Goal: Task Accomplishment & Management: Complete application form

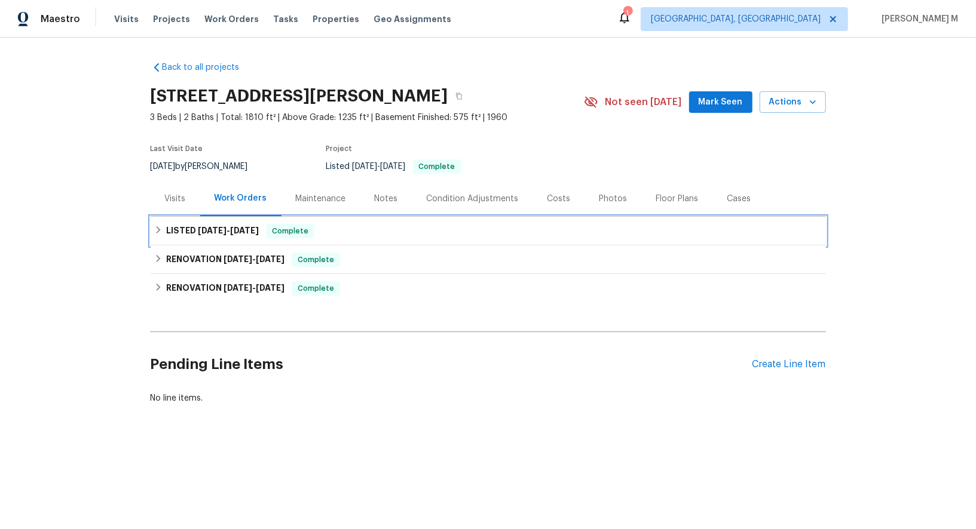
click at [198, 226] on span "[DATE]" at bounding box center [212, 230] width 29 height 8
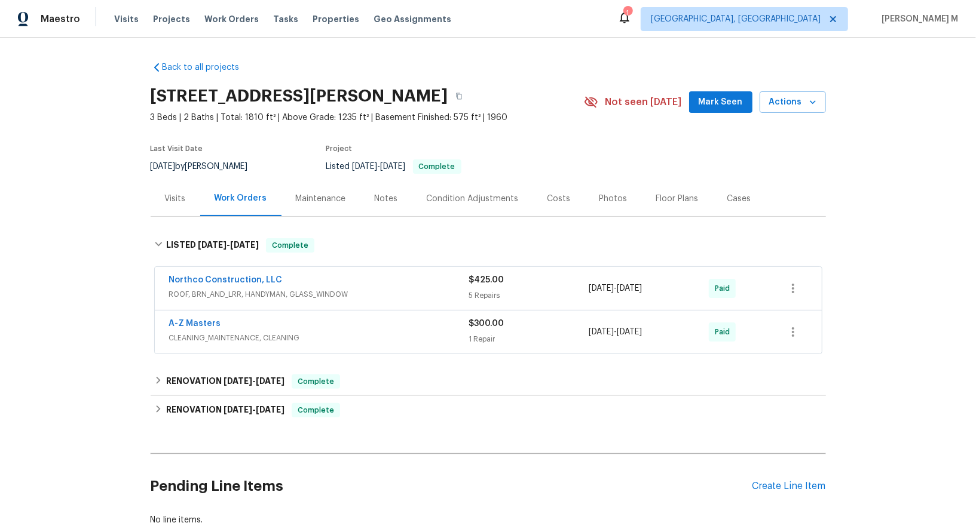
click at [206, 291] on span "ROOF, BRN_AND_LRR, HANDYMAN, GLASS_WINDOW" at bounding box center [319, 295] width 300 height 12
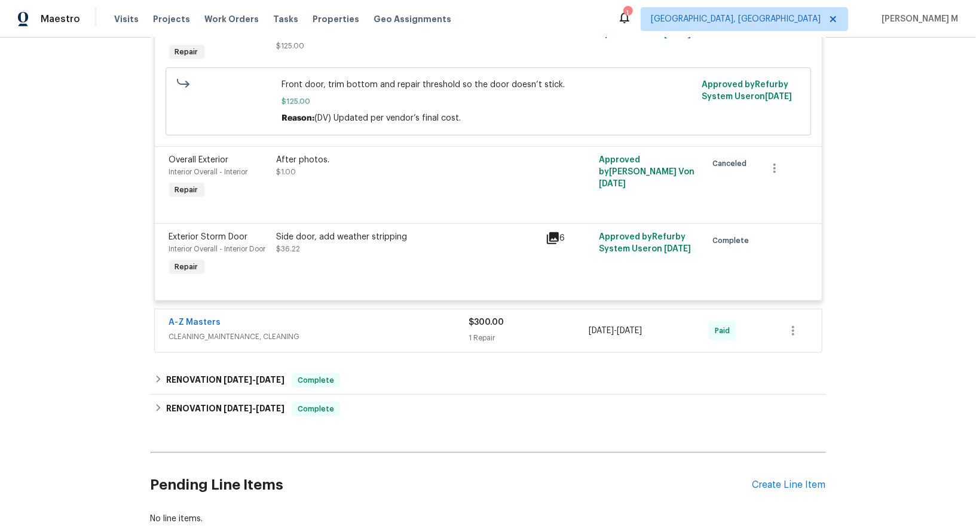
scroll to position [623, 0]
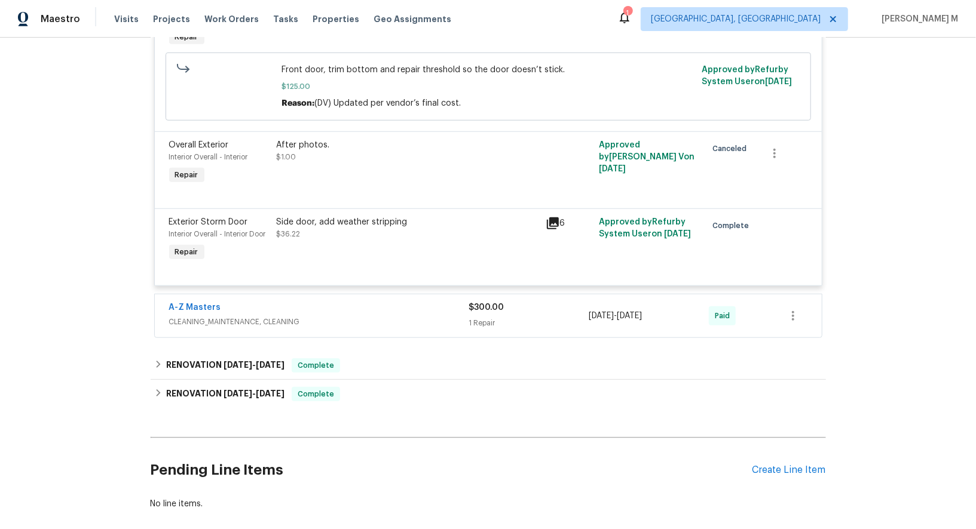
click at [218, 316] on span "CLEANING_MAINTENANCE, CLEANING" at bounding box center [319, 322] width 300 height 12
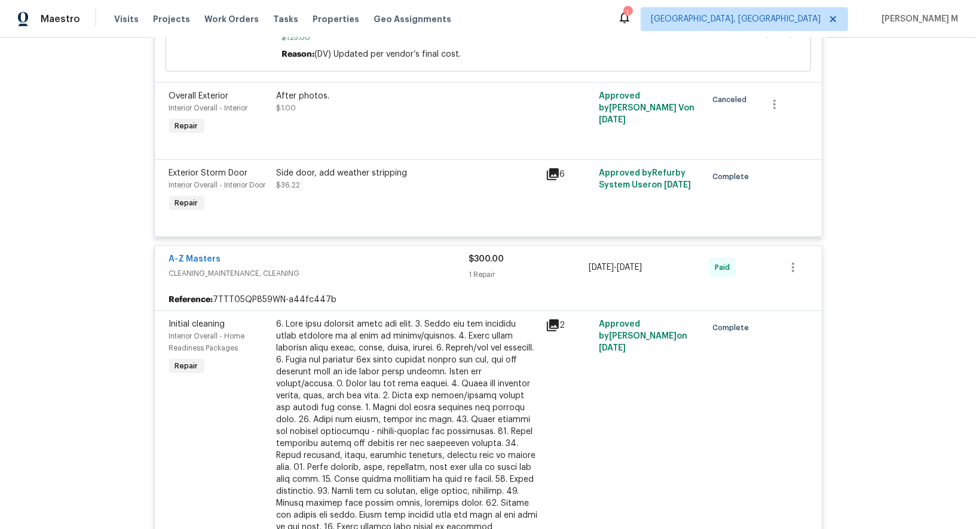
scroll to position [962, 0]
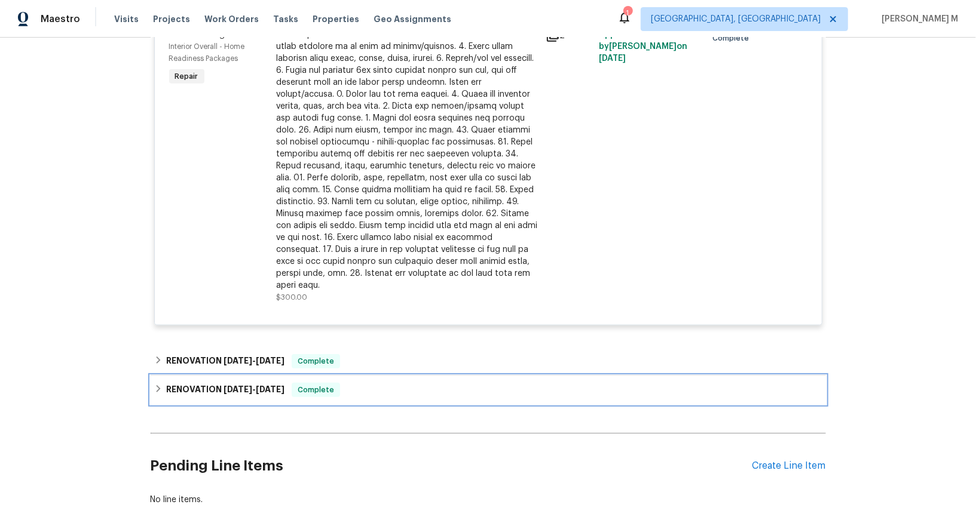
click at [194, 376] on div "RENOVATION 2/24/25 - 7/9/25 Complete" at bounding box center [488, 390] width 675 height 29
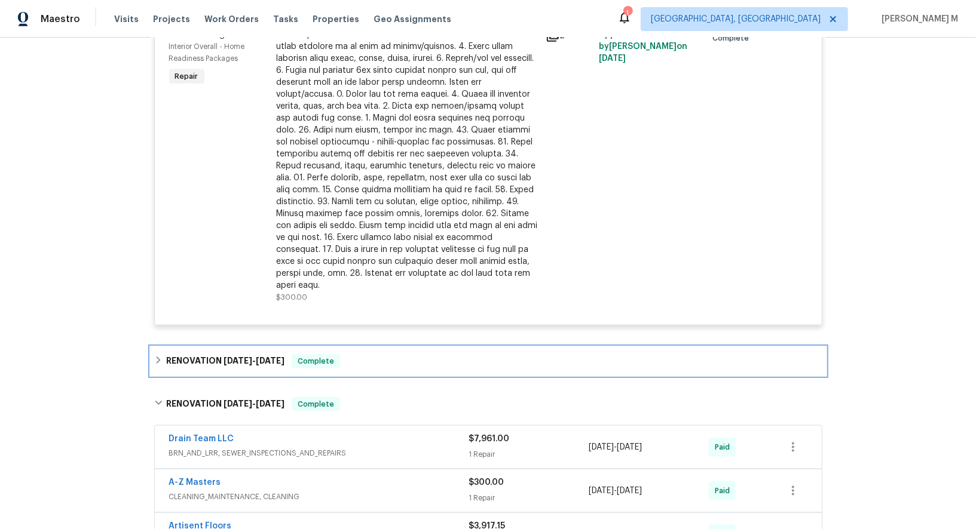
click at [243, 347] on div "RENOVATION 7/24/25 - 8/1/25 Complete" at bounding box center [488, 361] width 675 height 29
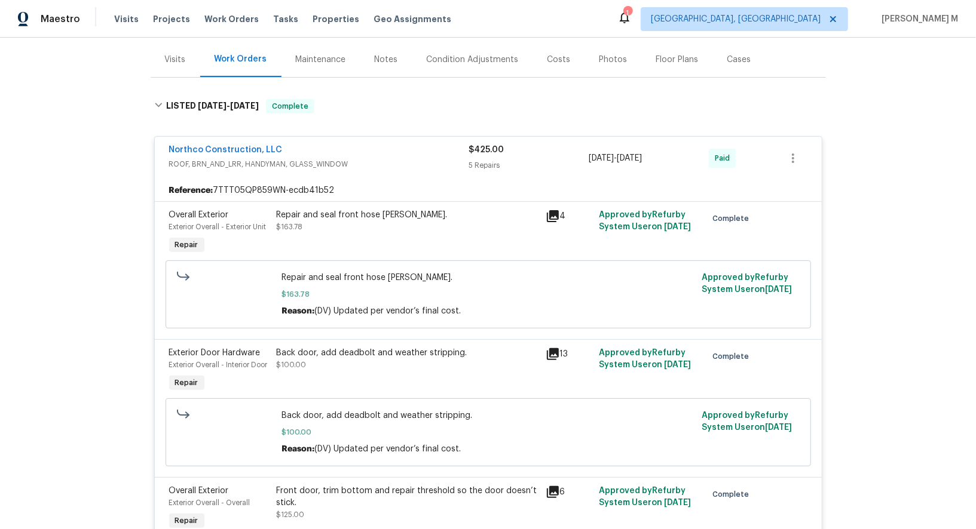
scroll to position [0, 0]
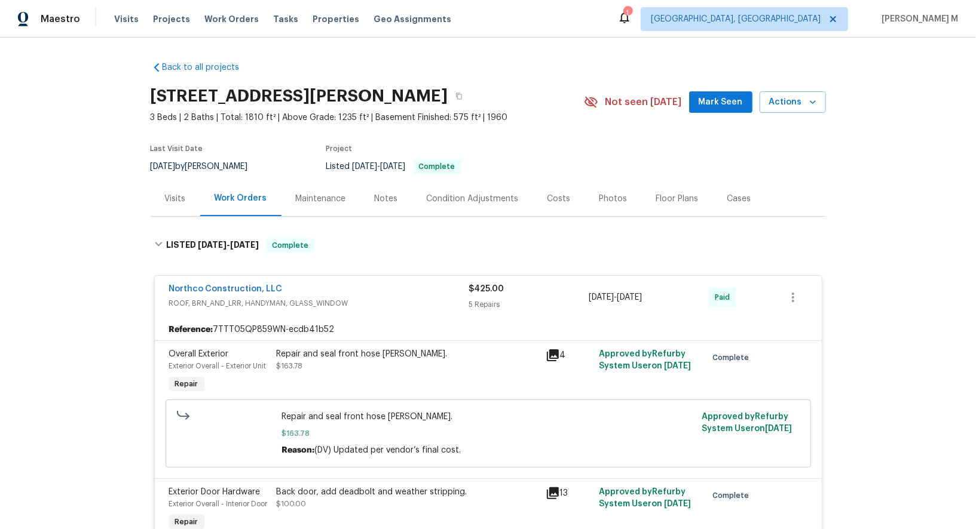
click at [522, 131] on section "206 Winona St W, West St. Paul, MN 55118 3 Beds | 2 Baths | Total: 1810 ft² | A…" at bounding box center [488, 131] width 675 height 100
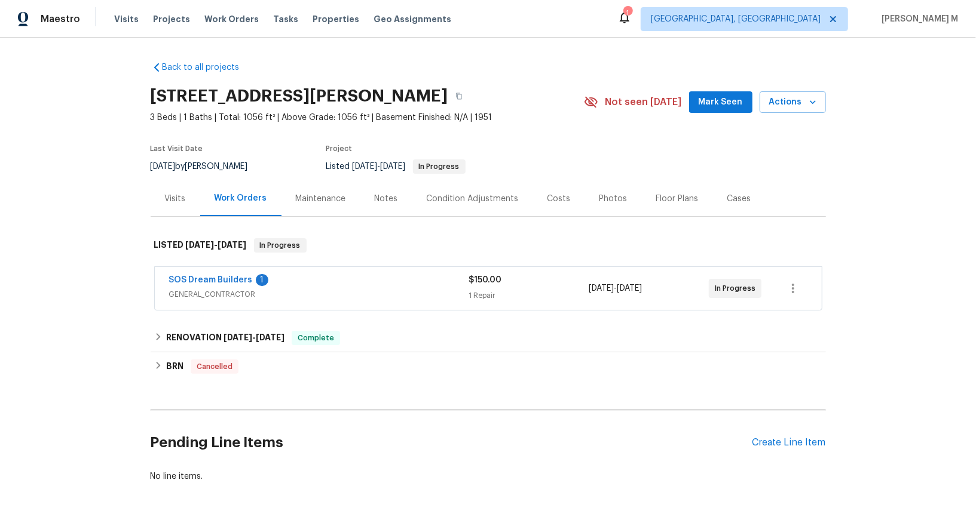
click at [212, 289] on span "GENERAL_CONTRACTOR" at bounding box center [319, 295] width 300 height 12
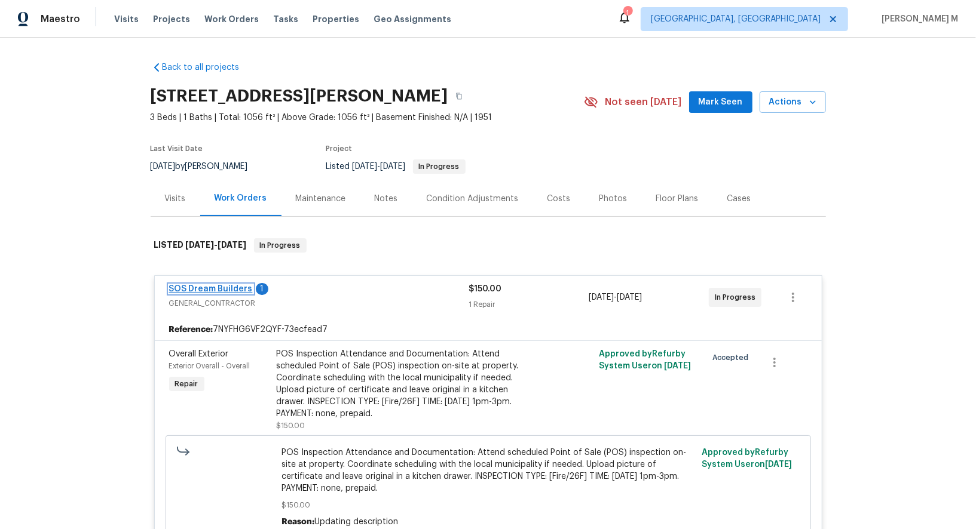
click at [219, 285] on link "SOS Dream Builders" at bounding box center [211, 289] width 84 height 8
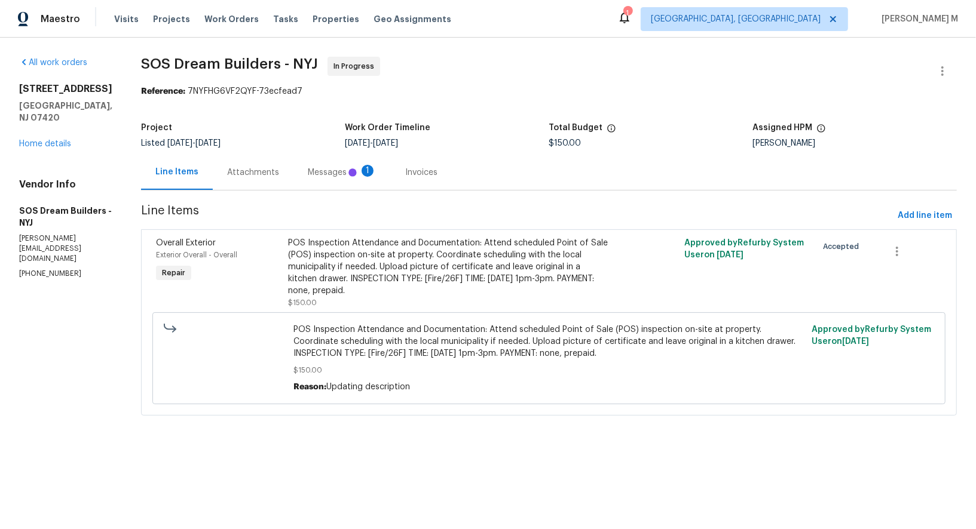
click at [351, 155] on div "Line Items Attachments Messages 1 Invoices" at bounding box center [549, 173] width 816 height 36
click at [281, 174] on div "Progress Updates 1" at bounding box center [271, 172] width 117 height 35
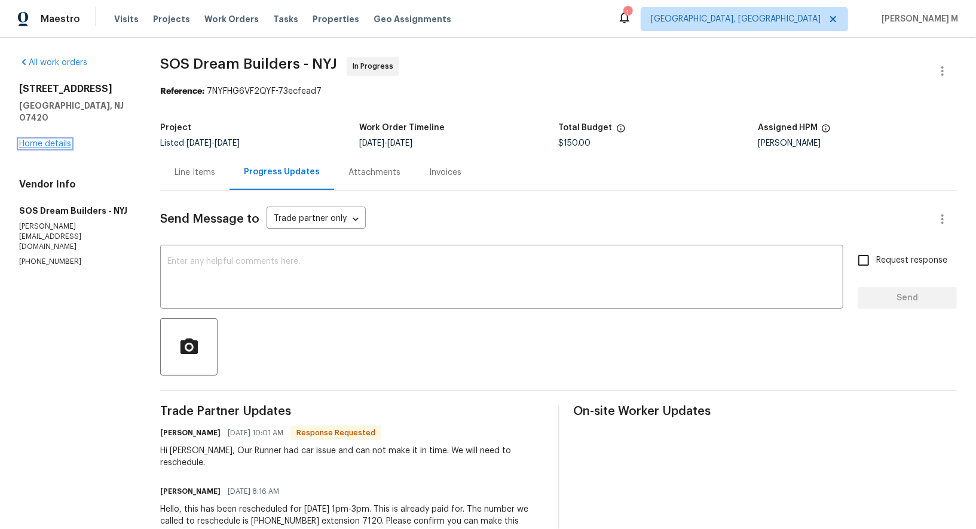
click at [33, 140] on link "Home details" at bounding box center [45, 144] width 52 height 8
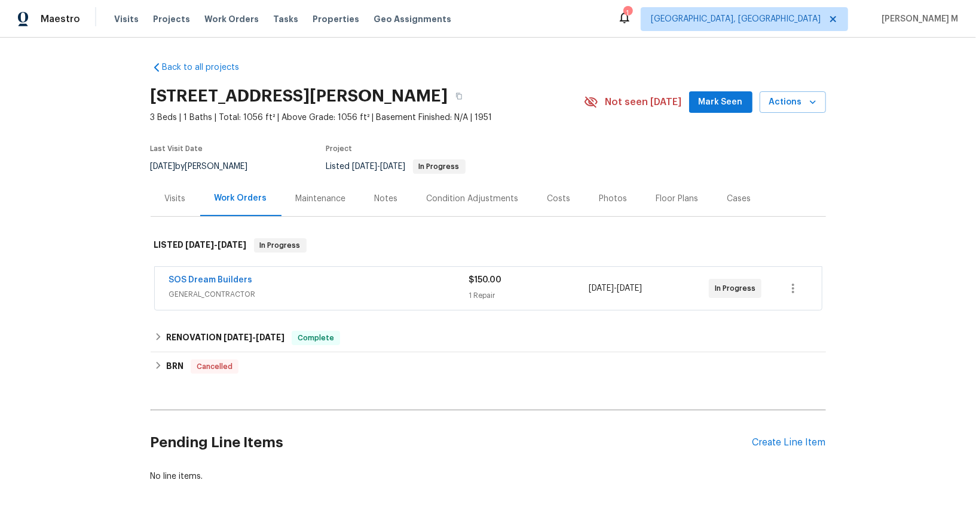
click at [303, 203] on div "Maintenance" at bounding box center [320, 198] width 79 height 35
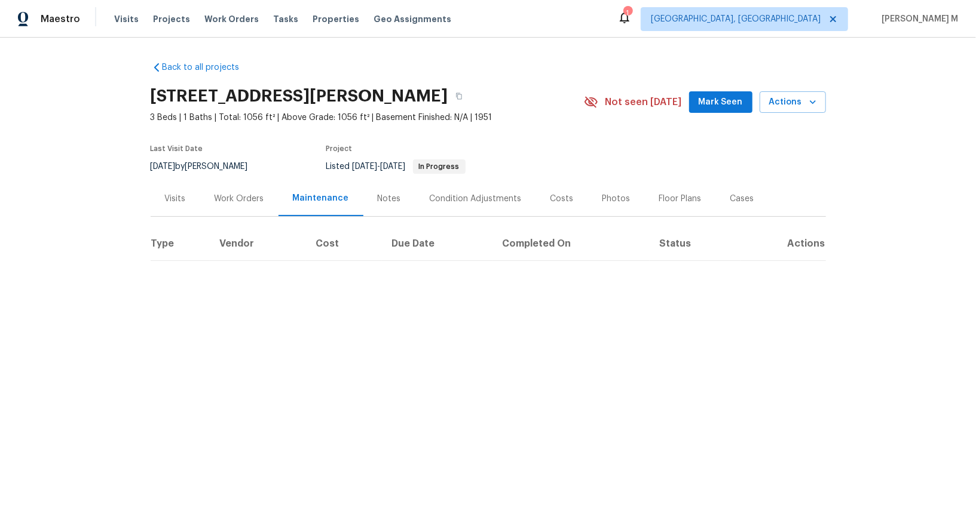
click at [241, 200] on div "Work Orders" at bounding box center [239, 198] width 78 height 35
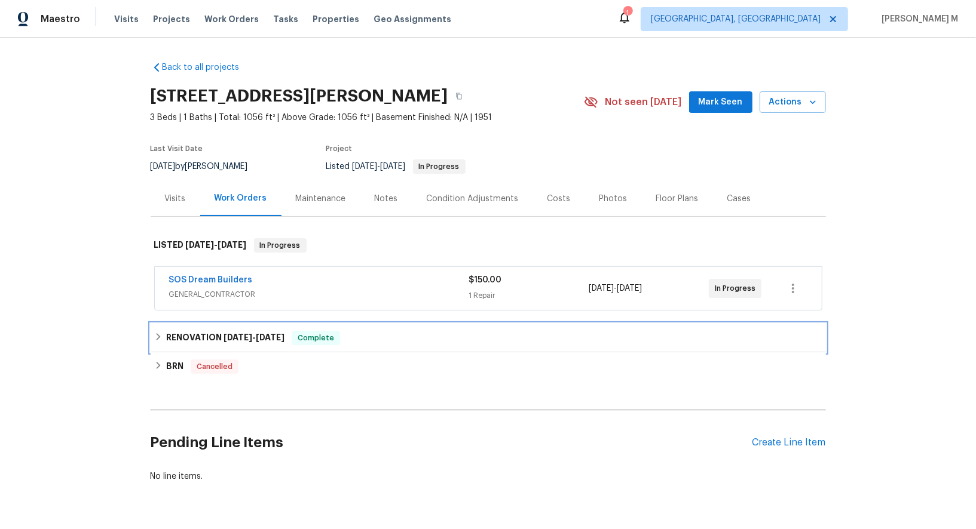
click at [405, 336] on div "RENOVATION 6/16/25 - 6/23/25 Complete" at bounding box center [488, 338] width 668 height 14
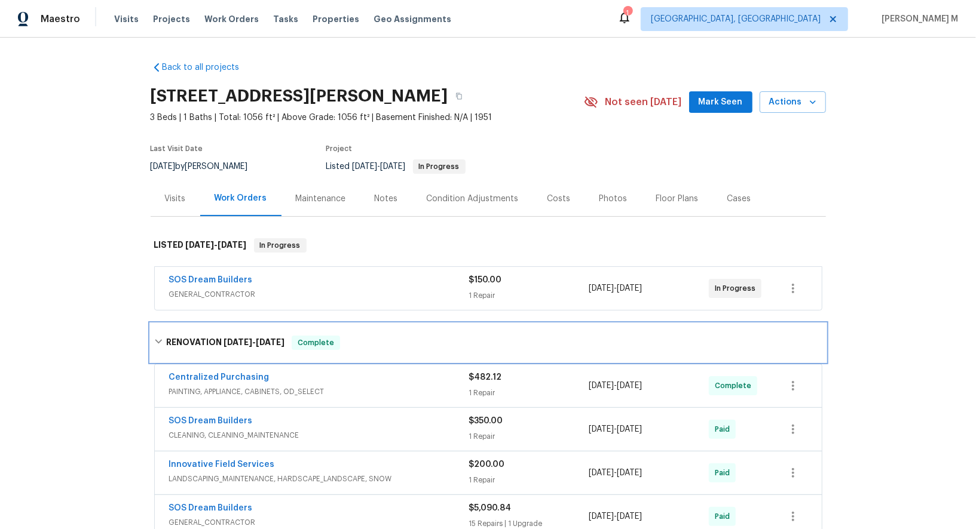
click at [321, 345] on div "RENOVATION 6/16/25 - 6/23/25 Complete" at bounding box center [488, 343] width 675 height 38
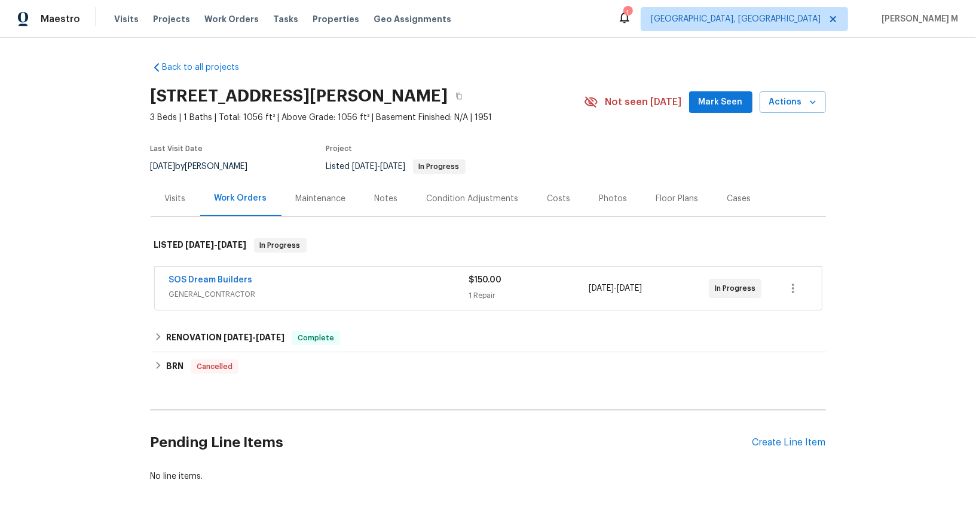
click at [308, 194] on div "Maintenance" at bounding box center [321, 199] width 50 height 12
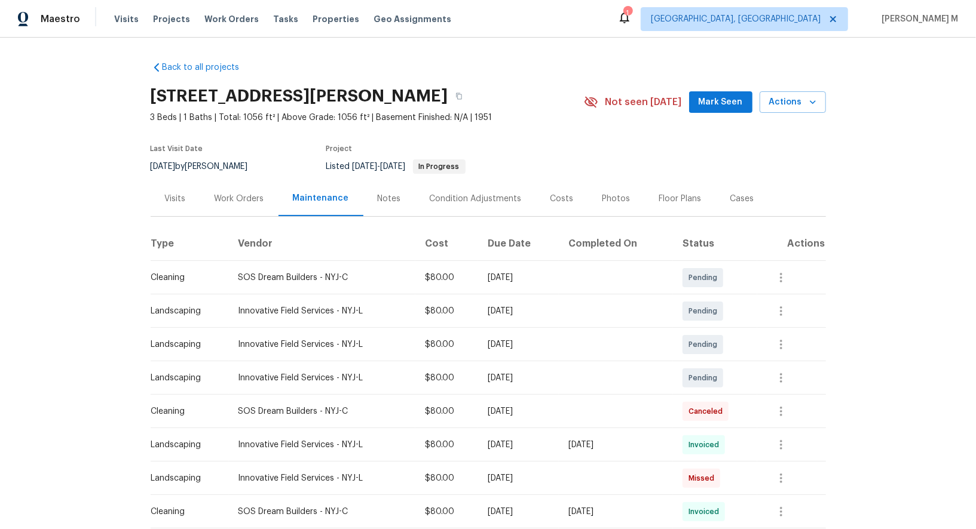
click at [226, 195] on div "Work Orders" at bounding box center [240, 199] width 50 height 12
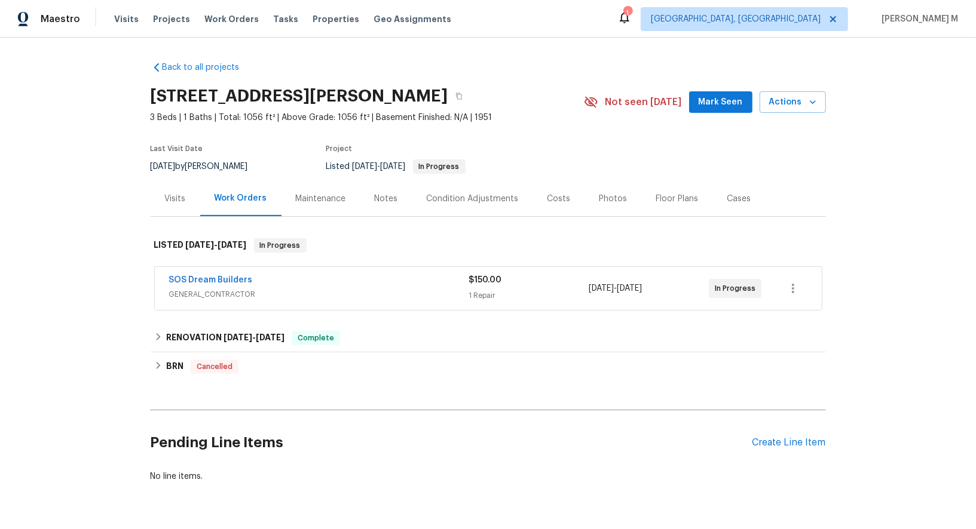
click at [216, 289] on span "GENERAL_CONTRACTOR" at bounding box center [319, 295] width 300 height 12
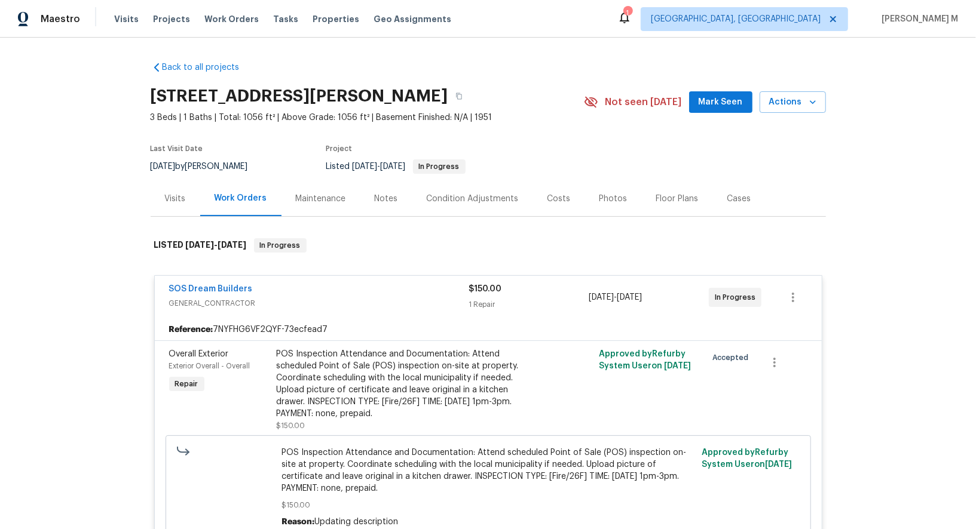
scroll to position [264, 0]
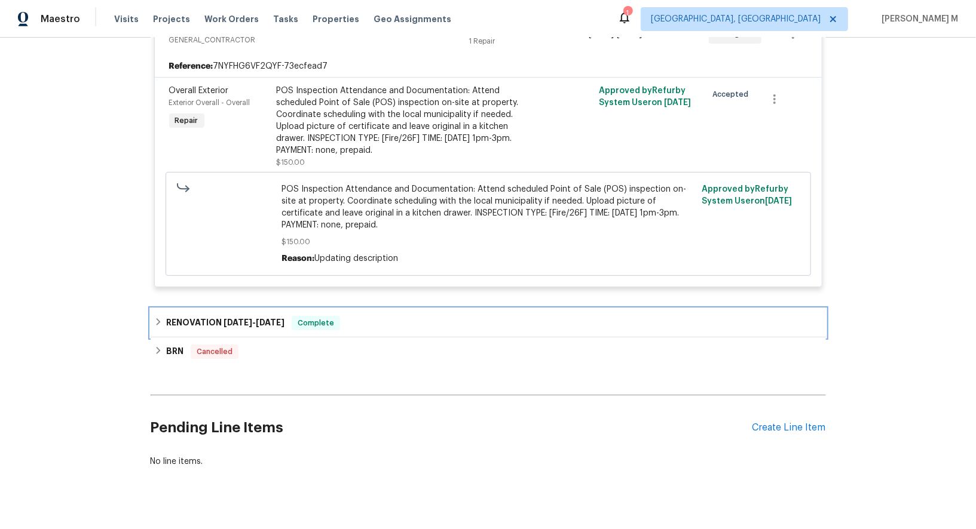
click at [229, 318] on span "6/16/25" at bounding box center [237, 322] width 29 height 8
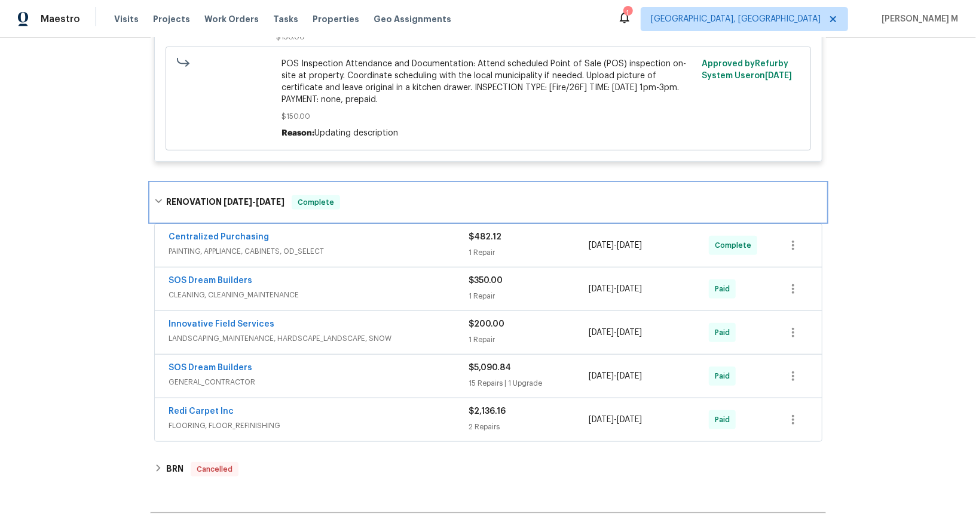
scroll to position [396, 0]
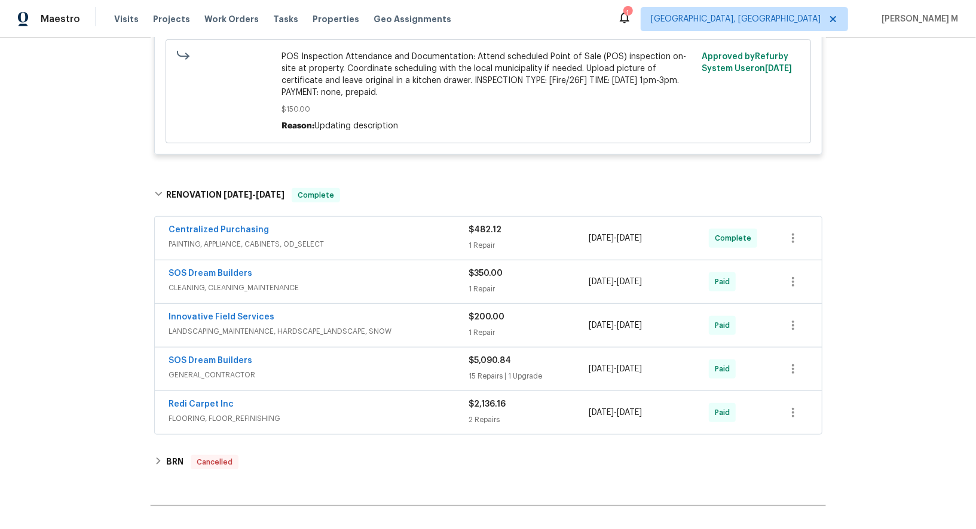
click at [808, 522] on div "Pending Line Items Create Line Item" at bounding box center [488, 539] width 675 height 56
click at [810, 529] on div "Create Line Item" at bounding box center [788, 538] width 73 height 11
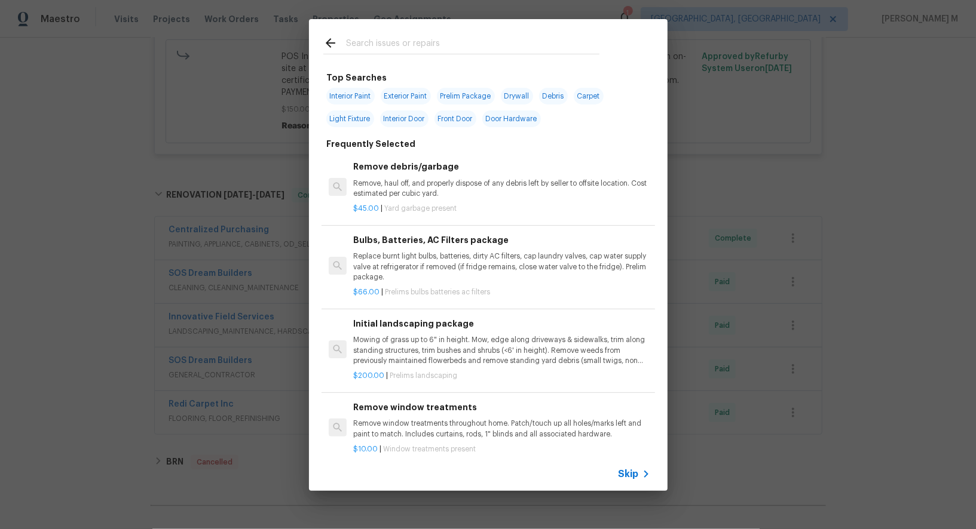
click at [627, 474] on span "Skip" at bounding box center [628, 474] width 20 height 12
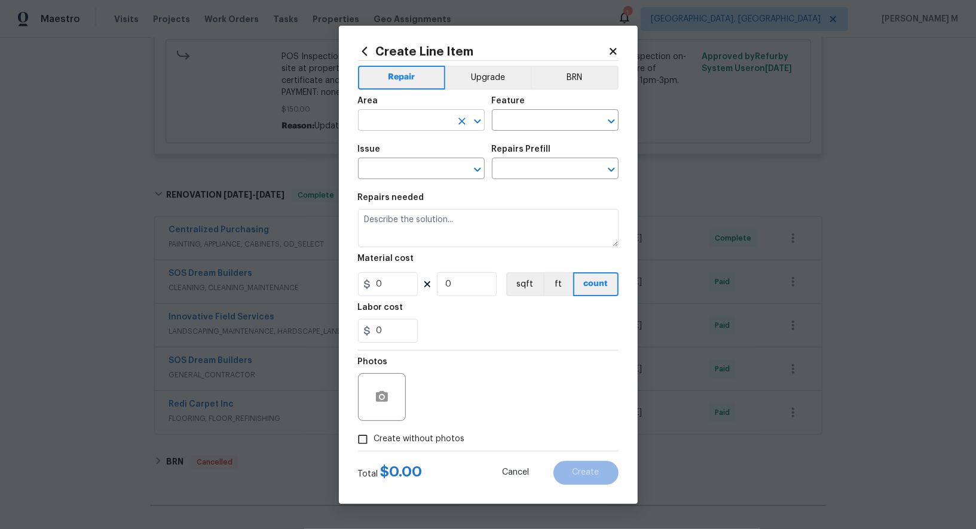
click at [393, 120] on input "text" at bounding box center [404, 121] width 93 height 19
click at [384, 155] on li "Bedroom" at bounding box center [421, 153] width 128 height 20
type input "Bedroom"
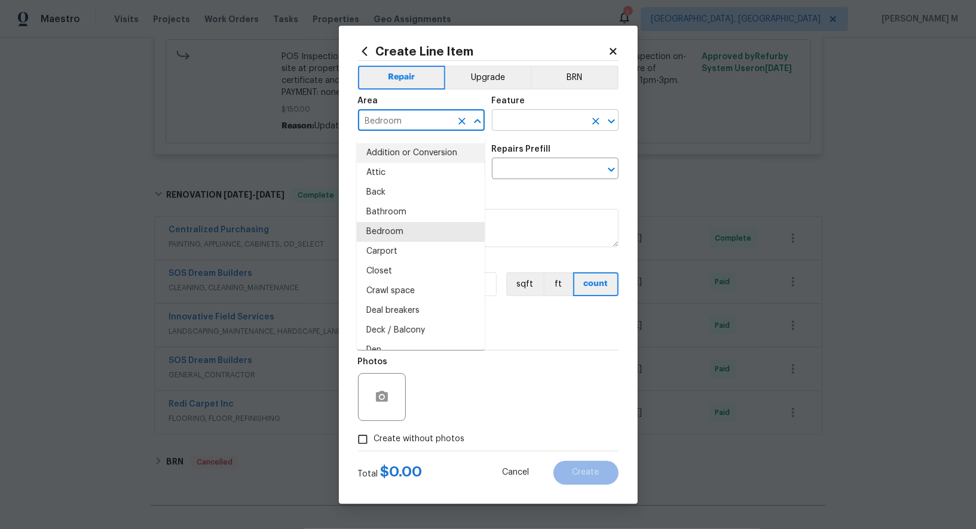
click at [533, 117] on input "text" at bounding box center [538, 121] width 93 height 19
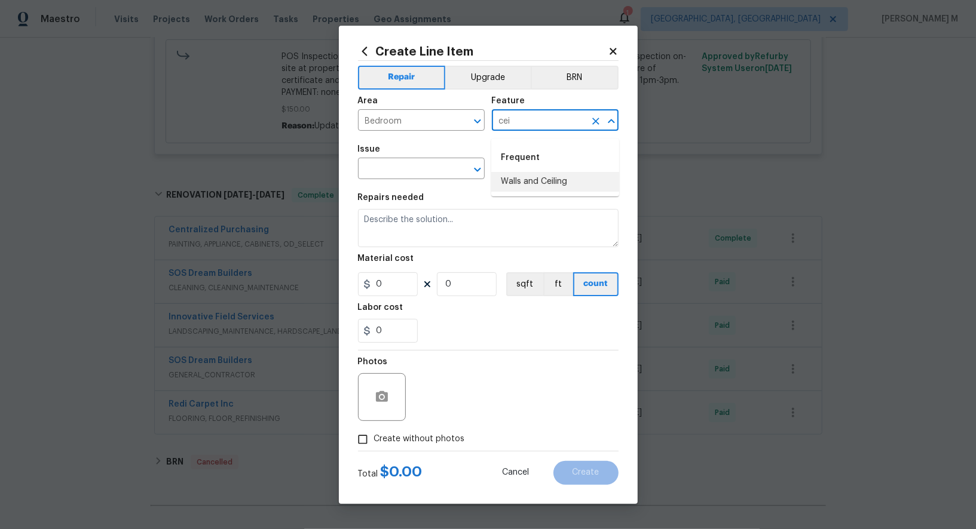
click at [545, 182] on li "Walls and Ceiling" at bounding box center [555, 182] width 128 height 20
type input "Walls and Ceiling"
click at [384, 179] on input "text" at bounding box center [404, 170] width 93 height 19
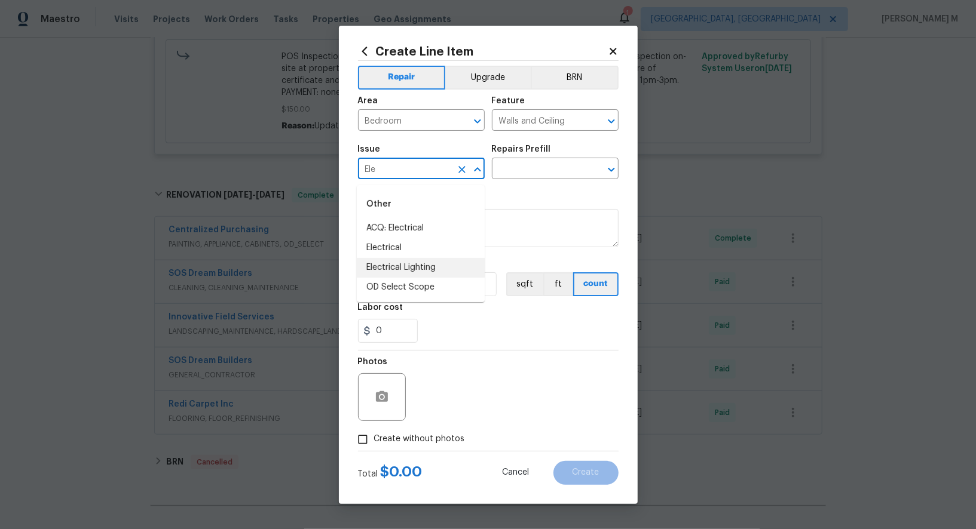
click at [384, 267] on li "Electrical Lighting" at bounding box center [421, 268] width 128 height 20
type input "Electrical Lighting"
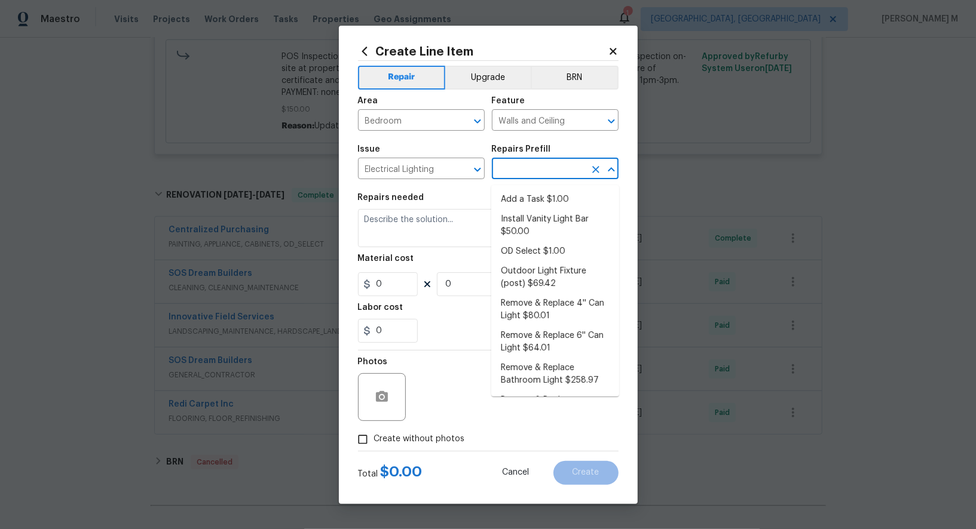
click at [546, 171] on input "text" at bounding box center [538, 170] width 93 height 19
click at [538, 198] on li "Add a Task $1.00" at bounding box center [555, 200] width 128 height 20
type input "Add a Task $1.00"
type textarea "HPM to detail"
type input "1"
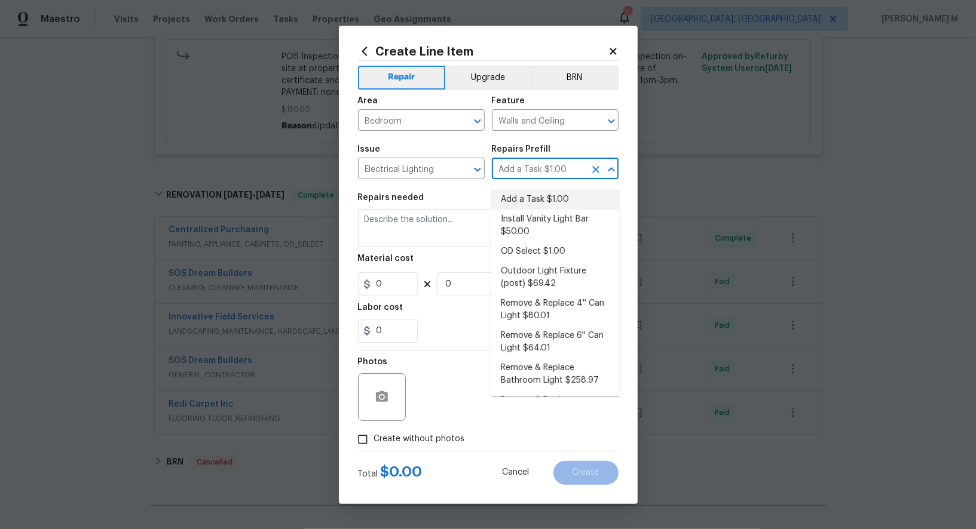
type input "1"
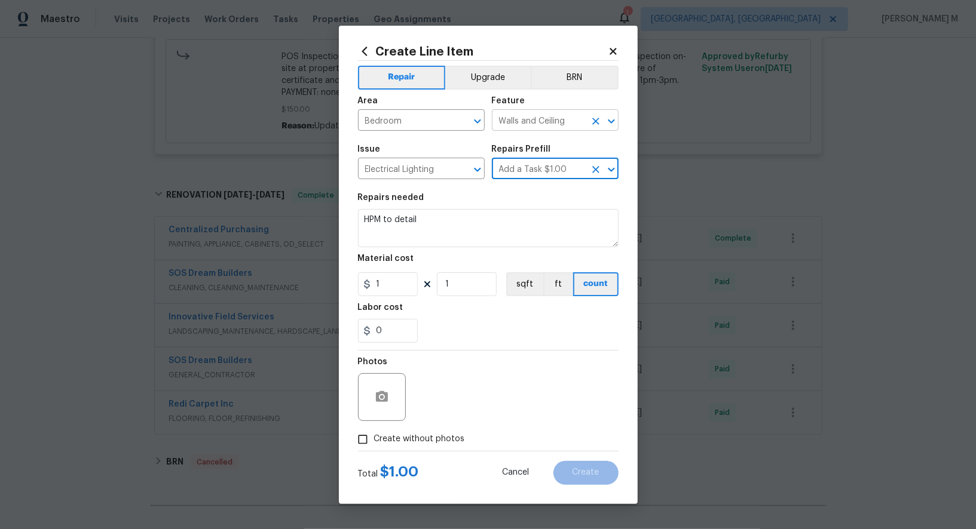
click at [539, 128] on input "Walls and Ceiling" at bounding box center [538, 121] width 93 height 19
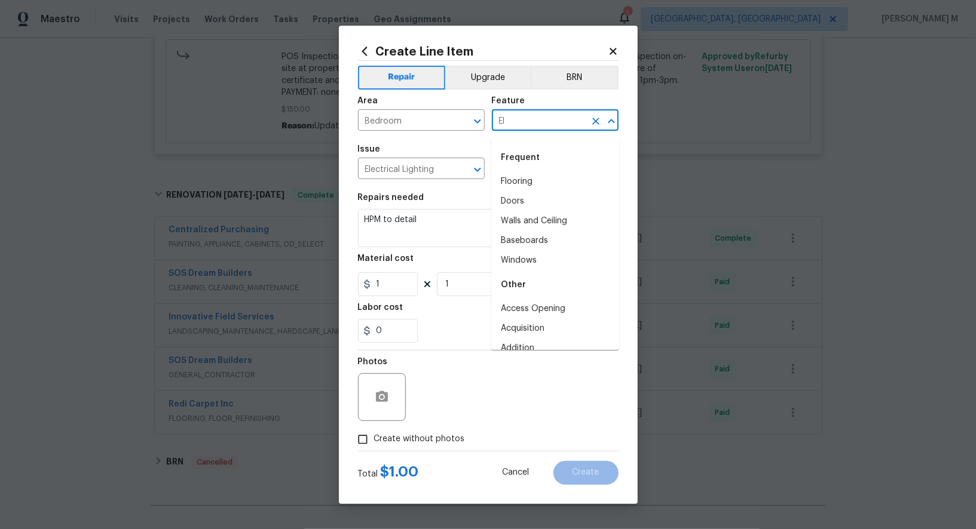
type input "Ele"
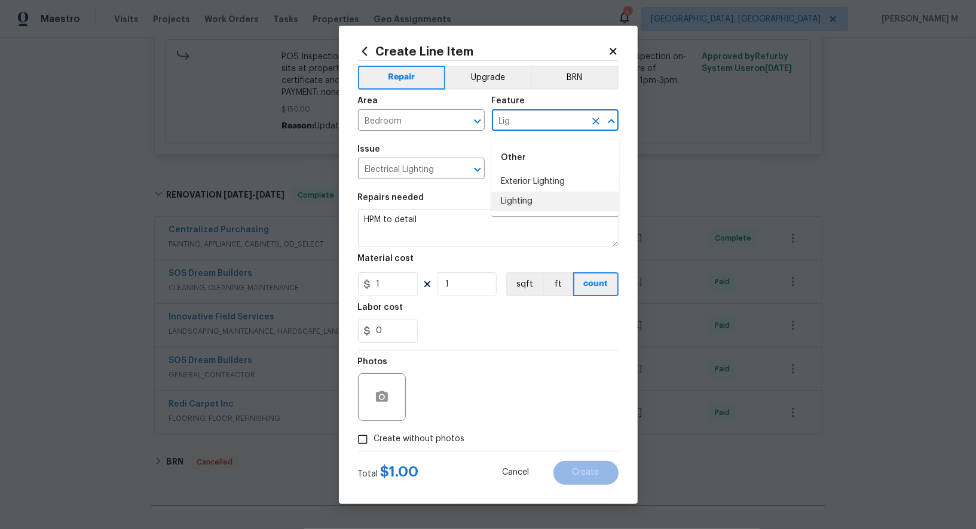
click at [522, 206] on li "Lighting" at bounding box center [555, 202] width 128 height 20
click at [512, 125] on input "Lighting" at bounding box center [538, 121] width 93 height 19
type input "Lighting"
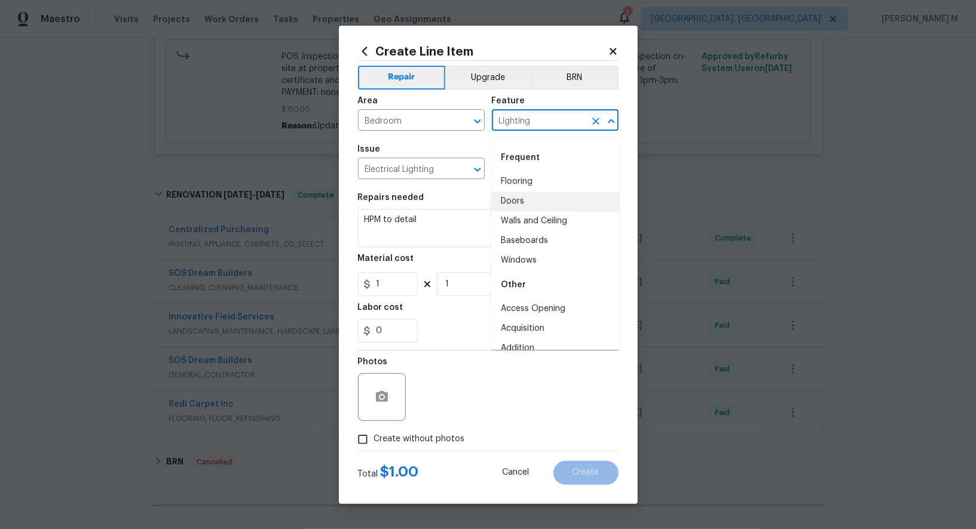
click at [400, 146] on span "Issue Electrical Lighting ​" at bounding box center [421, 162] width 127 height 48
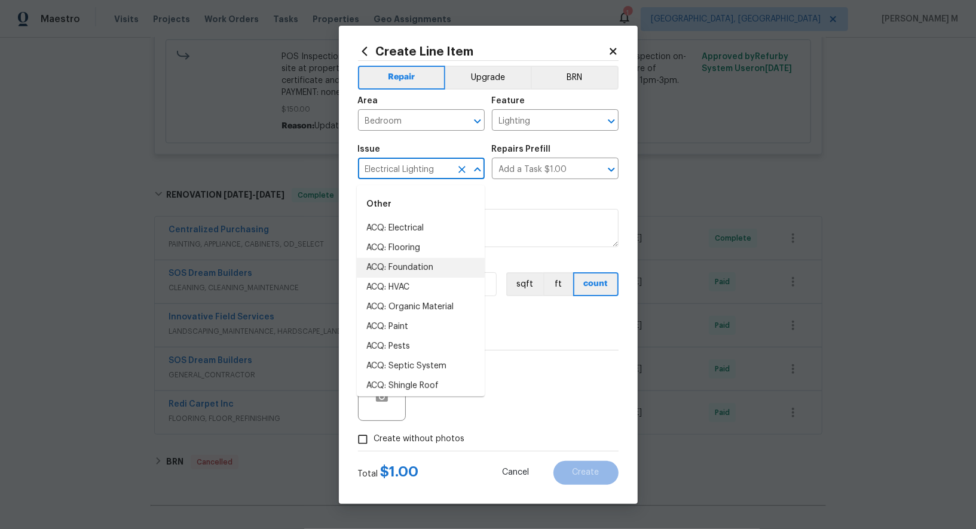
click at [388, 176] on input "Electrical Lighting" at bounding box center [404, 170] width 93 height 19
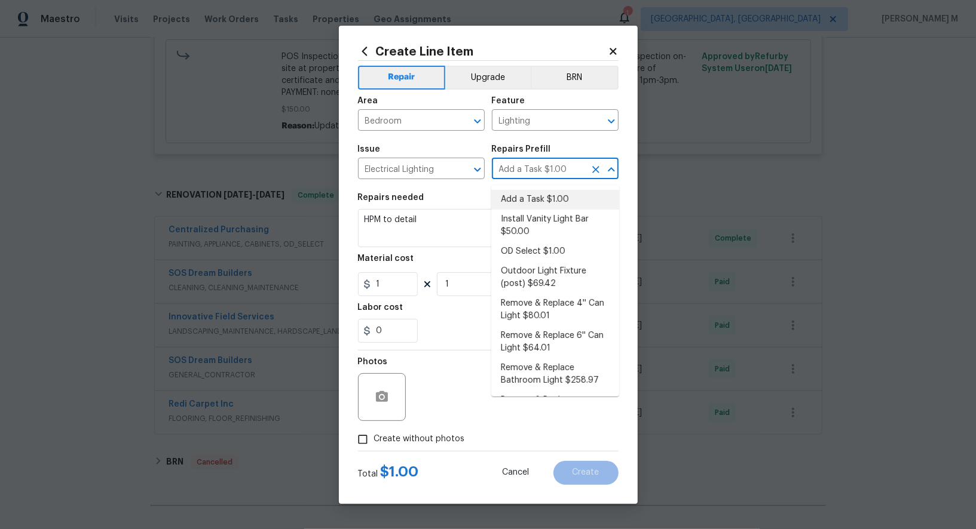
click at [531, 174] on input "Add a Task $1.00" at bounding box center [538, 170] width 93 height 19
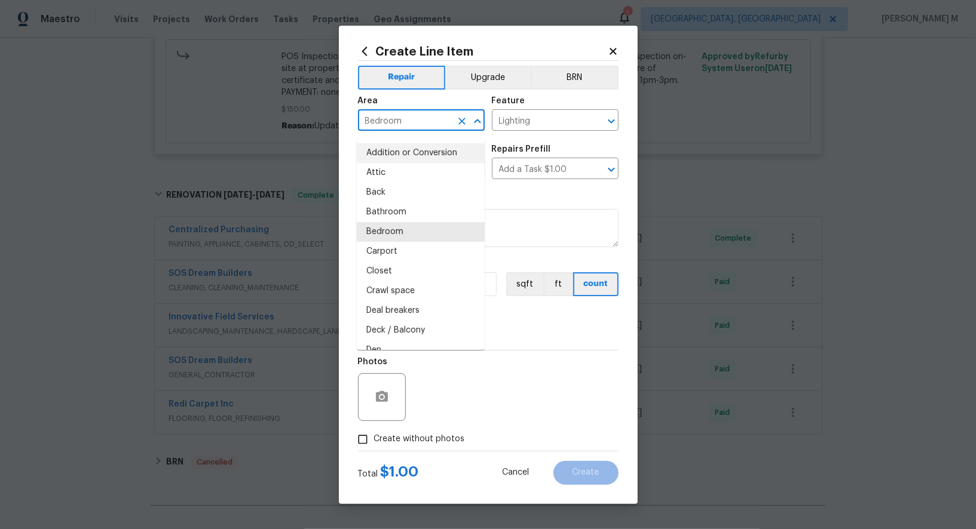
click at [403, 131] on input "Bedroom" at bounding box center [404, 121] width 93 height 19
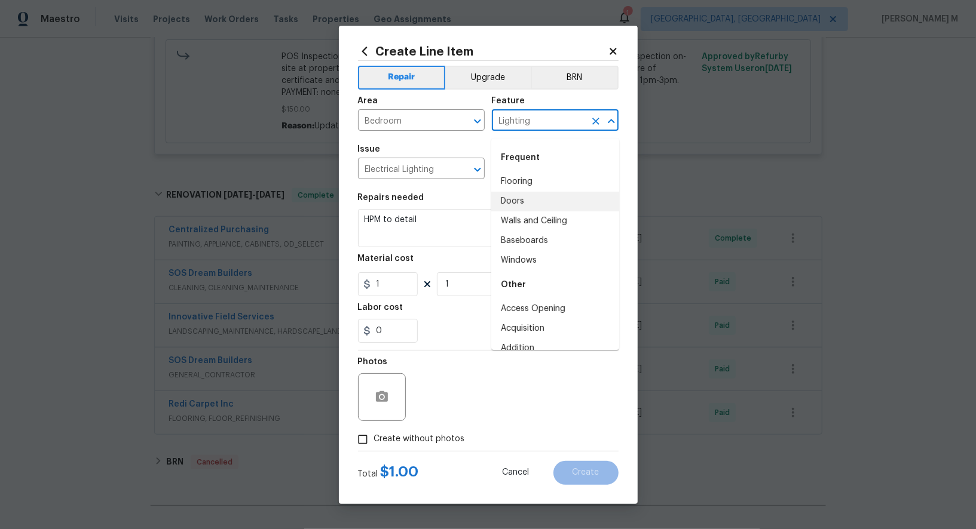
click at [547, 124] on input "Lighting" at bounding box center [538, 121] width 93 height 19
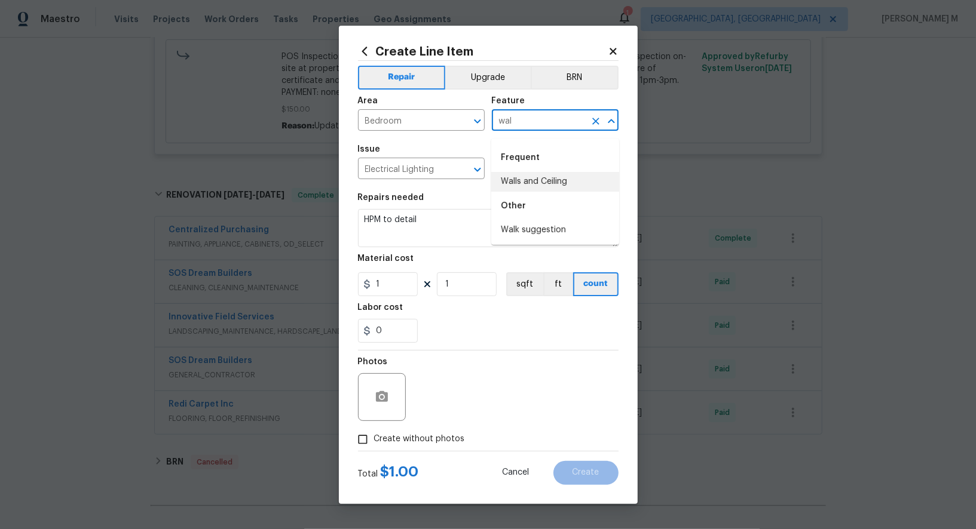
click at [548, 177] on li "Walls and Ceiling" at bounding box center [555, 182] width 128 height 20
type input "Walls and Ceiling"
click at [445, 171] on input "Electrical Lighting" at bounding box center [404, 170] width 93 height 19
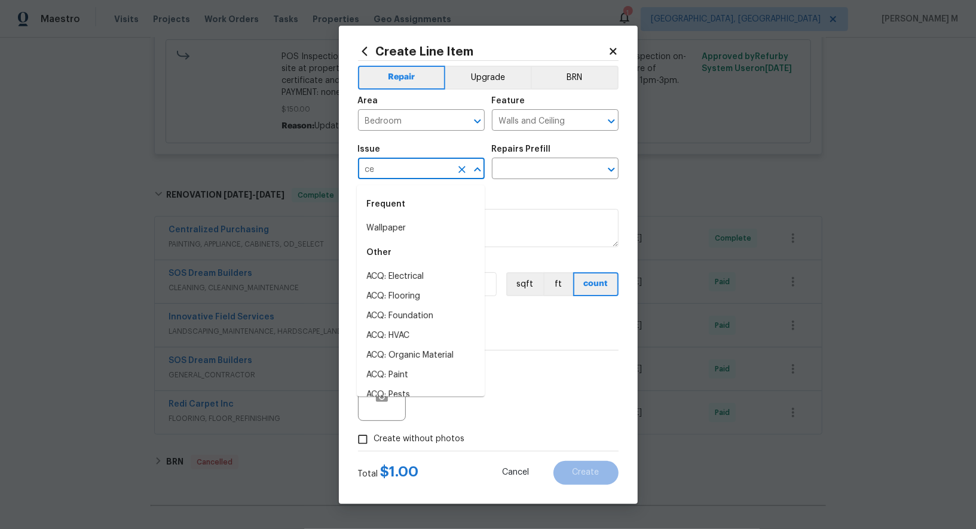
type input "cei"
type input "wal"
type input "wat"
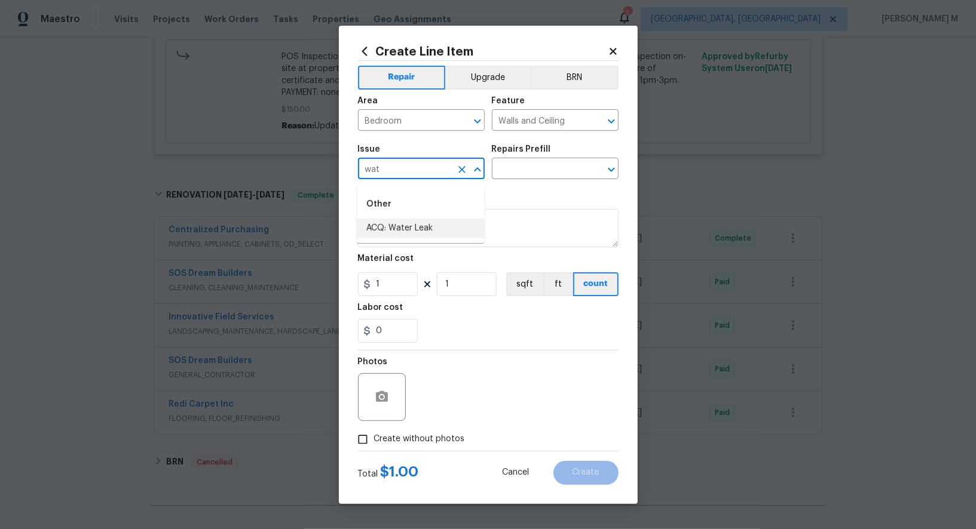
click at [399, 173] on input "wat" at bounding box center [404, 170] width 93 height 19
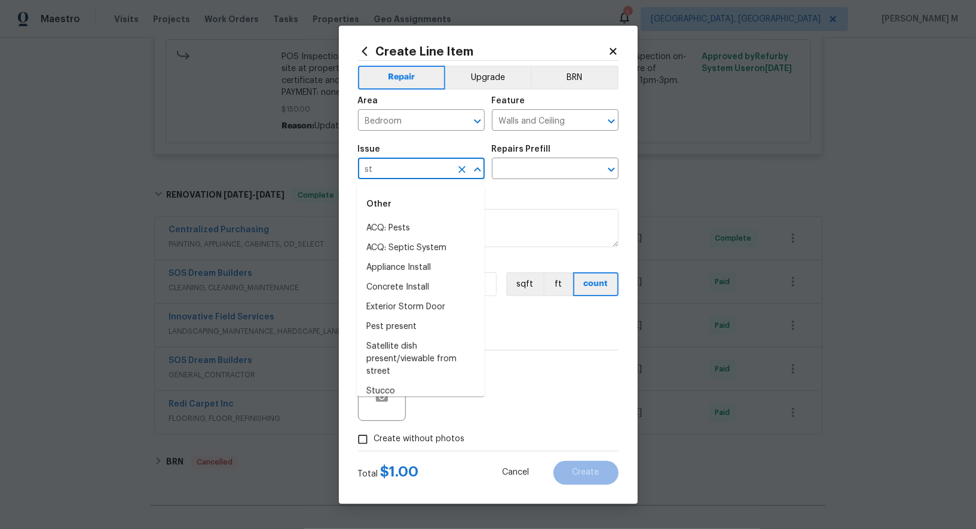
type input "sta"
click at [565, 121] on input "Walls and Ceiling" at bounding box center [538, 121] width 93 height 19
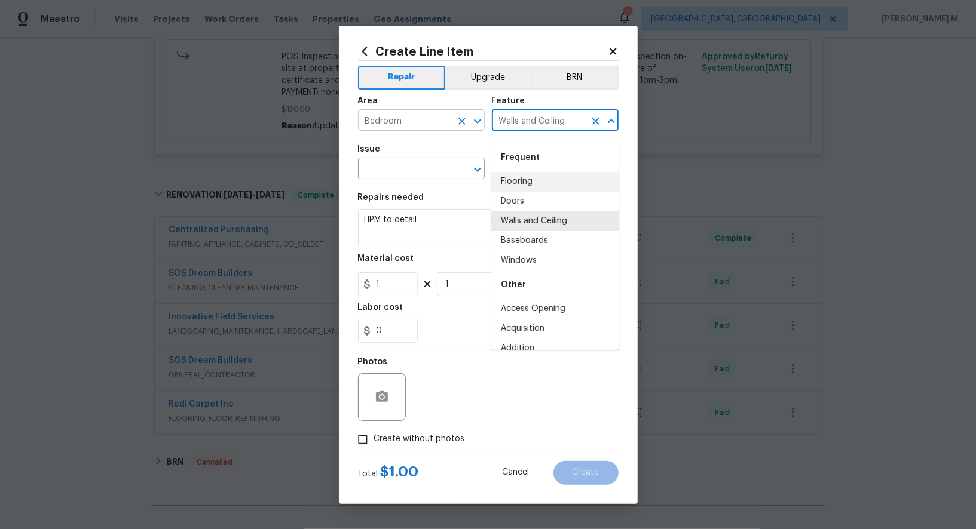
click at [416, 131] on input "Bedroom" at bounding box center [404, 121] width 93 height 19
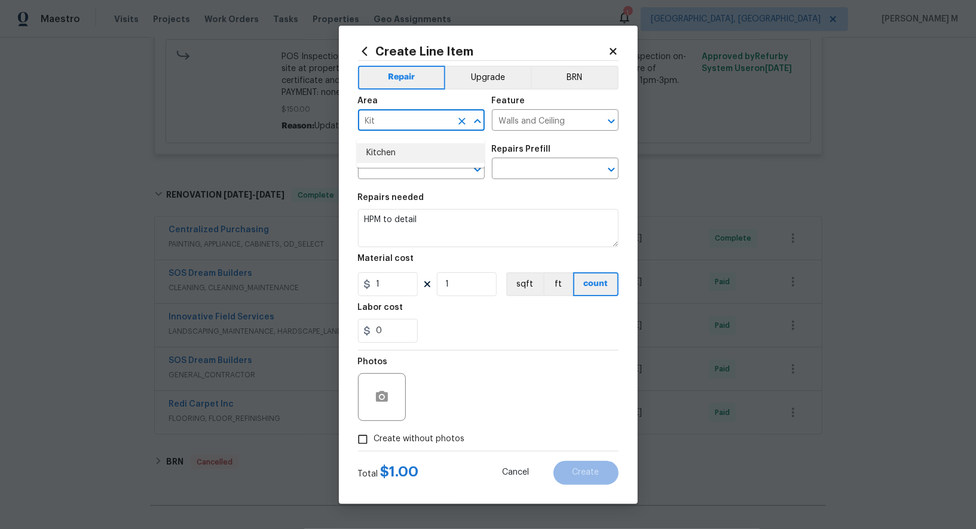
click at [422, 160] on li "Kitchen" at bounding box center [421, 153] width 128 height 20
type input "Kitchen"
click at [534, 130] on input "Walls and Ceiling" at bounding box center [538, 121] width 93 height 19
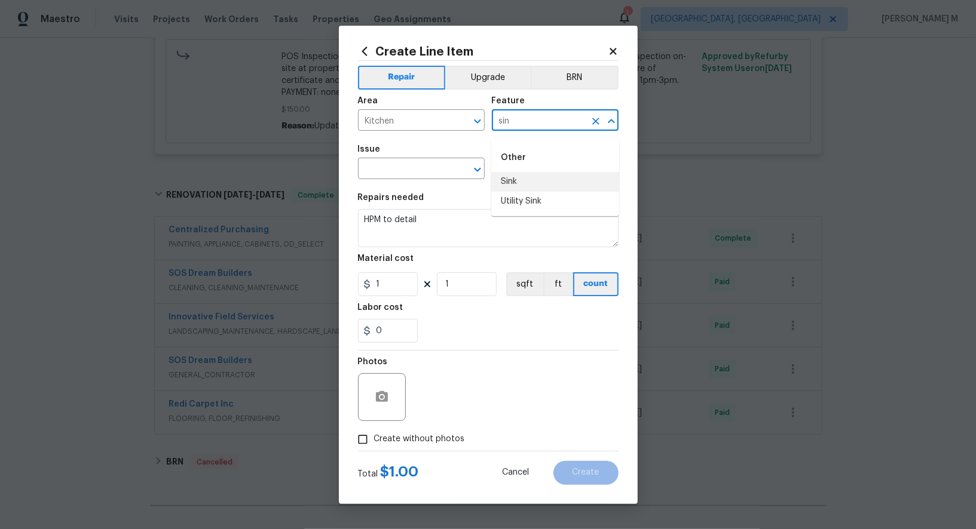
click at [527, 184] on li "Sink" at bounding box center [555, 182] width 128 height 20
type input "Sink"
click at [402, 171] on input "text" at bounding box center [404, 170] width 93 height 19
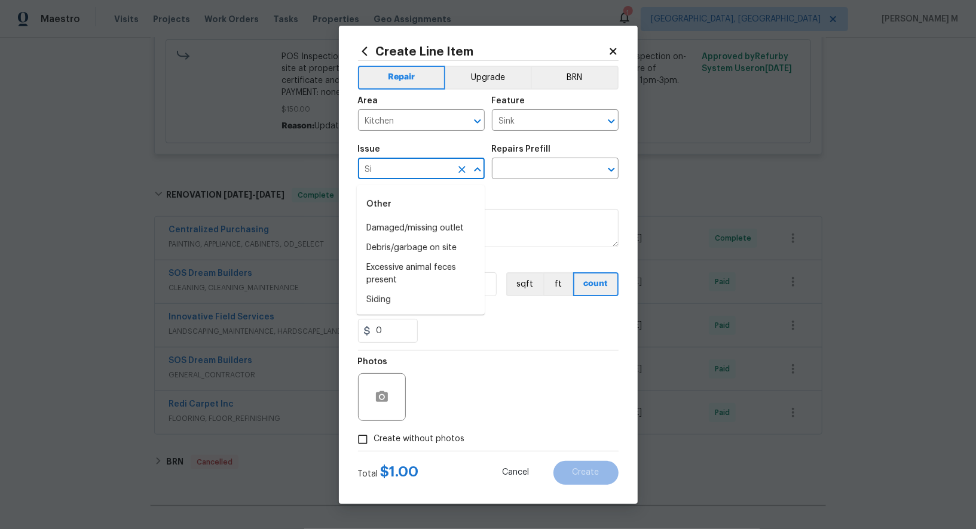
type input "Sin"
click at [396, 250] on li "Kitchen Plumbing" at bounding box center [421, 248] width 128 height 20
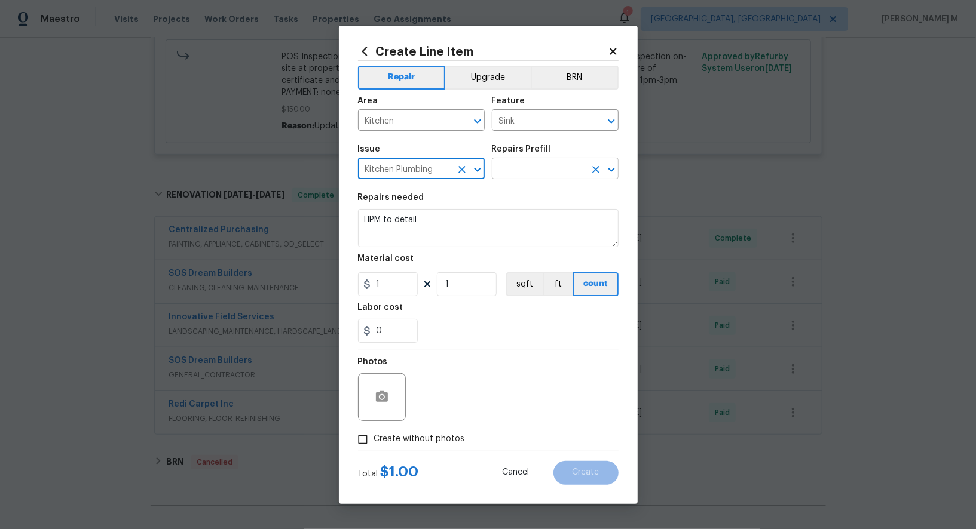
type input "Kitchen Plumbing"
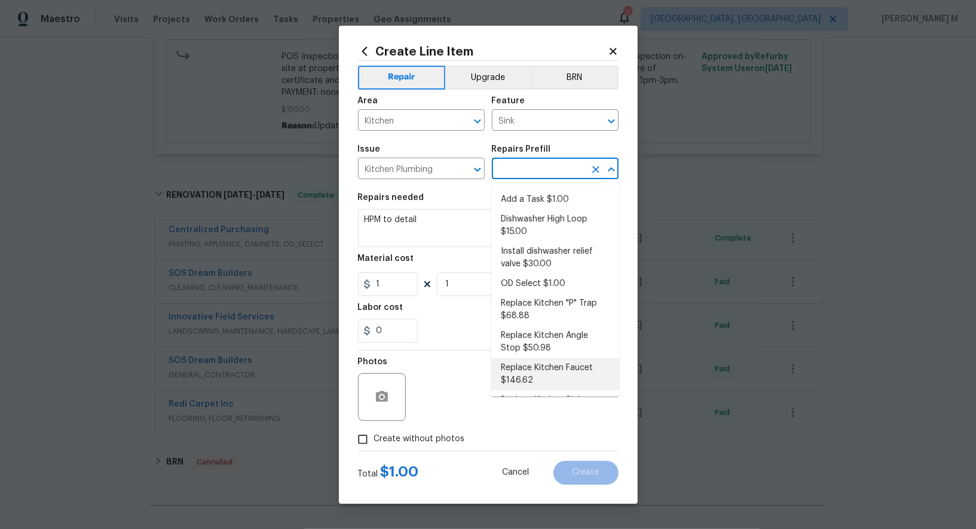
click at [534, 178] on input "text" at bounding box center [538, 170] width 93 height 19
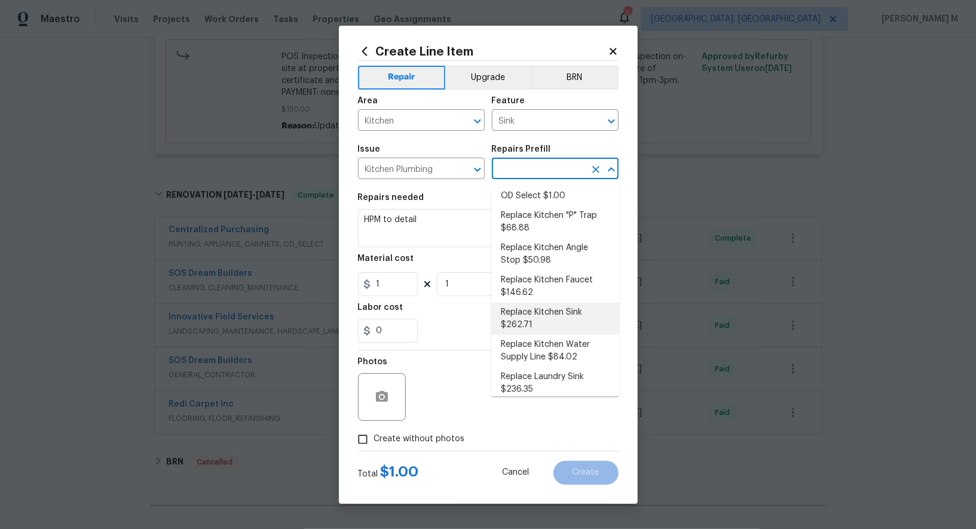
scroll to position [0, 0]
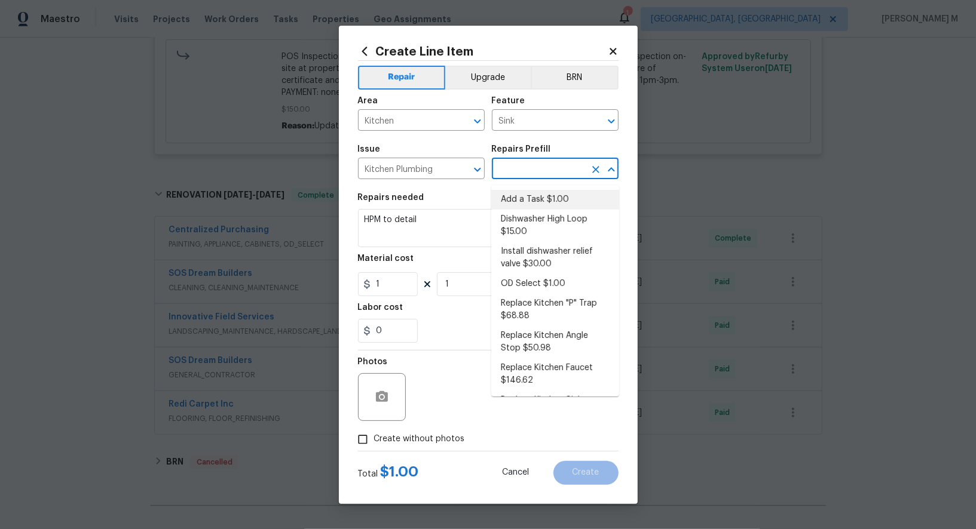
click at [524, 203] on li "Add a Task $1.00" at bounding box center [555, 200] width 128 height 20
type input "Plumbing"
type input "Add a Task $1.00"
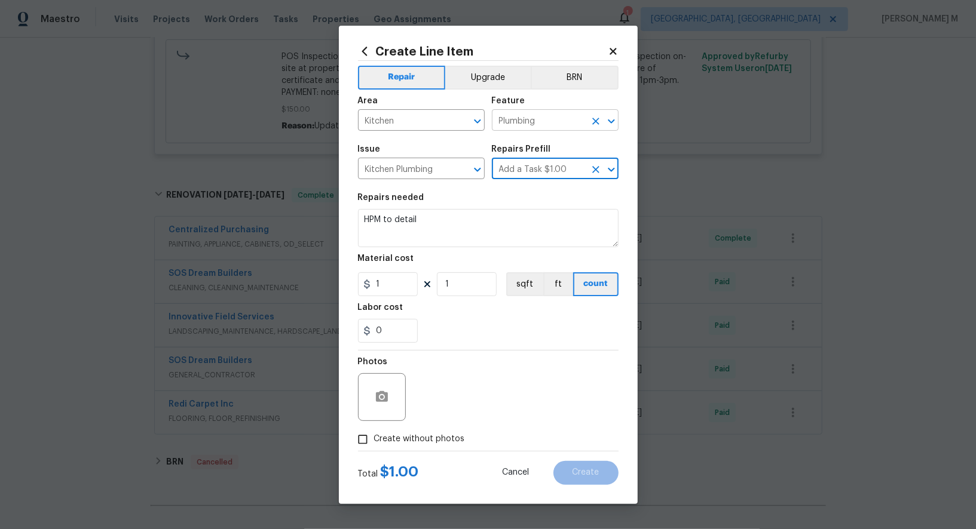
click at [541, 123] on input "Plumbing" at bounding box center [538, 121] width 93 height 19
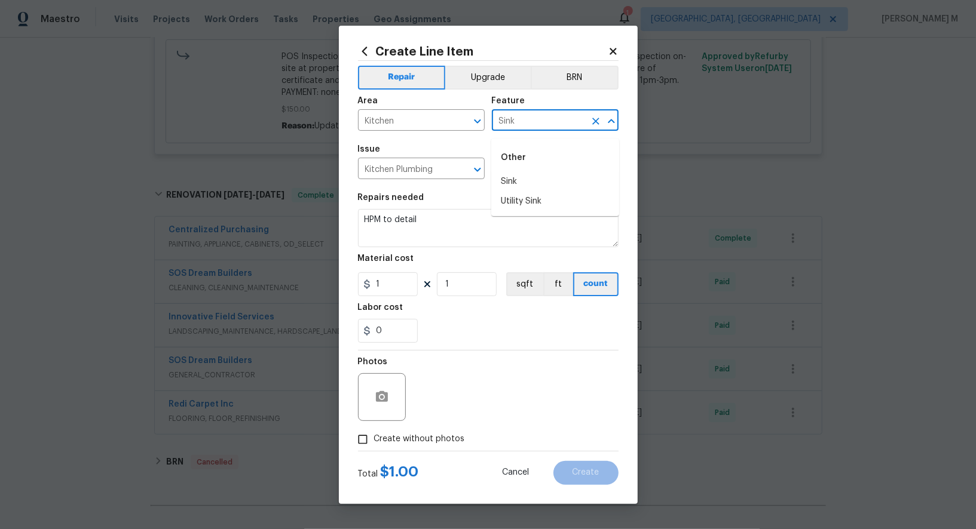
click at [522, 177] on li "Sink" at bounding box center [555, 182] width 128 height 20
type input "Sink"
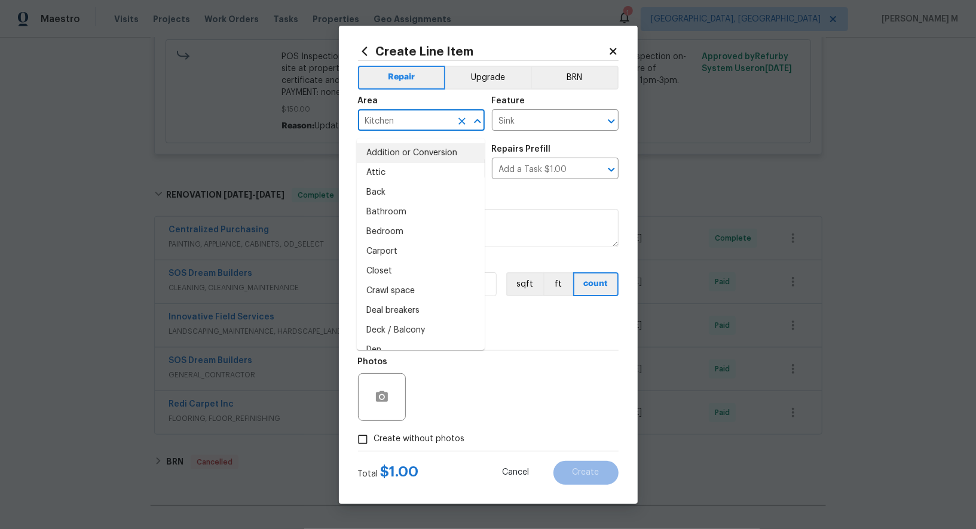
click at [382, 124] on input "Kitchen" at bounding box center [404, 121] width 93 height 19
click at [515, 201] on div "Repairs needed" at bounding box center [488, 202] width 261 height 16
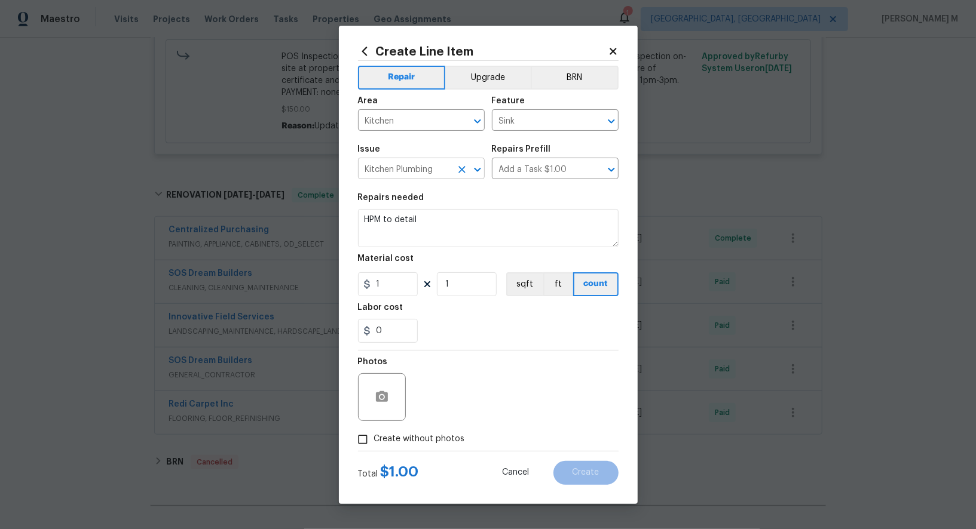
click at [390, 165] on input "Kitchen Plumbing" at bounding box center [404, 170] width 93 height 19
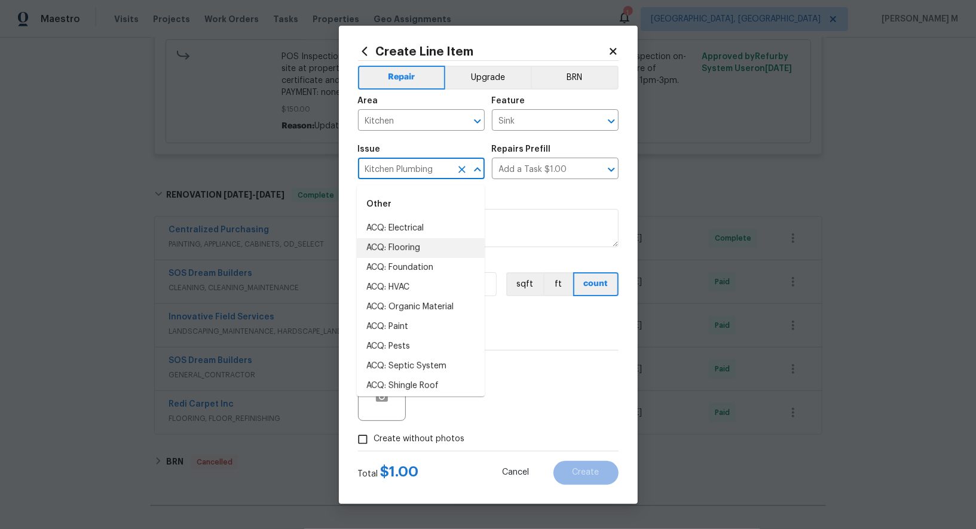
click at [390, 165] on input "Kitchen Plumbing" at bounding box center [404, 170] width 93 height 19
click at [429, 131] on input "Kitchen" at bounding box center [404, 121] width 93 height 19
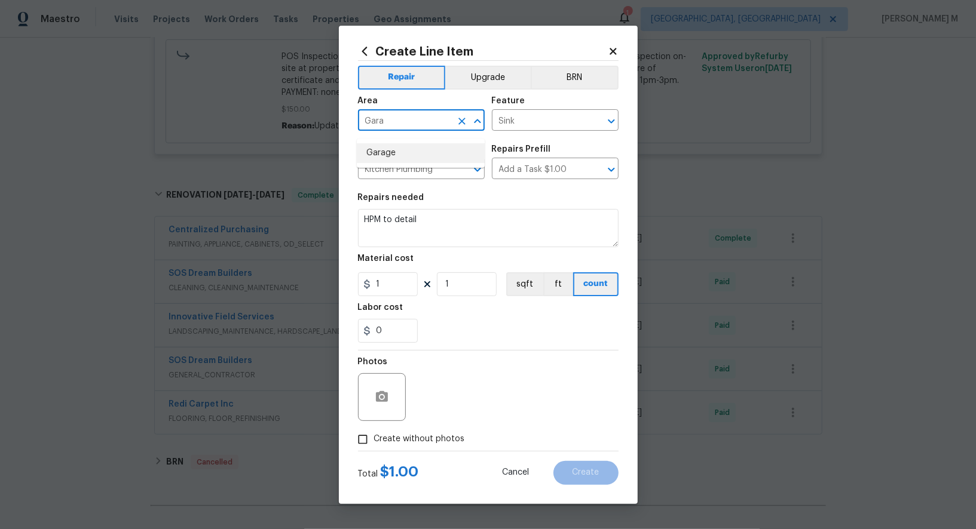
click at [403, 155] on li "Garage" at bounding box center [421, 153] width 128 height 20
type input "Garage"
click at [539, 137] on div "Area Garage ​ Feature Sink ​" at bounding box center [488, 114] width 261 height 48
click at [521, 112] on div "Feature" at bounding box center [555, 105] width 127 height 16
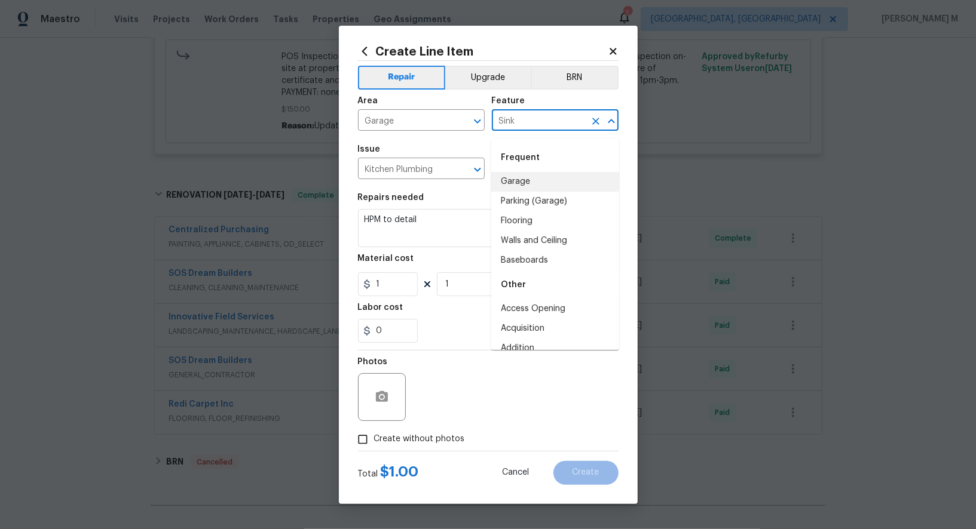
click at [522, 122] on input "Sink" at bounding box center [538, 121] width 93 height 19
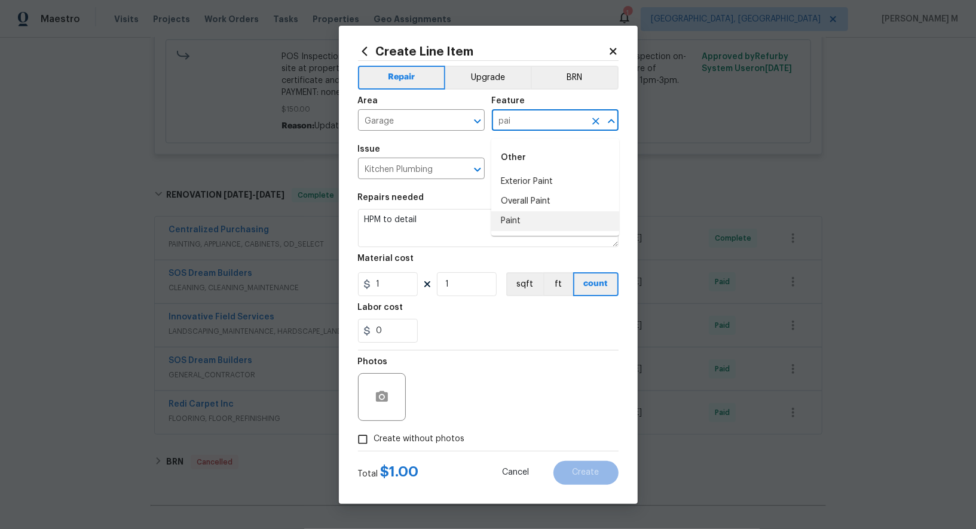
click at [519, 223] on li "Paint" at bounding box center [555, 222] width 128 height 20
type input "Paint"
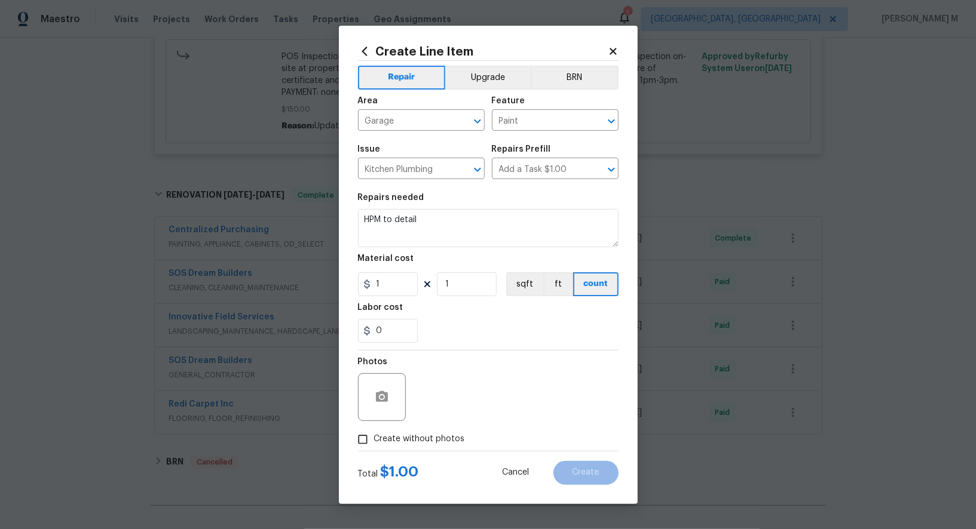
click at [408, 160] on div "Issue" at bounding box center [421, 153] width 127 height 16
click at [408, 161] on div "Issue" at bounding box center [421, 153] width 127 height 16
click at [406, 176] on input "Kitchen Plumbing" at bounding box center [404, 170] width 93 height 19
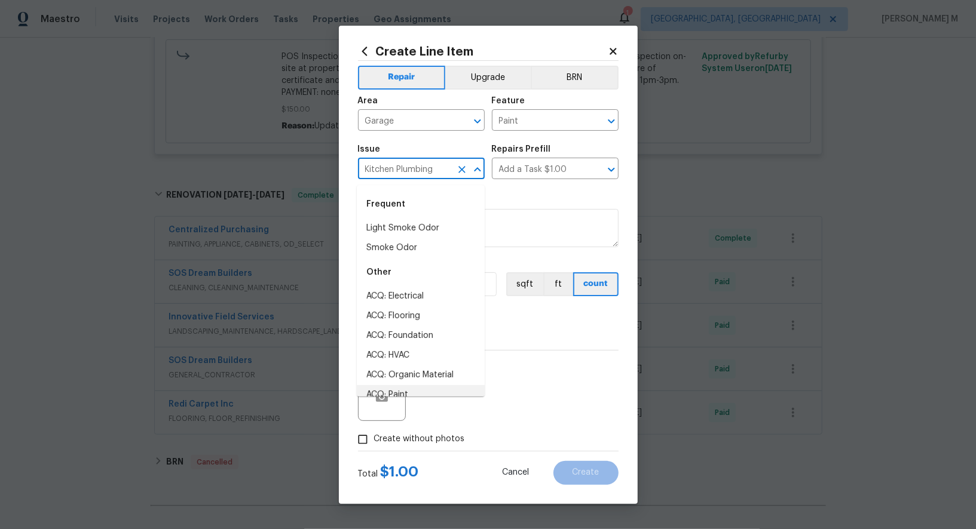
click at [406, 176] on input "Kitchen Plumbing" at bounding box center [404, 170] width 93 height 19
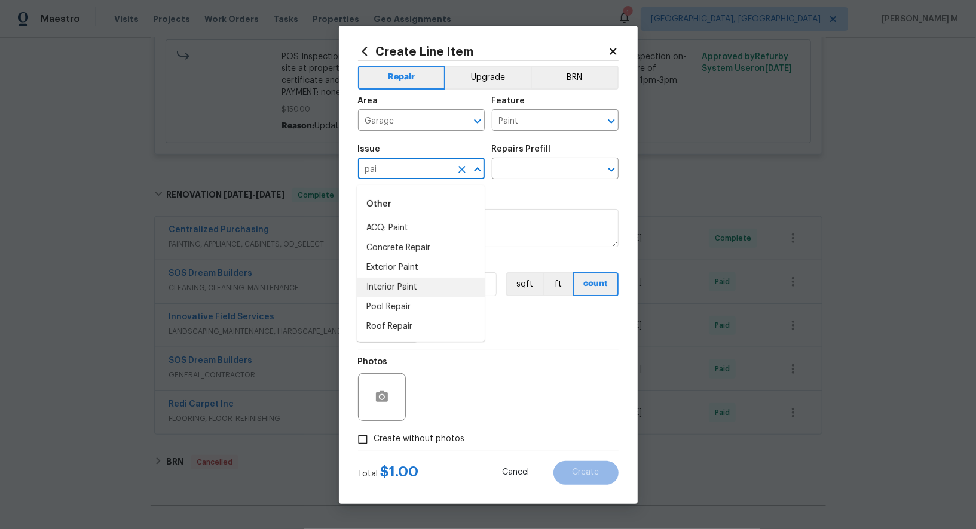
click at [405, 285] on li "Interior Paint" at bounding box center [421, 288] width 128 height 20
type input "Interior Paint"
click at [523, 174] on input "text" at bounding box center [538, 170] width 93 height 19
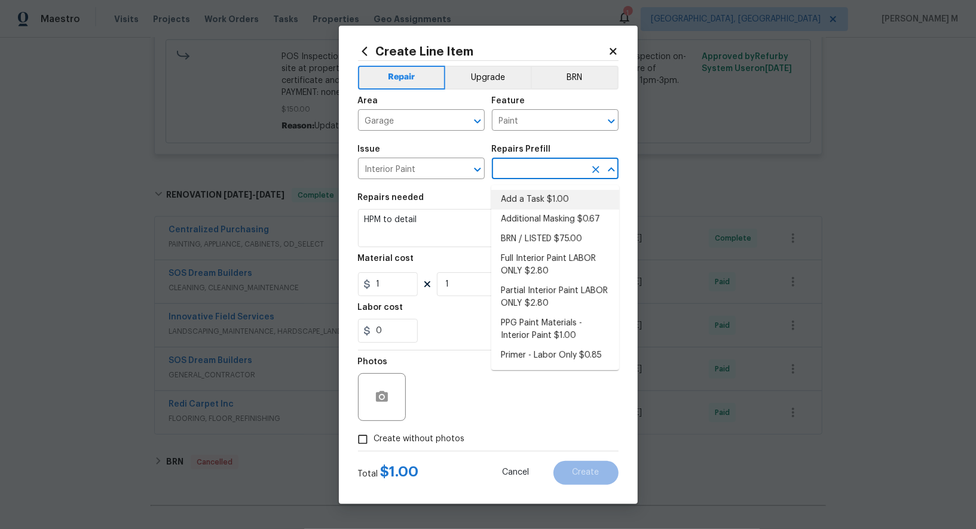
click at [523, 200] on li "Add a Task $1.00" at bounding box center [555, 200] width 128 height 20
type input "Overall Paint"
type input "Add a Task $1.00"
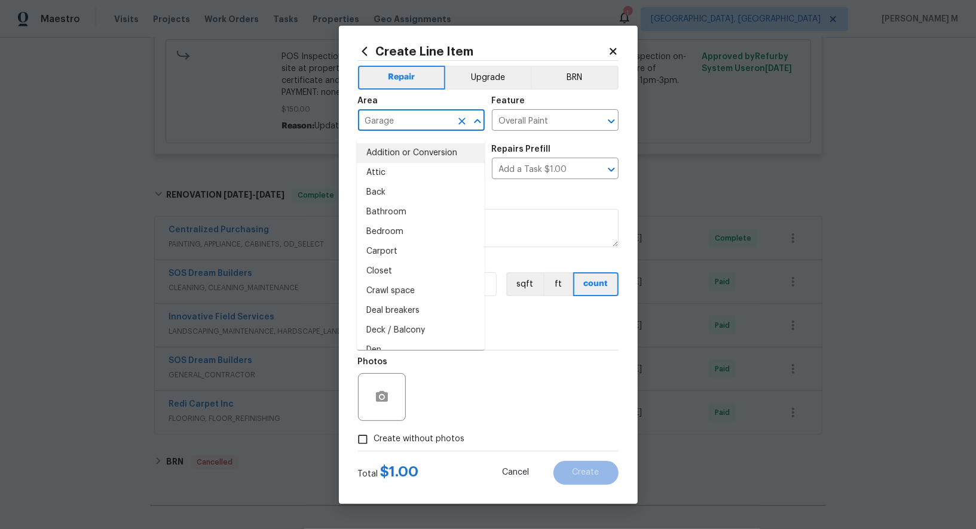
click at [399, 127] on input "Garage" at bounding box center [404, 121] width 93 height 19
click at [512, 127] on input "Overall Paint" at bounding box center [538, 121] width 93 height 19
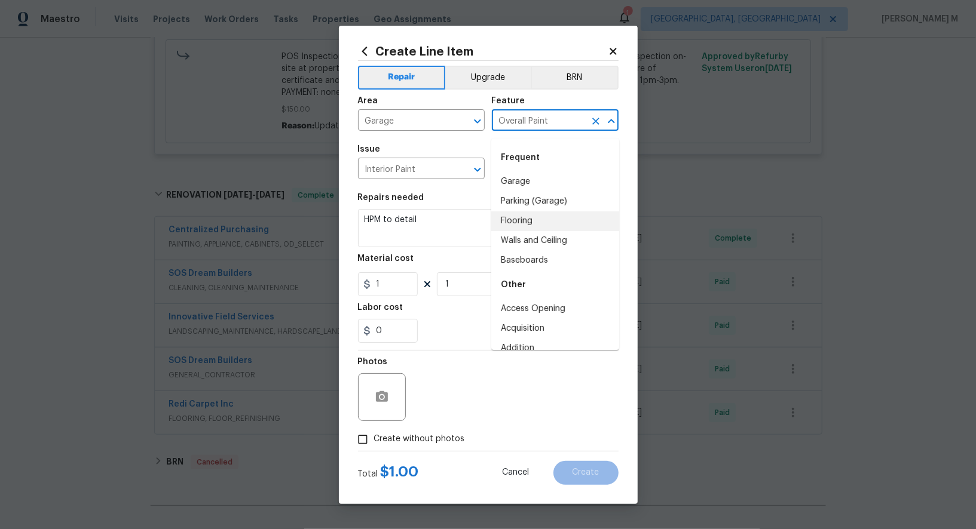
click at [512, 127] on input "Overall Paint" at bounding box center [538, 121] width 93 height 19
click at [404, 176] on input "Interior Paint" at bounding box center [404, 170] width 93 height 19
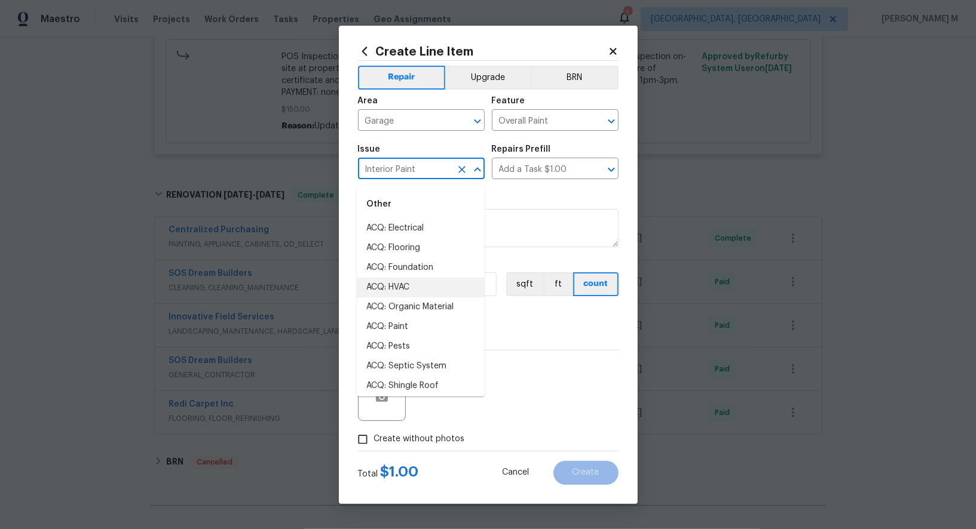
click at [404, 176] on input "Interior Paint" at bounding box center [404, 170] width 93 height 19
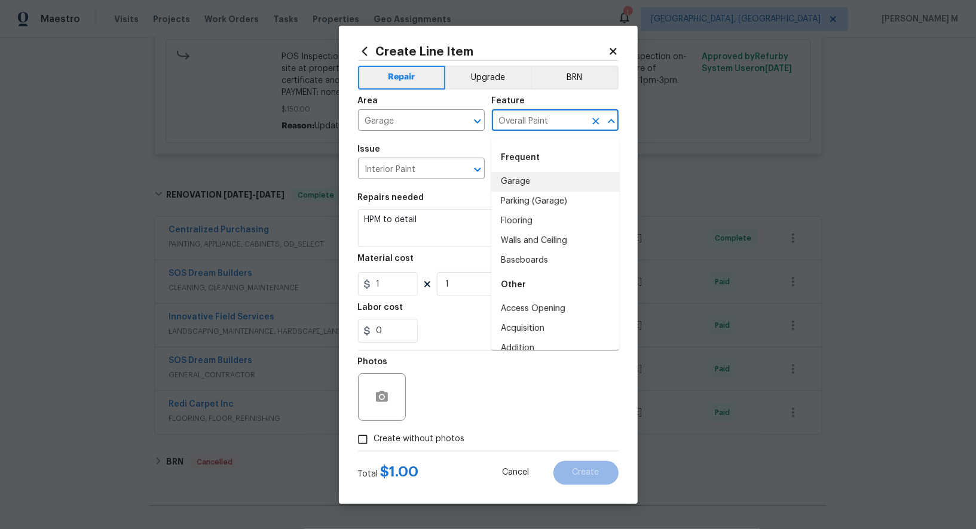
click at [548, 130] on input "Overall Paint" at bounding box center [538, 121] width 93 height 19
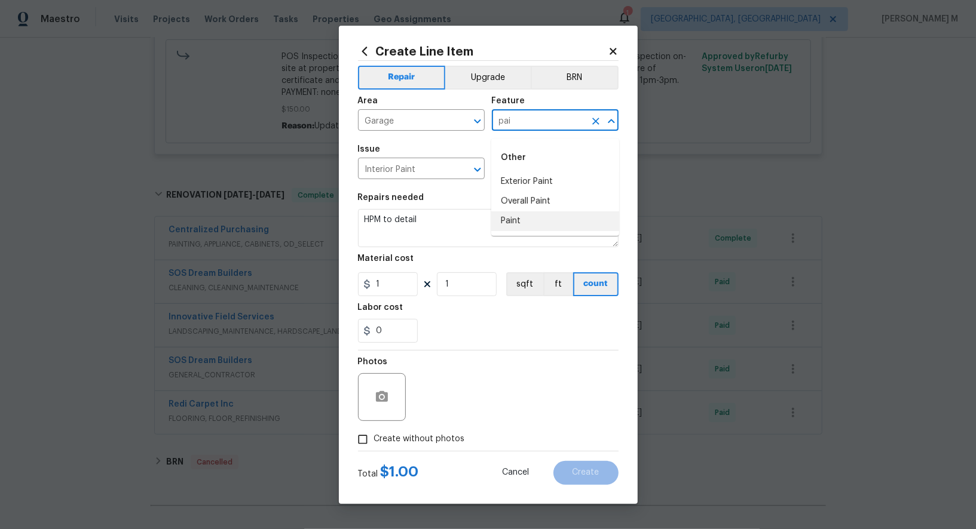
click at [536, 213] on li "Paint" at bounding box center [555, 222] width 128 height 20
click at [507, 120] on input "Paint" at bounding box center [538, 121] width 93 height 19
type input "Paint"
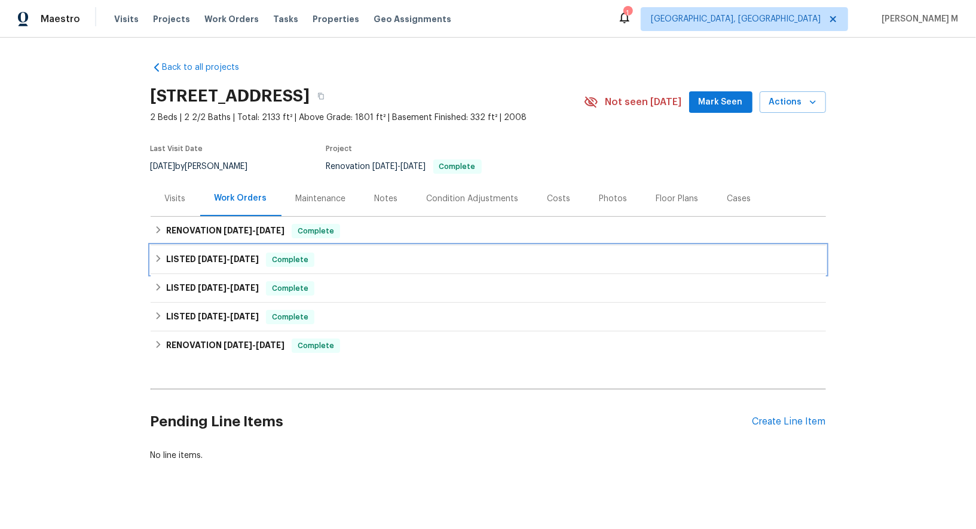
click at [245, 246] on div "LISTED 7/23/25 - 7/30/25 Complete" at bounding box center [488, 260] width 675 height 29
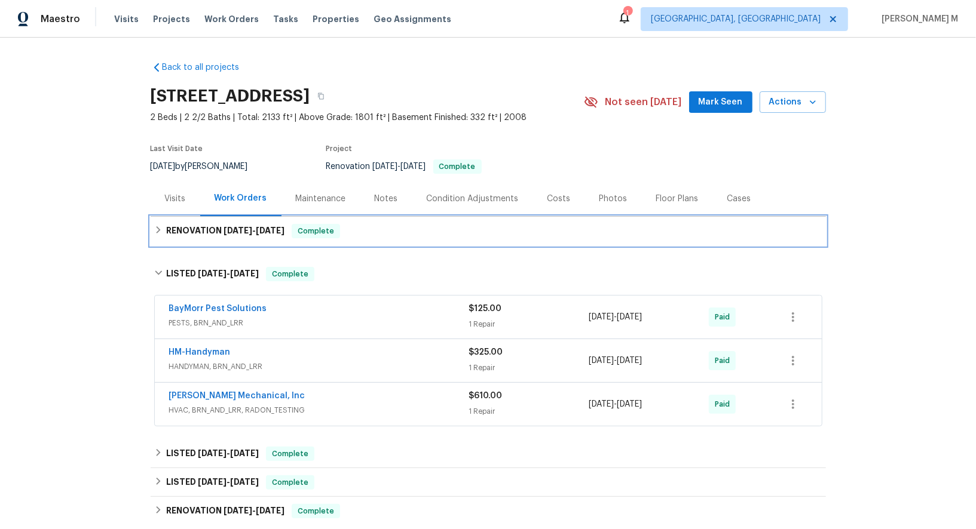
click at [245, 224] on h6 "RENOVATION 8/22/25 - 9/1/25" at bounding box center [225, 231] width 118 height 14
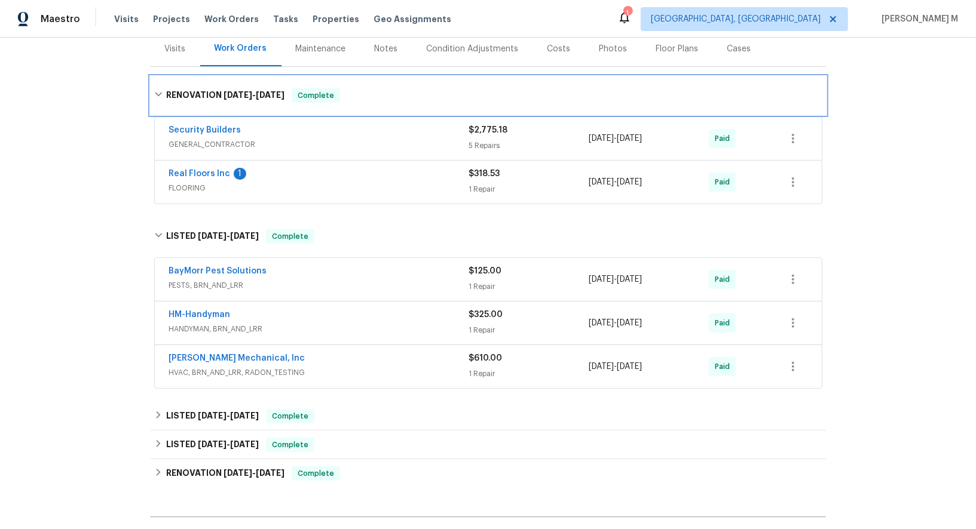
scroll to position [157, 0]
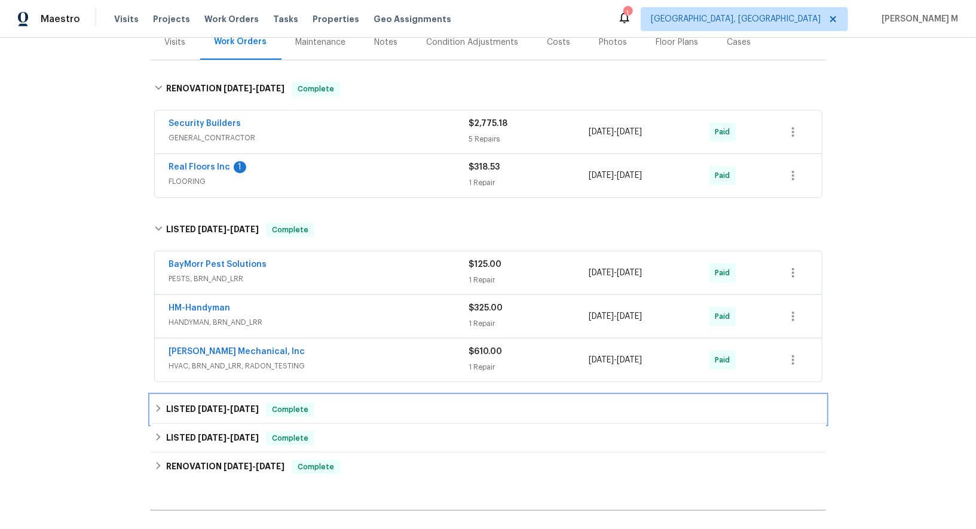
click at [222, 405] on span "6/26/25" at bounding box center [212, 409] width 29 height 8
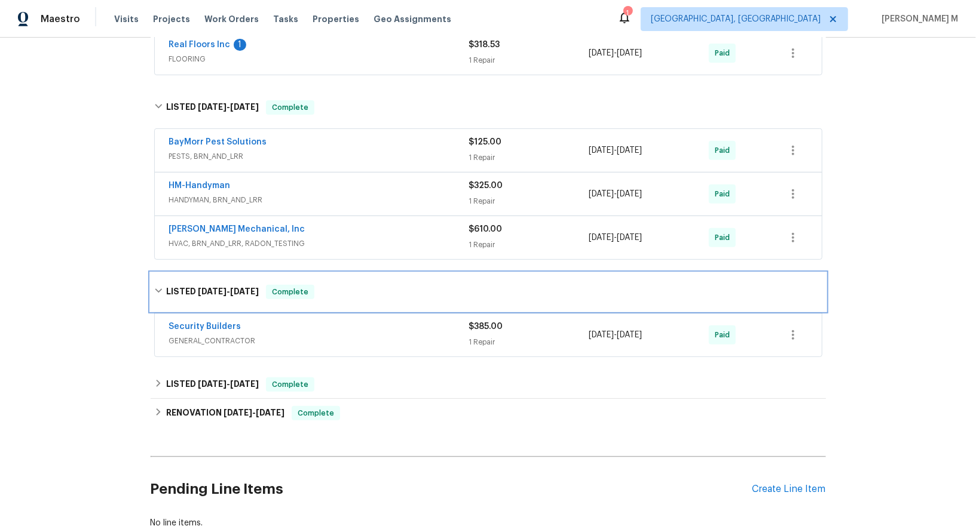
scroll to position [278, 0]
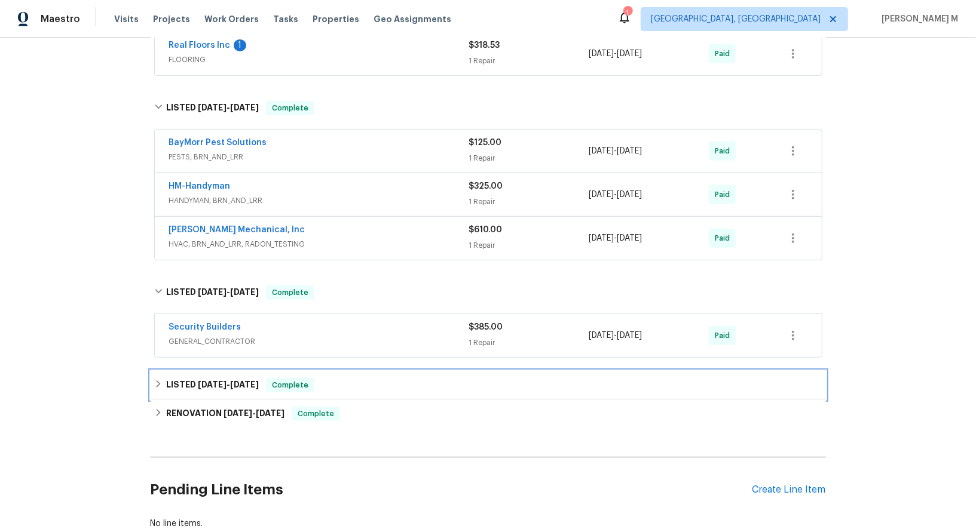
click at [216, 371] on div "LISTED 2/26/25 - 2/27/25 Complete" at bounding box center [488, 385] width 675 height 29
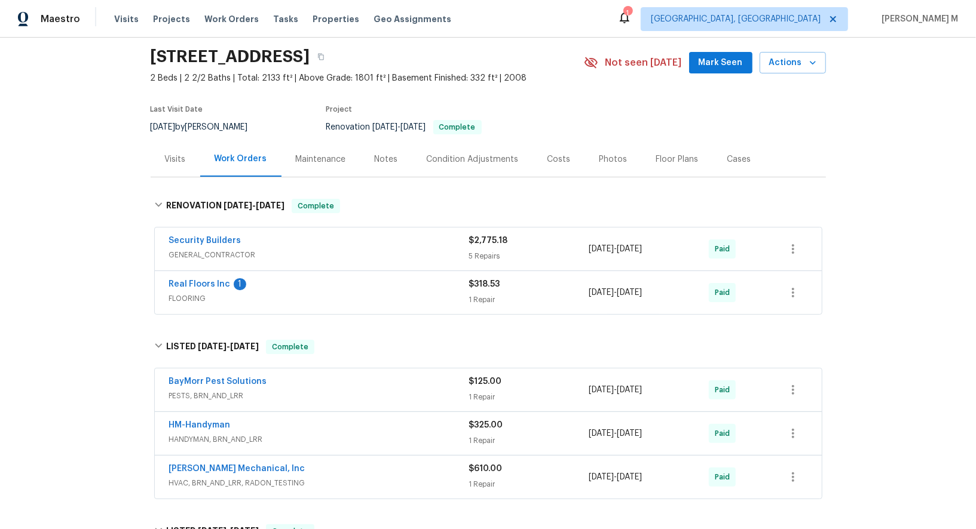
scroll to position [32, 0]
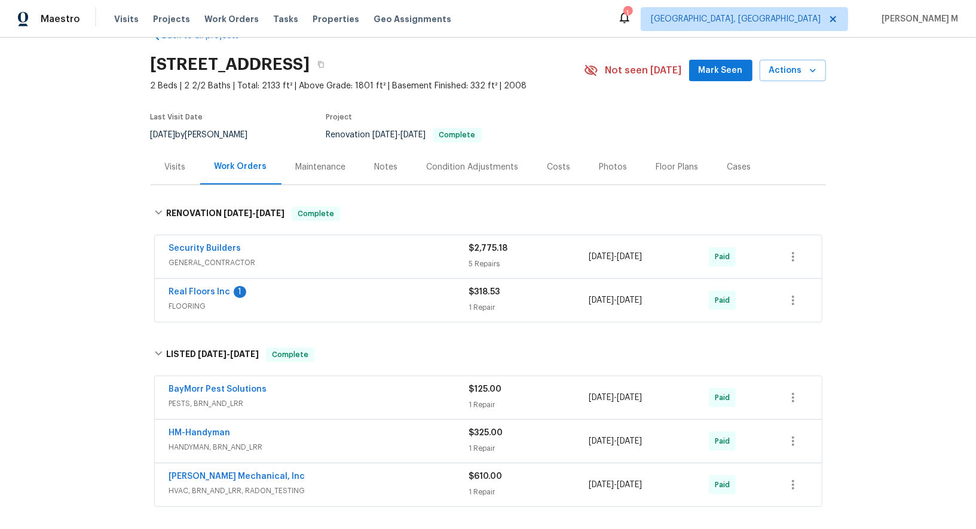
click at [209, 259] on span "GENERAL_CONTRACTOR" at bounding box center [319, 263] width 300 height 12
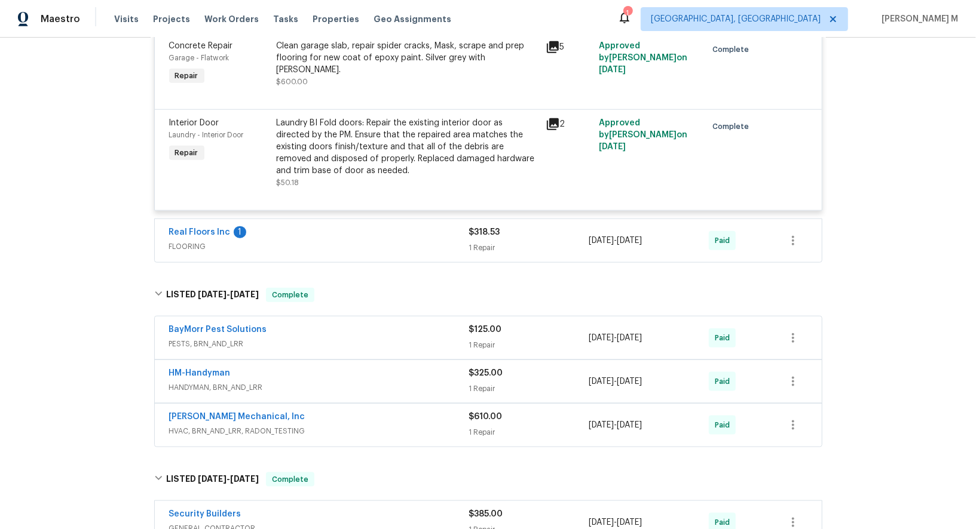
scroll to position [773, 0]
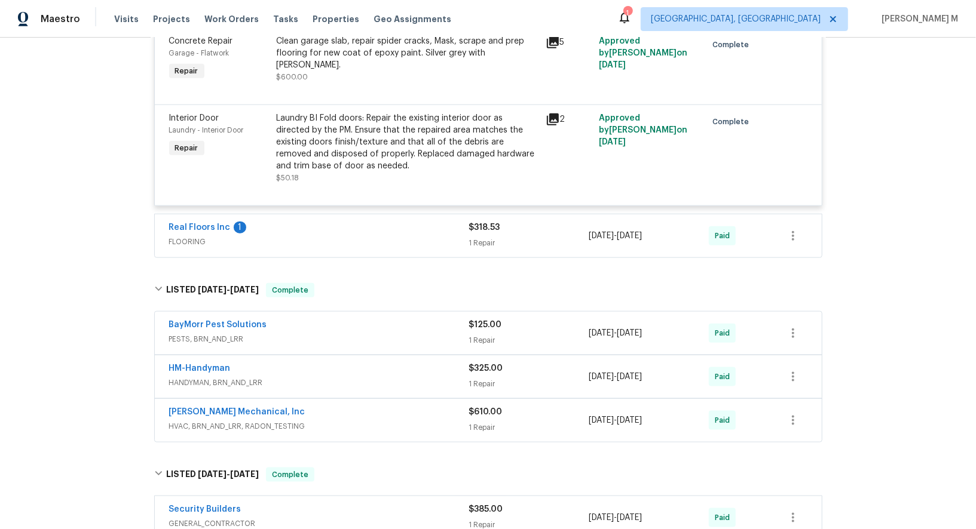
click at [216, 377] on span "HANDYMAN, BRN_AND_LRR" at bounding box center [319, 383] width 300 height 12
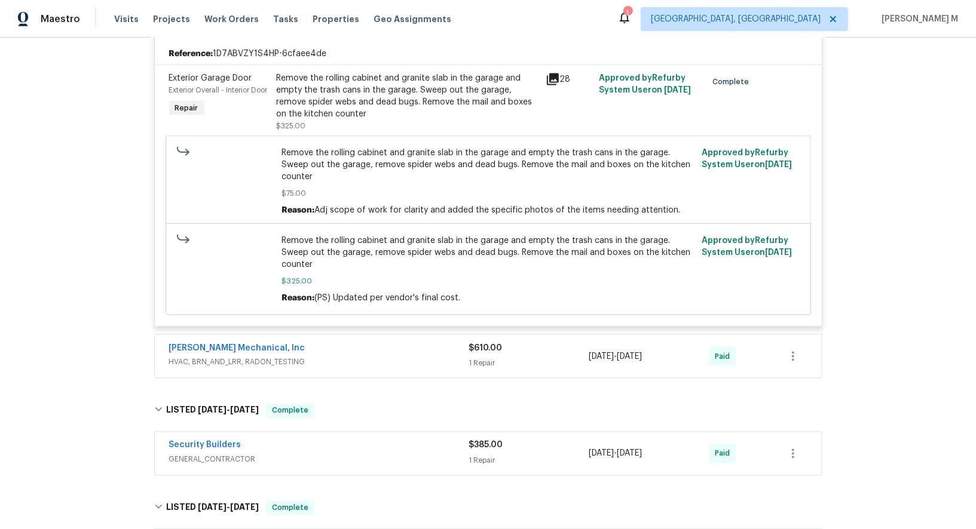
scroll to position [1143, 0]
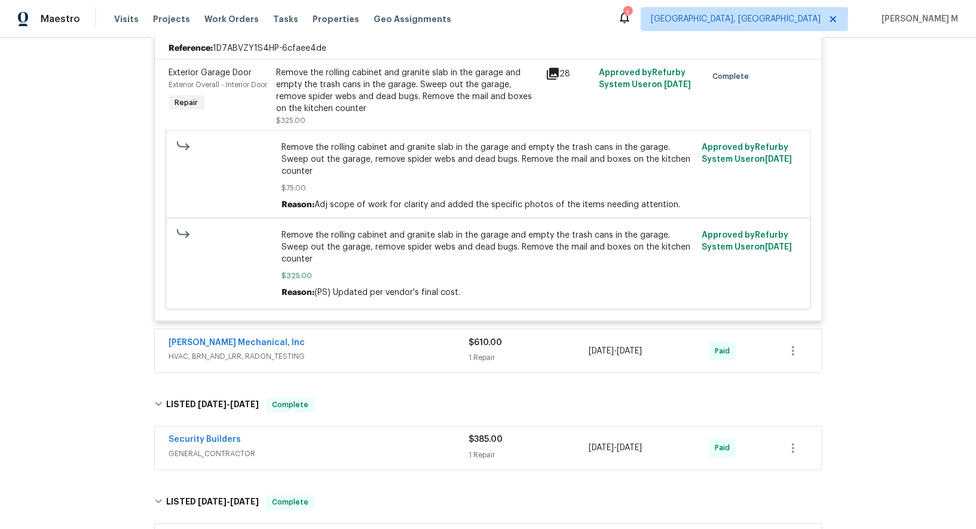
click at [253, 351] on span "HVAC, BRN_AND_LRR, RADON_TESTING" at bounding box center [319, 357] width 300 height 12
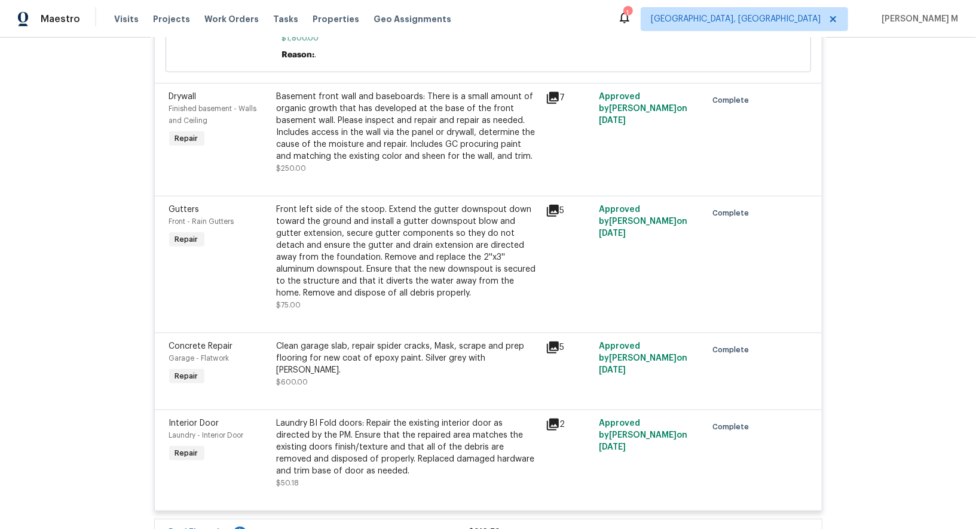
scroll to position [0, 0]
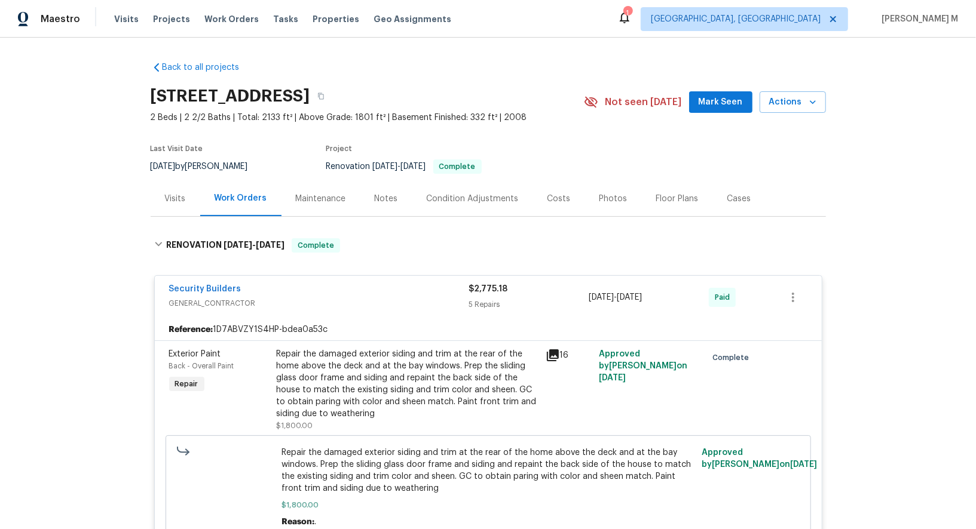
click at [306, 193] on div "Maintenance" at bounding box center [321, 199] width 50 height 12
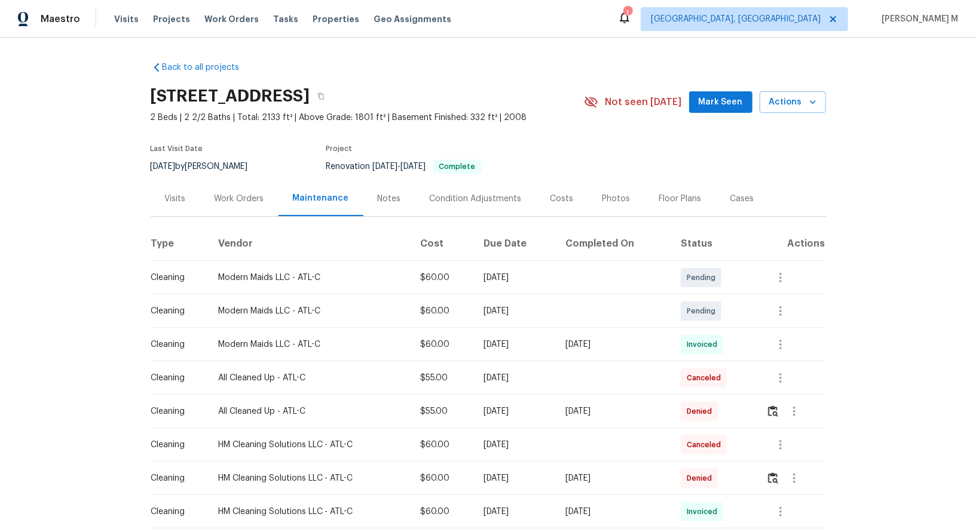
click at [250, 182] on div "Work Orders" at bounding box center [239, 198] width 78 height 35
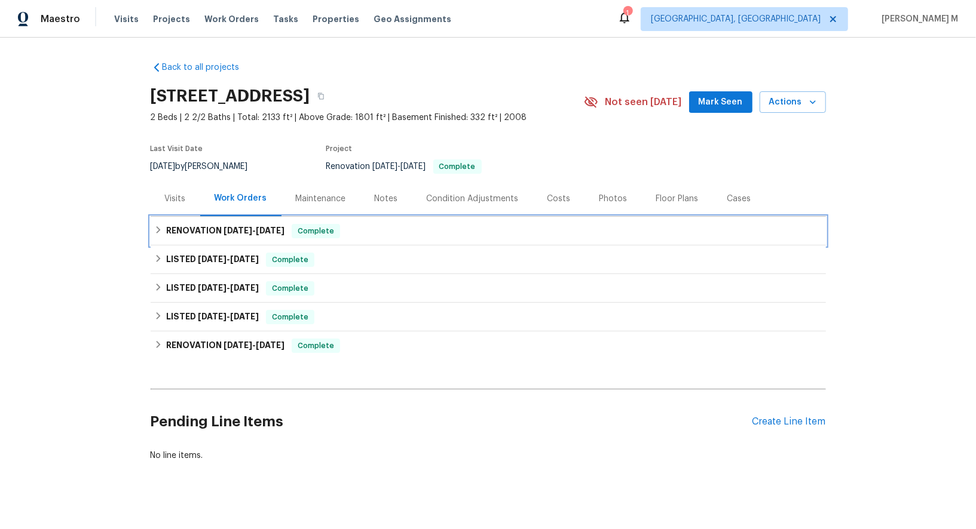
click at [446, 227] on div "RENOVATION 8/22/25 - 9/1/25 Complete" at bounding box center [488, 231] width 668 height 14
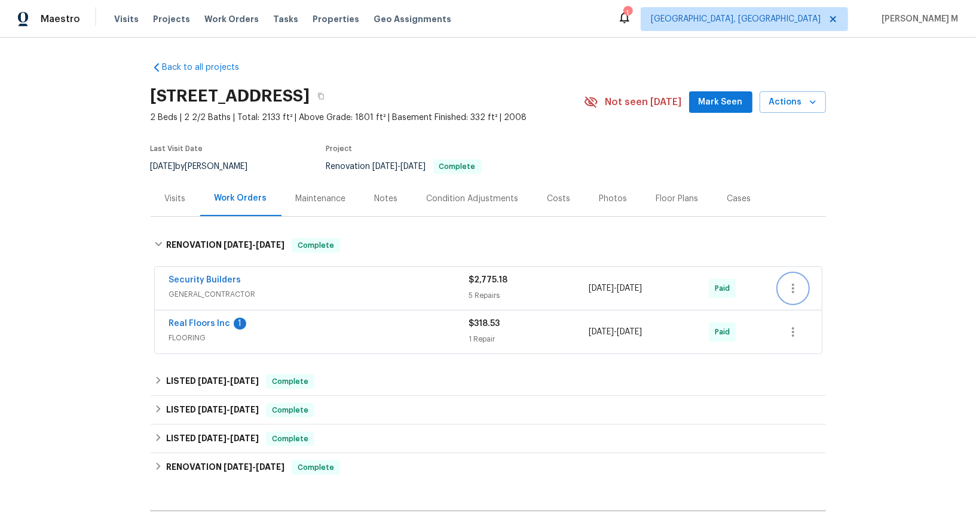
click at [788, 283] on icon "button" at bounding box center [793, 288] width 14 height 14
click at [788, 283] on li "Edit" at bounding box center [844, 282] width 129 height 20
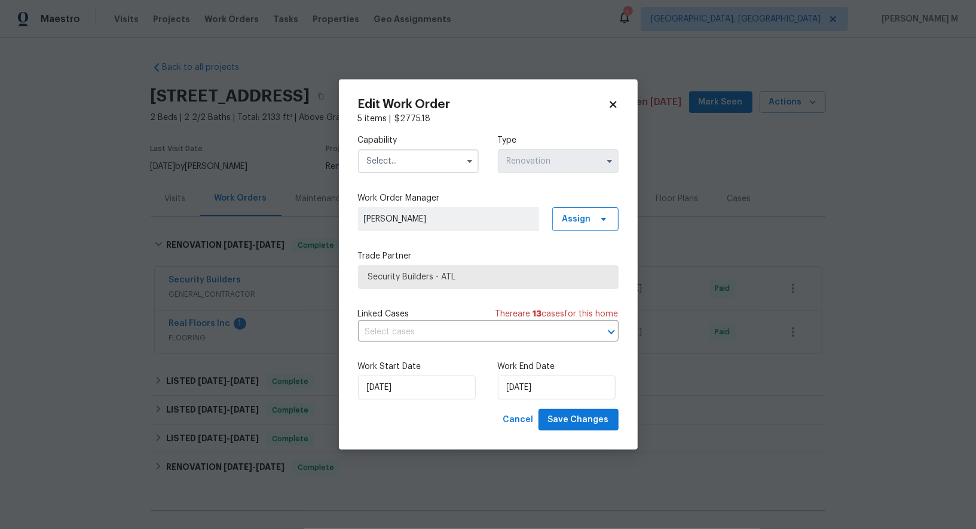
click at [423, 173] on input "text" at bounding box center [418, 161] width 121 height 24
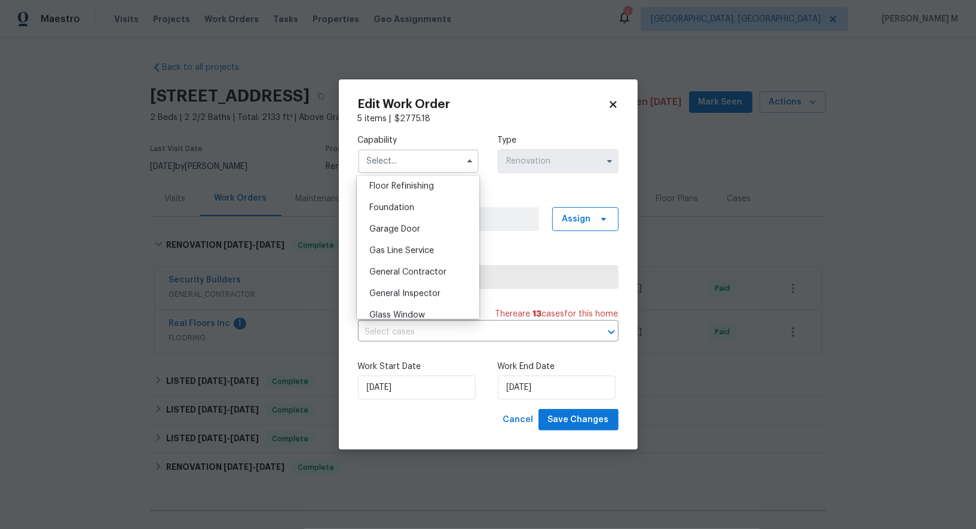
scroll to position [503, 0]
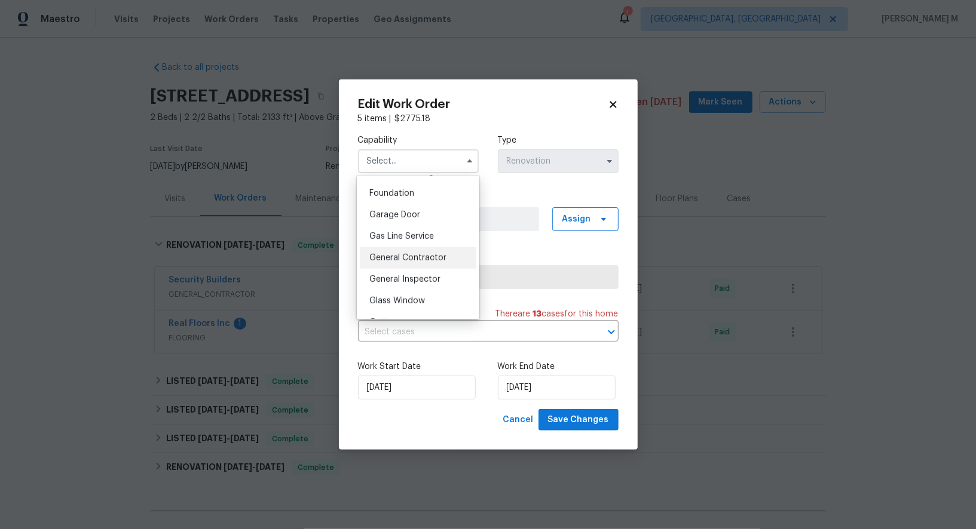
click at [421, 247] on div "General Contractor" at bounding box center [418, 258] width 117 height 22
type input "General Contractor"
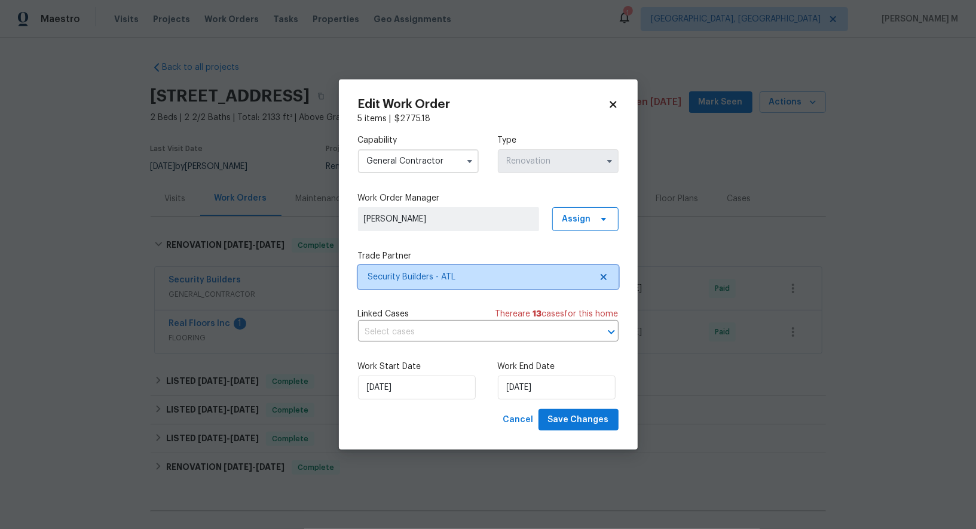
click at [419, 278] on span "Security Builders - ATL" at bounding box center [479, 277] width 223 height 12
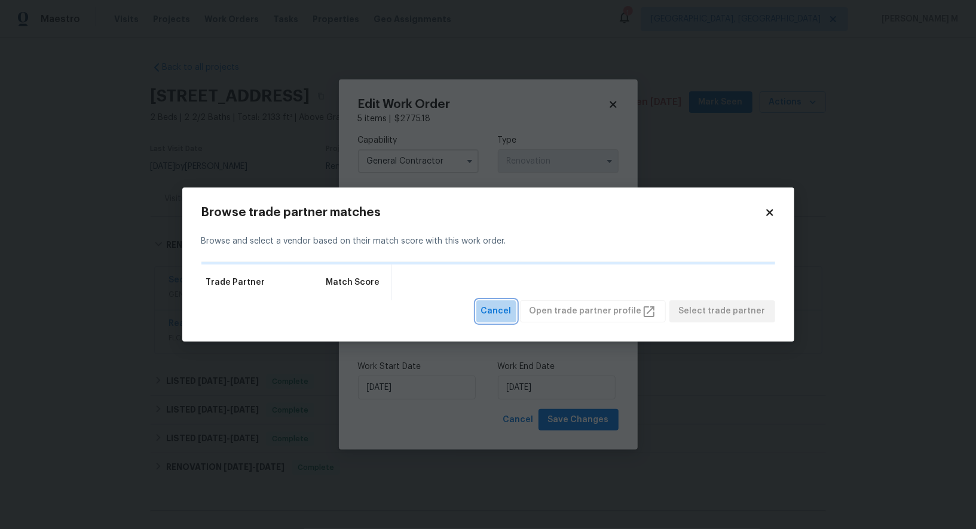
click at [500, 316] on span "Cancel" at bounding box center [496, 311] width 30 height 15
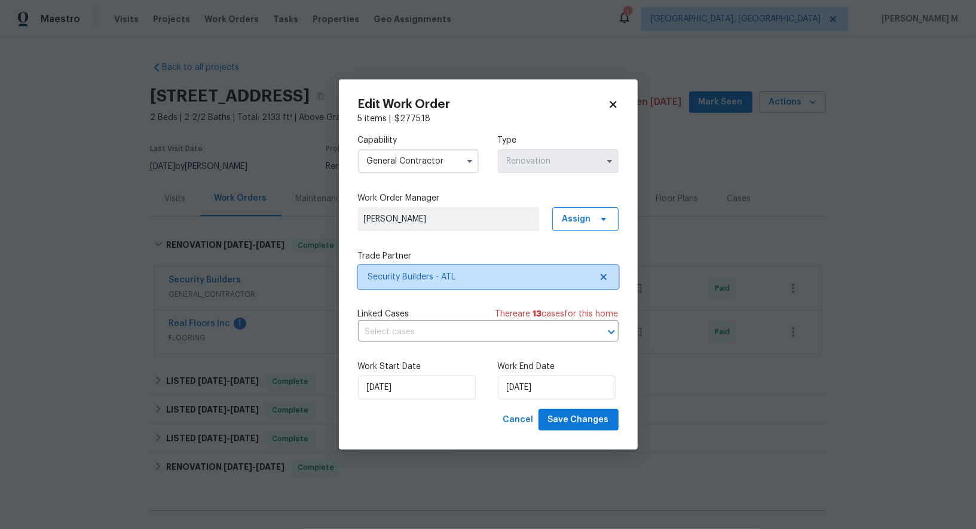
click at [437, 284] on span "Security Builders - ATL" at bounding box center [488, 277] width 261 height 24
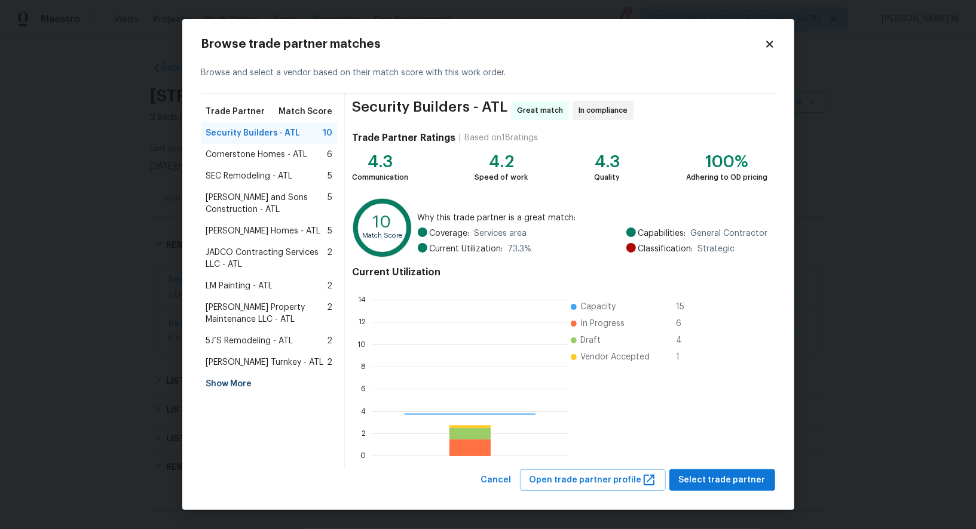
scroll to position [167, 196]
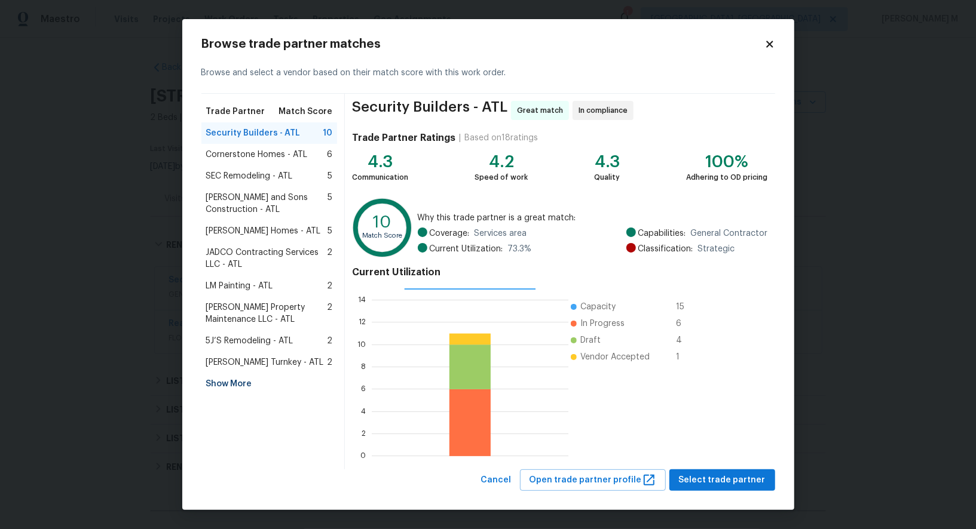
click at [259, 280] on span "LM Painting - ATL" at bounding box center [239, 286] width 67 height 12
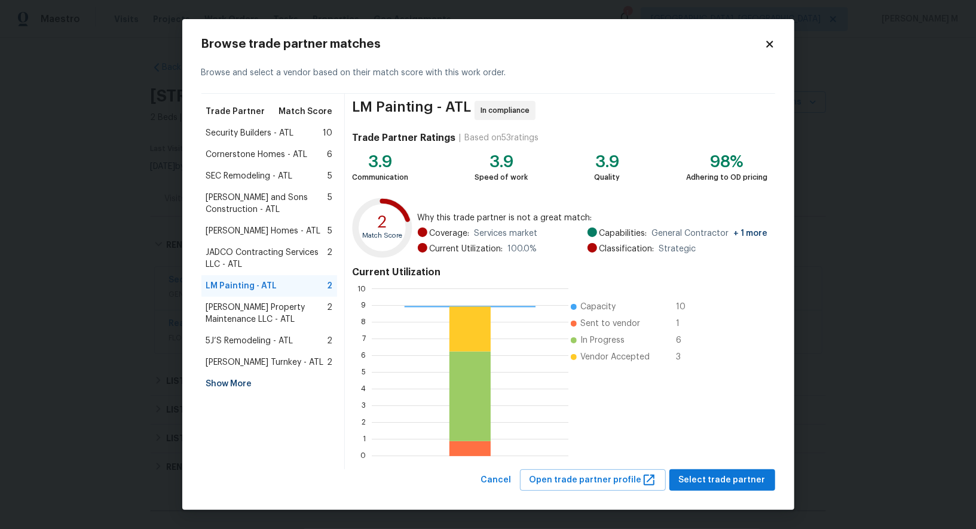
click at [381, 113] on span "LM Painting - ATL" at bounding box center [411, 110] width 119 height 19
drag, startPoint x: 360, startPoint y: 109, endPoint x: 437, endPoint y: 109, distance: 76.5
click at [437, 109] on span "LM Painting - ATL" at bounding box center [411, 110] width 119 height 19
copy span "LM Painting"
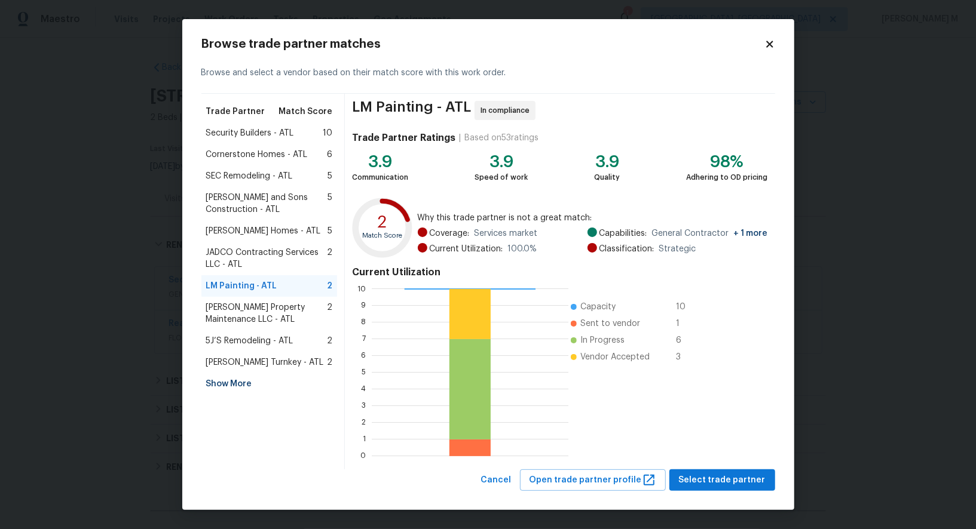
click at [250, 341] on span "5J’S Remodeling - ATL" at bounding box center [249, 341] width 87 height 12
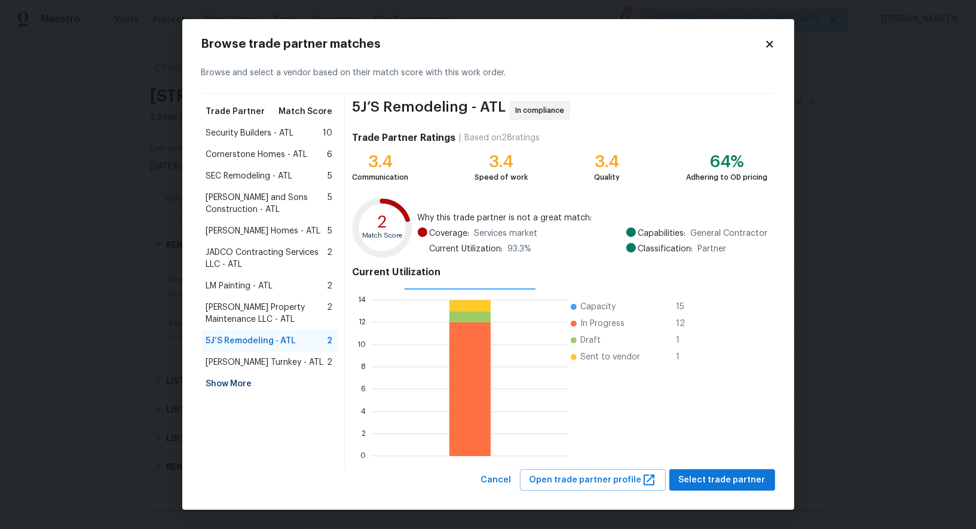
click at [247, 284] on span "LM Painting - ATL" at bounding box center [239, 286] width 67 height 12
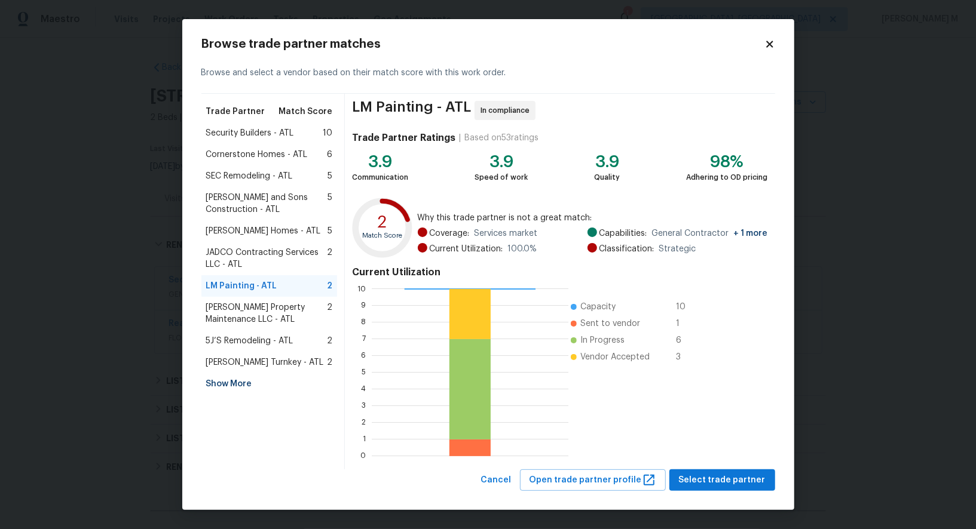
click at [293, 335] on span "5J’S Remodeling - ATL" at bounding box center [249, 341] width 87 height 12
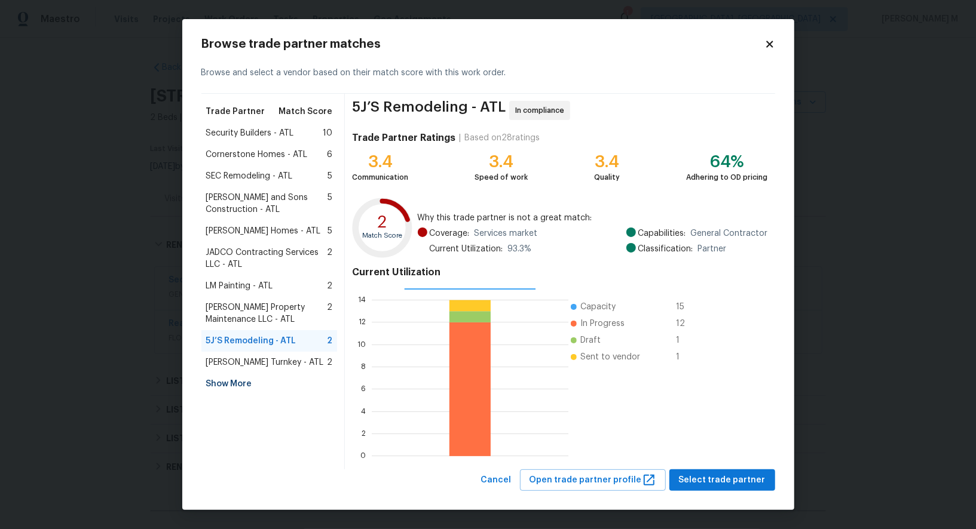
click at [294, 290] on div "LM Painting - ATL 2" at bounding box center [269, 286] width 136 height 22
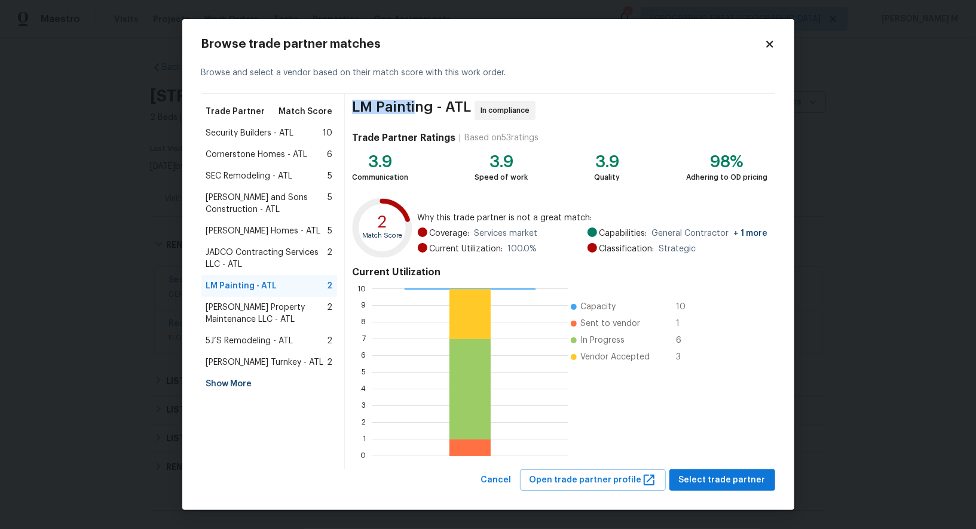
drag, startPoint x: 362, startPoint y: 108, endPoint x: 419, endPoint y: 107, distance: 57.4
click at [419, 107] on span "LM Painting - ATL" at bounding box center [411, 110] width 119 height 19
click at [840, 85] on body "Maestro Visits Projects Work Orders Tasks Properties Geo Assignments 1 Albuquer…" at bounding box center [488, 264] width 976 height 529
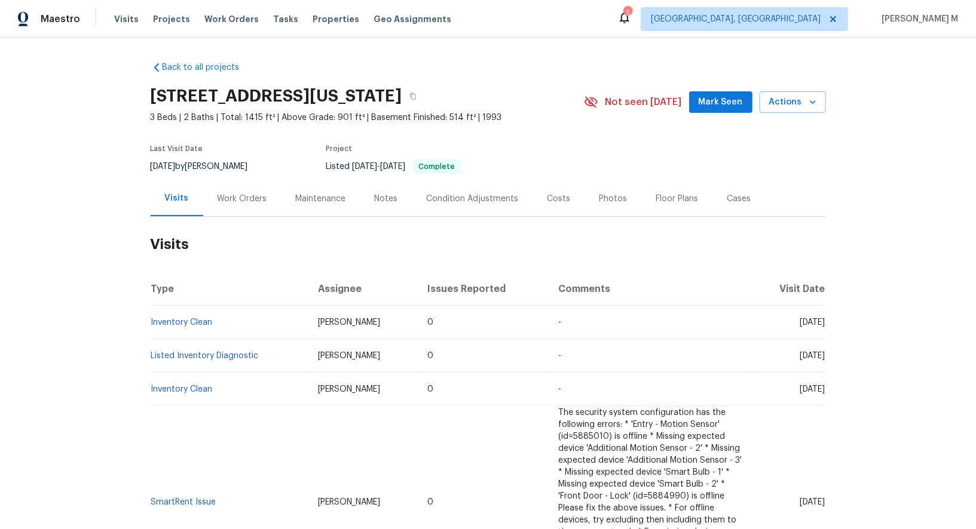
click at [203, 187] on div "Work Orders" at bounding box center [242, 198] width 78 height 35
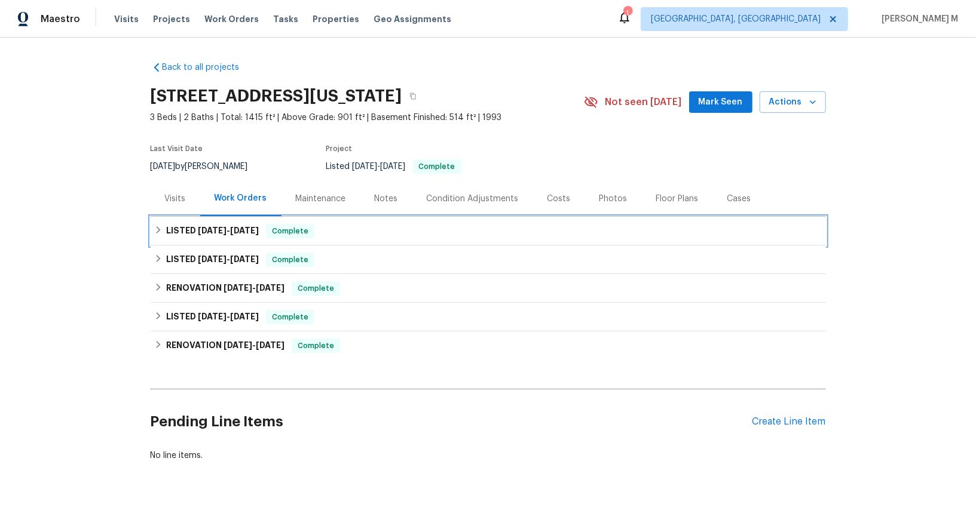
click at [198, 233] on div "LISTED 4/30/25 - 5/2/25 Complete" at bounding box center [488, 231] width 675 height 29
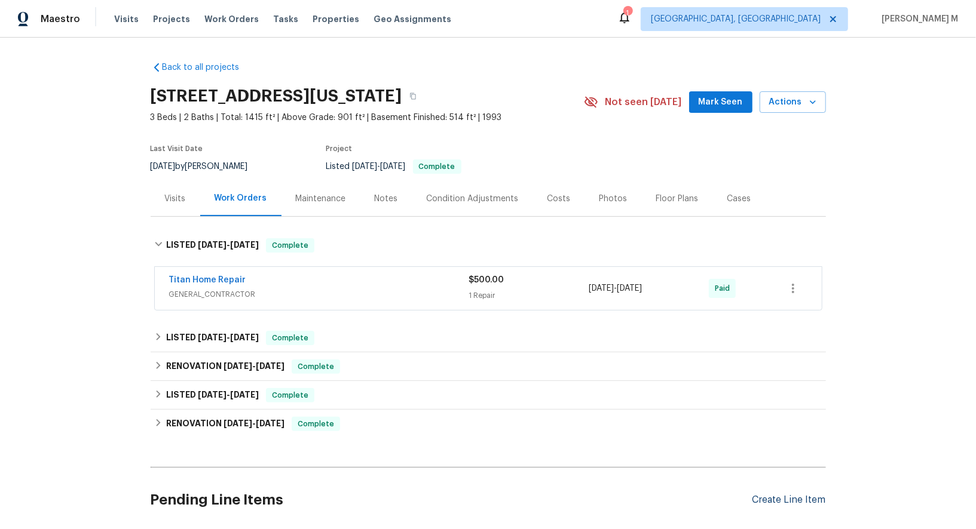
click at [776, 495] on div "Create Line Item" at bounding box center [788, 500] width 73 height 11
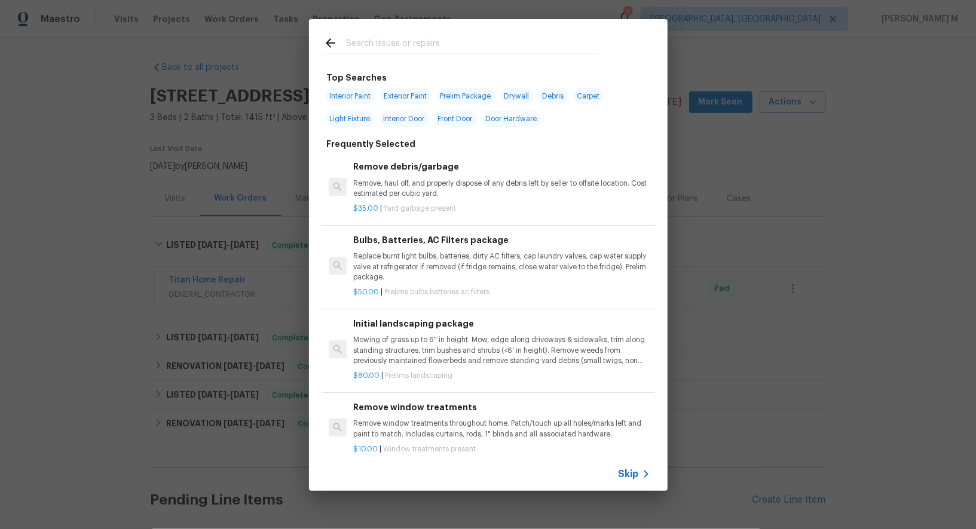
click at [634, 471] on span "Skip" at bounding box center [628, 474] width 20 height 12
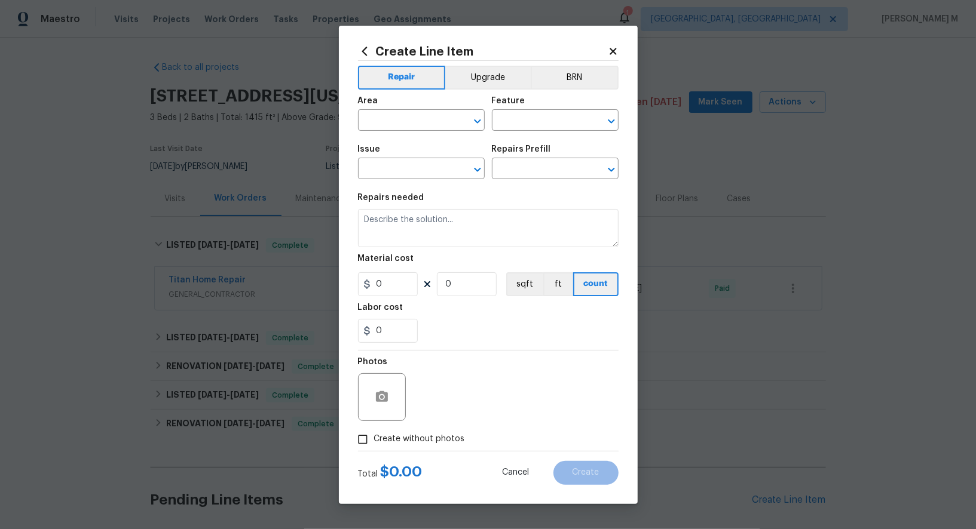
click at [417, 138] on span "Area ​" at bounding box center [421, 114] width 127 height 48
click at [413, 131] on input "text" at bounding box center [404, 121] width 93 height 19
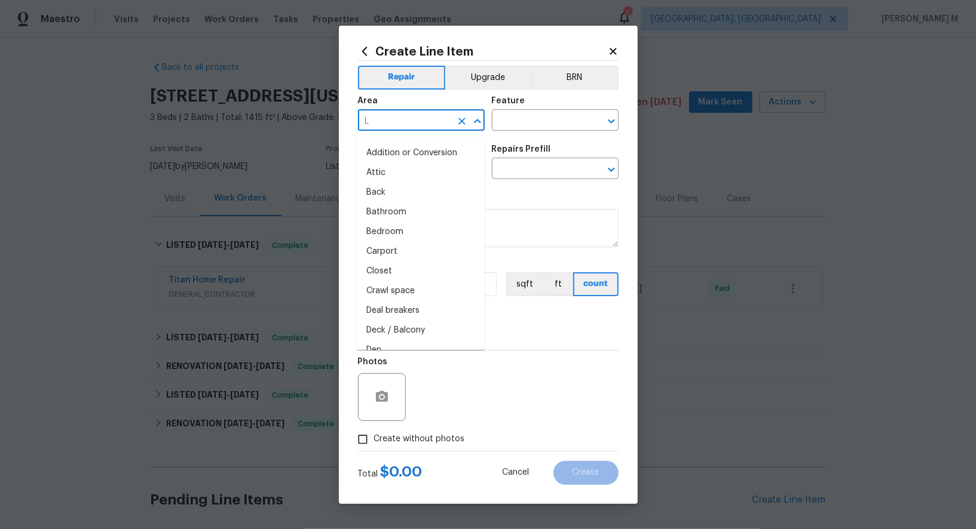
type input "La"
click at [400, 157] on li "Back" at bounding box center [421, 153] width 128 height 20
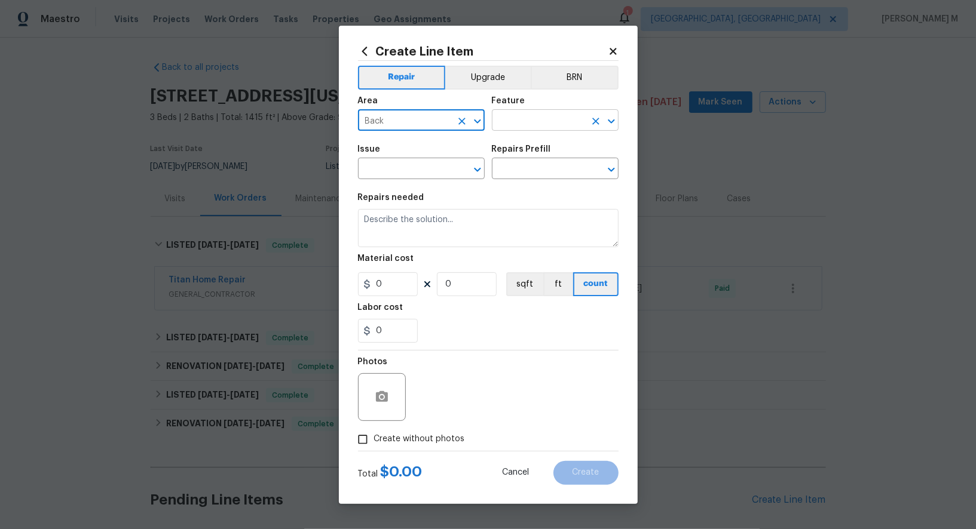
type input "Back"
click at [519, 121] on input "text" at bounding box center [538, 121] width 93 height 19
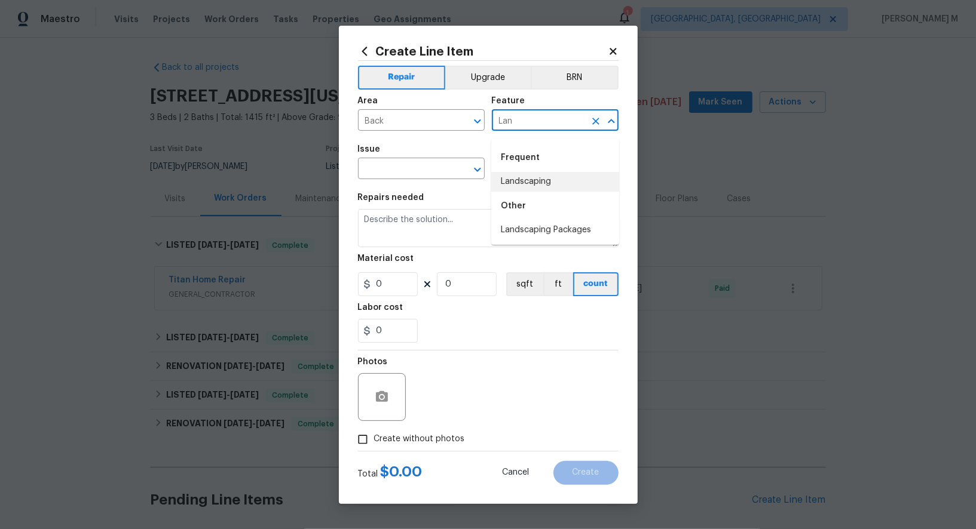
click at [526, 186] on li "Landscaping" at bounding box center [555, 182] width 128 height 20
type input "Landscaping"
click at [385, 179] on input "text" at bounding box center [404, 170] width 93 height 19
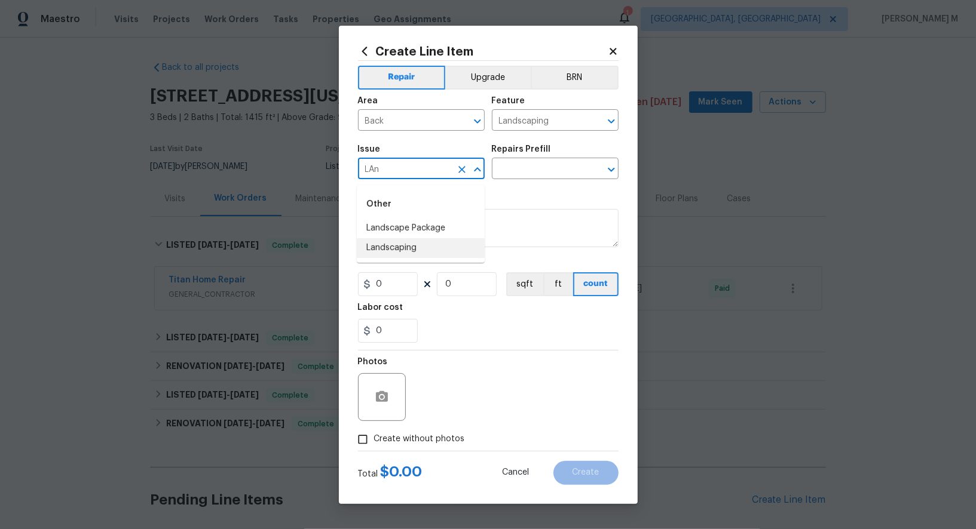
click at [385, 244] on li "Landscaping" at bounding box center [421, 248] width 128 height 20
type input "Landscaping"
click at [507, 194] on section "Repairs needed Material cost 0 0 sqft ft count Labor cost 0" at bounding box center [488, 268] width 261 height 164
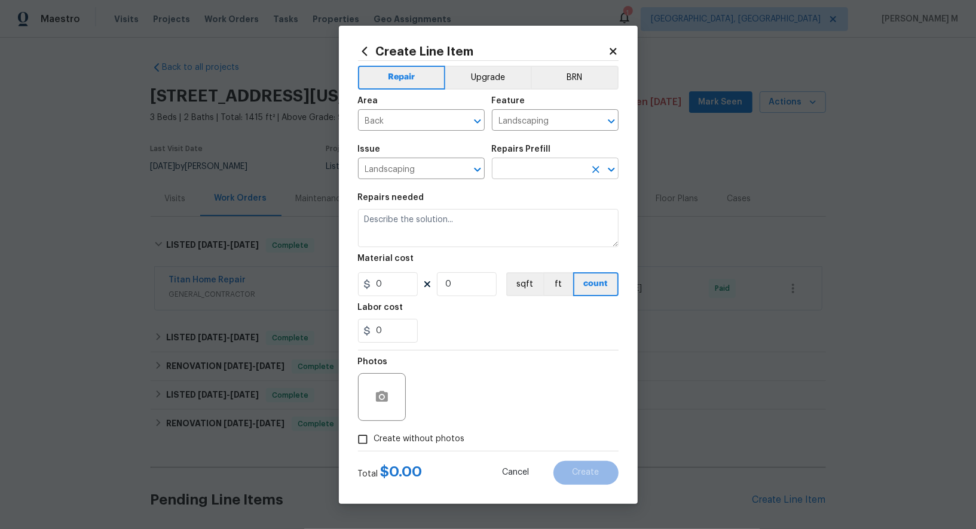
click at [513, 179] on input "text" at bounding box center [538, 170] width 93 height 19
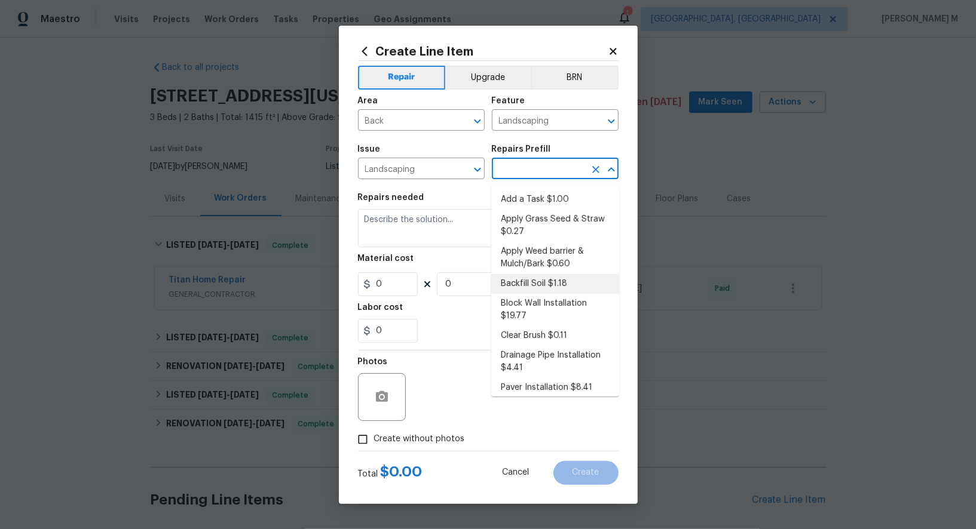
click at [553, 276] on li "Backfill Soil $1.18" at bounding box center [555, 284] width 128 height 20
type input "Backfill Soil $1.18"
type textarea "Backfill and level areas as instructed. Haul away any debris and leave the site…"
type input "1.18"
type input "1"
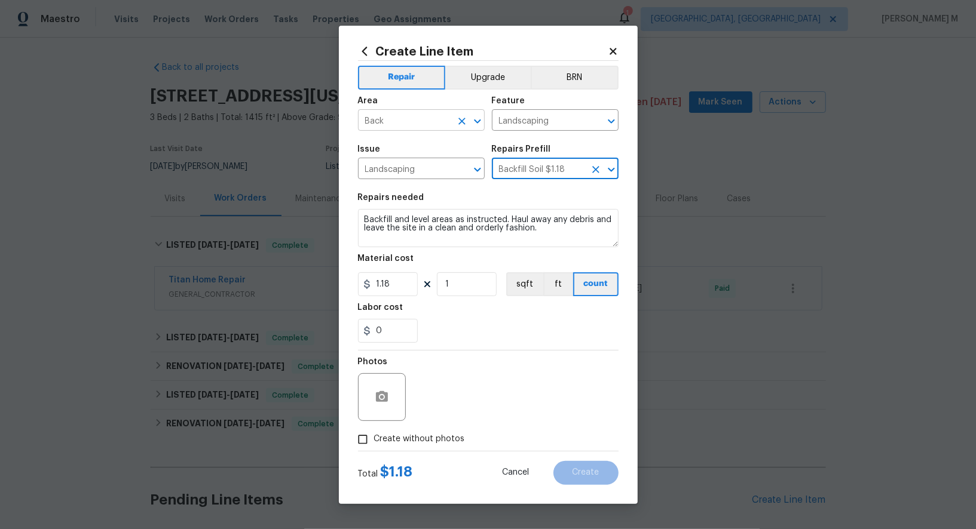
click at [391, 122] on input "Back" at bounding box center [404, 121] width 93 height 19
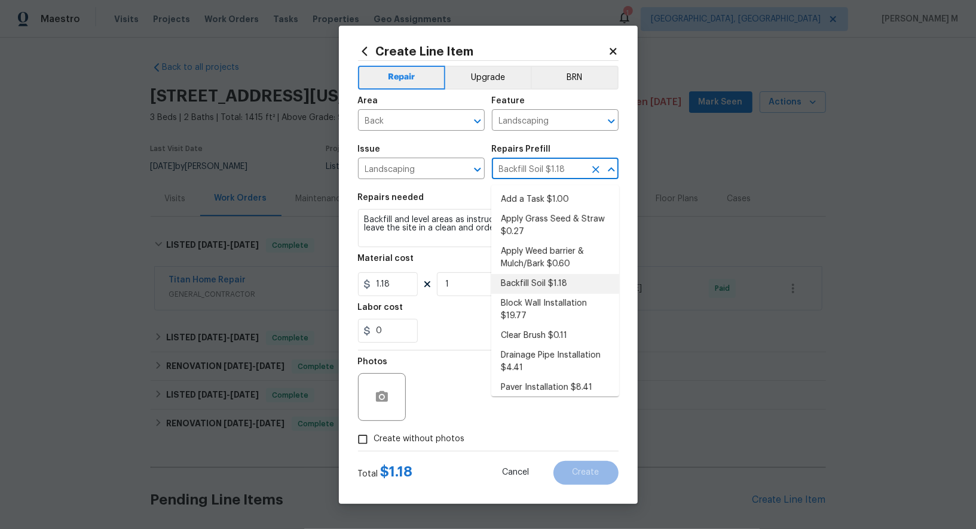
click at [530, 174] on input "Backfill Soil $1.18" at bounding box center [538, 170] width 93 height 19
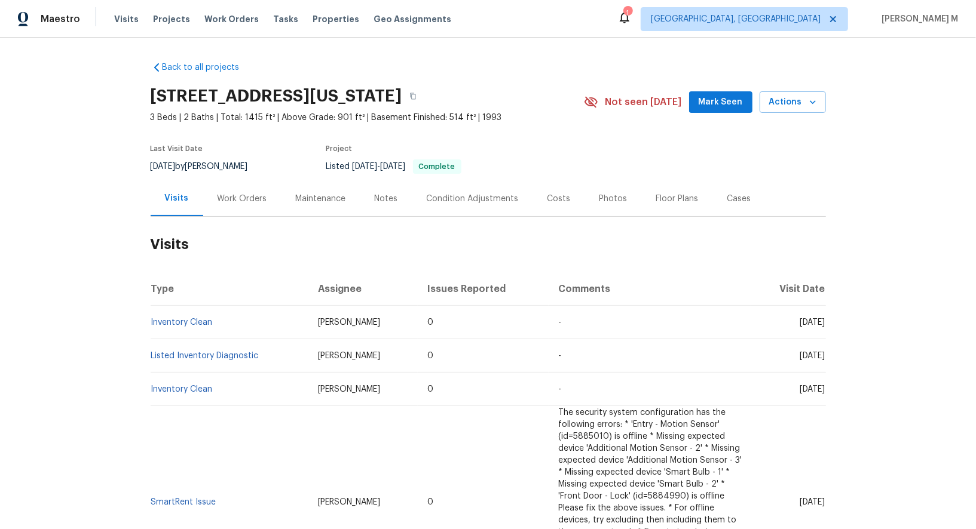
click at [235, 193] on div "Work Orders" at bounding box center [243, 199] width 50 height 12
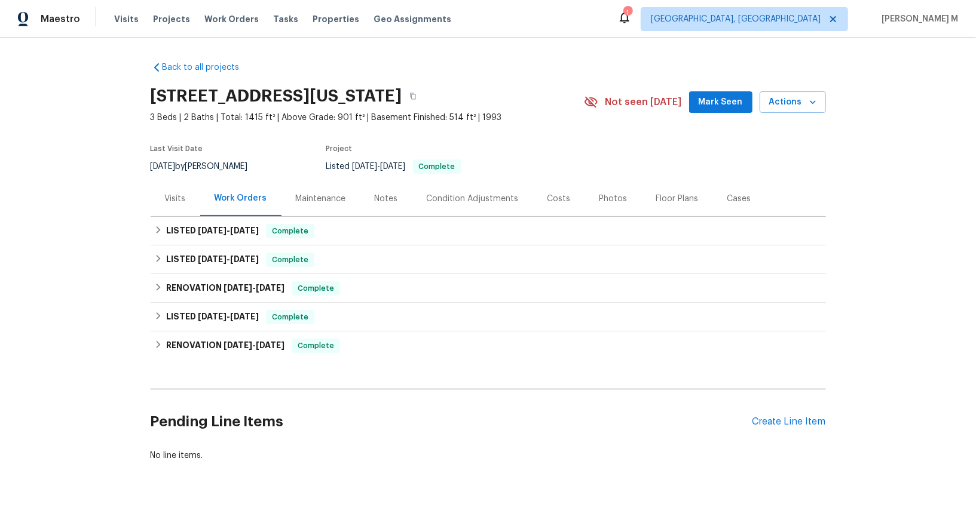
click at [323, 193] on div "Maintenance" at bounding box center [321, 199] width 50 height 12
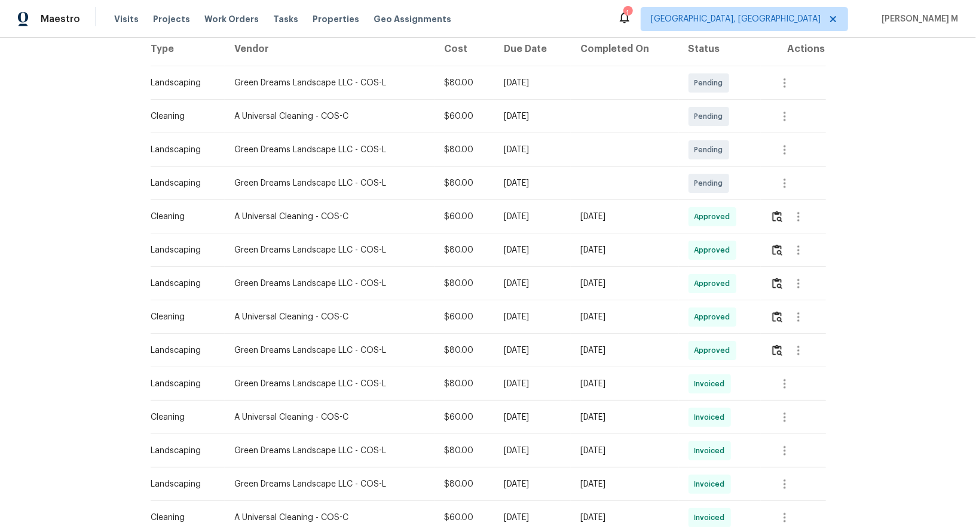
scroll to position [204, 0]
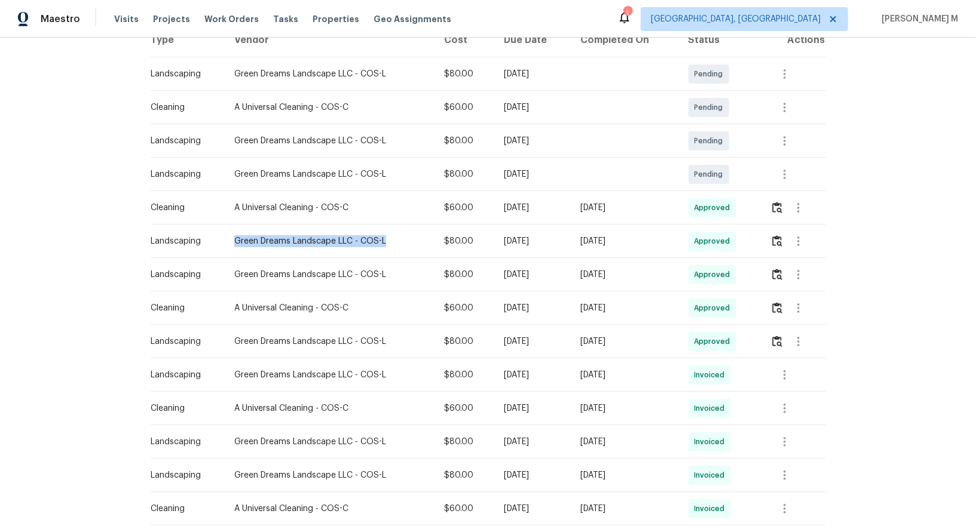
drag, startPoint x: 231, startPoint y: 235, endPoint x: 383, endPoint y: 233, distance: 152.4
click at [383, 235] on div "Green Dreams Landscape LLC - COS-L" at bounding box center [329, 241] width 191 height 12
copy div "Green Dreams Landscape LLC - COS-L"
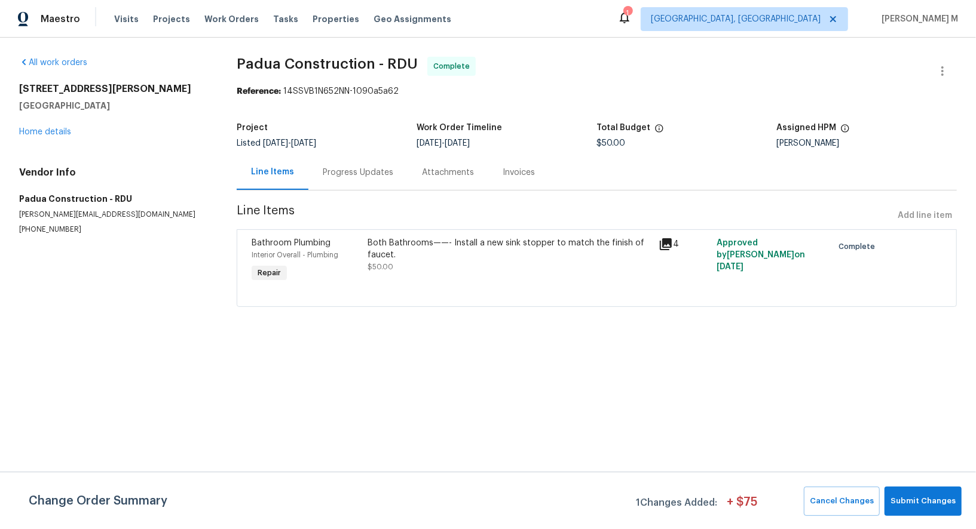
click at [359, 174] on div "Progress Updates" at bounding box center [357, 172] width 99 height 35
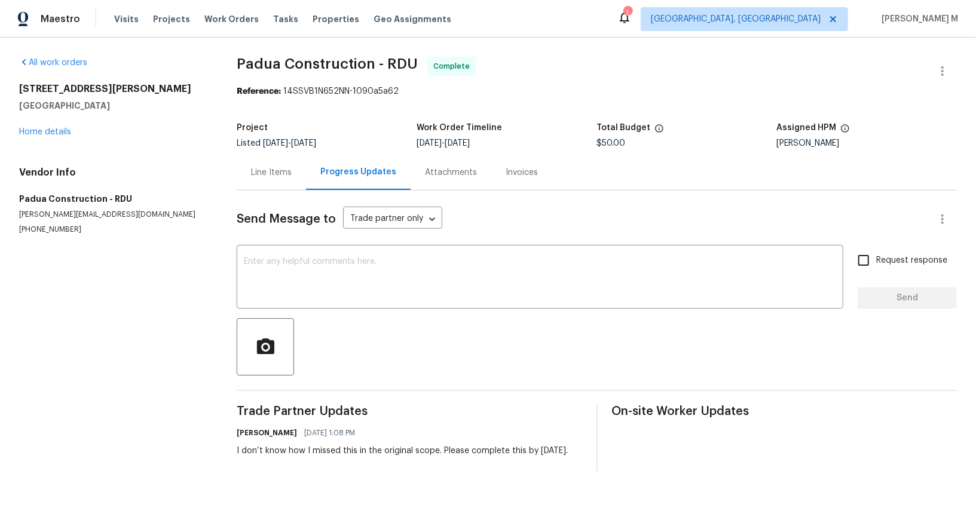
click at [260, 157] on div "Line Items" at bounding box center [271, 172] width 69 height 35
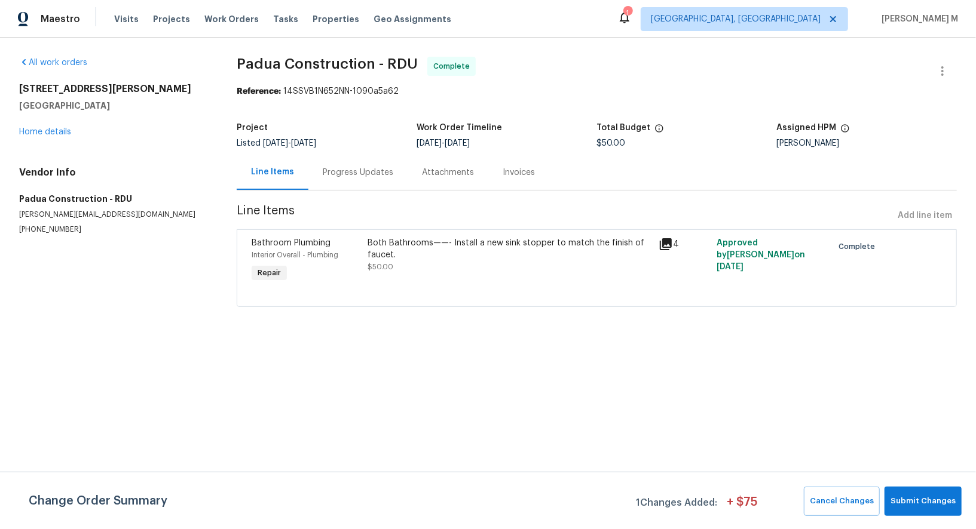
click at [523, 263] on div "Both Bathrooms——- Install a new sink stopper to match the finish of faucet. $50…" at bounding box center [509, 255] width 283 height 36
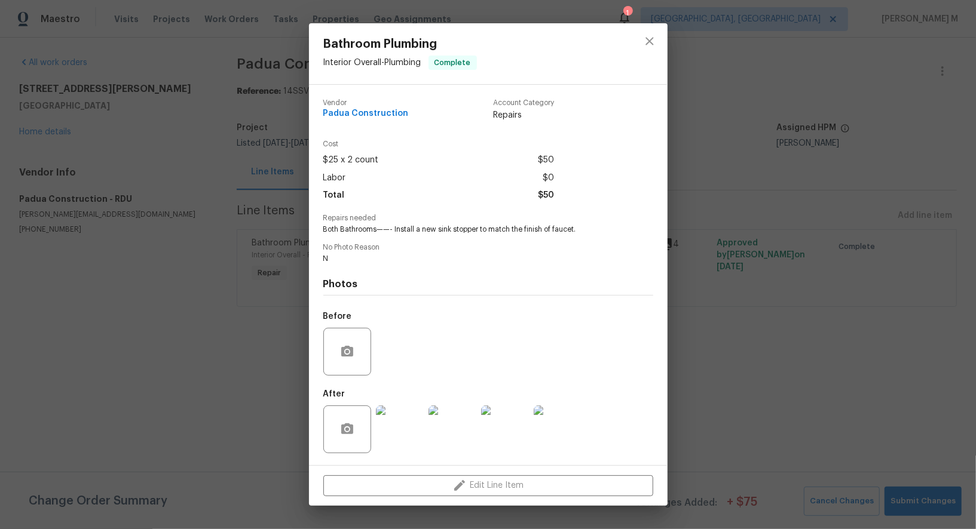
click at [386, 439] on img at bounding box center [400, 430] width 48 height 48
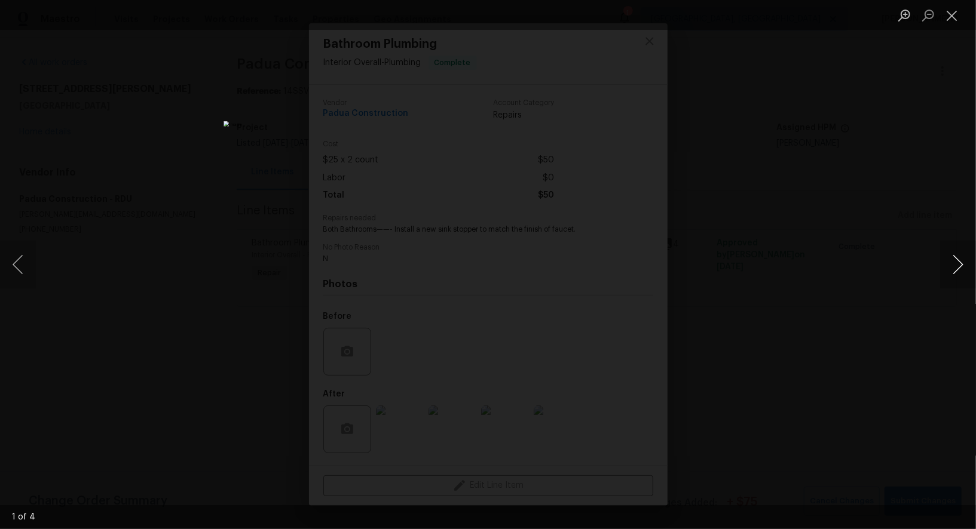
click at [955, 267] on button "Next image" at bounding box center [958, 265] width 36 height 48
click at [818, 149] on div "Lightbox" at bounding box center [488, 264] width 976 height 529
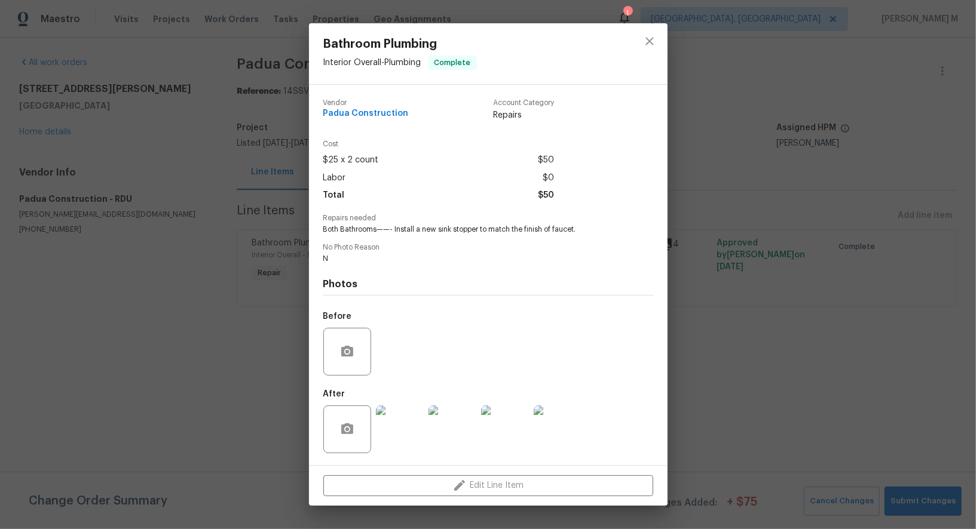
click at [818, 149] on div "Bathroom Plumbing Interior Overall - Plumbing Complete Vendor Padua Constructio…" at bounding box center [488, 264] width 976 height 529
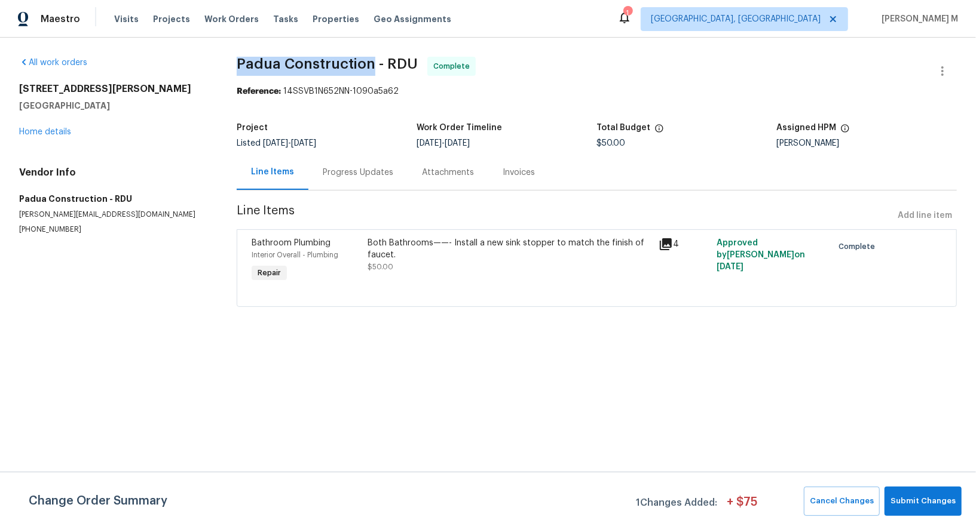
drag, startPoint x: 234, startPoint y: 59, endPoint x: 360, endPoint y: 63, distance: 126.1
click at [360, 63] on span "Padua Construction - RDU" at bounding box center [327, 64] width 181 height 14
click at [483, 242] on div "Both Bathrooms——- Install a new sink stopper to match the finish of faucet." at bounding box center [509, 249] width 283 height 24
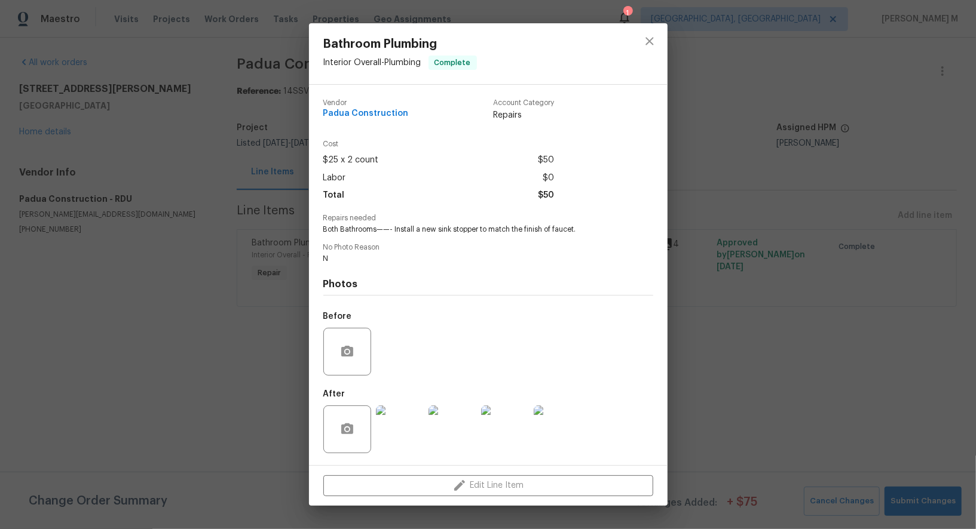
click at [558, 427] on img at bounding box center [558, 430] width 48 height 48
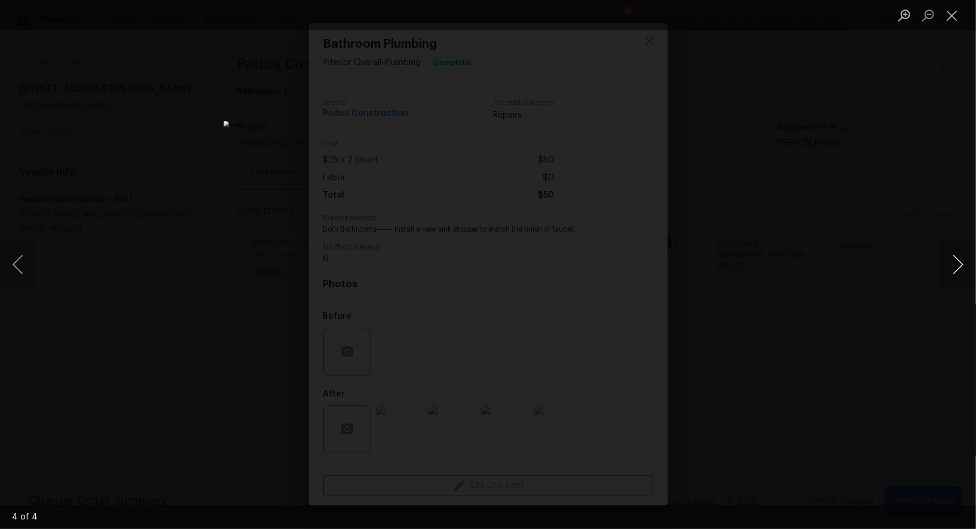
click at [960, 264] on button "Next image" at bounding box center [958, 265] width 36 height 48
click at [889, 166] on div "Lightbox" at bounding box center [488, 264] width 976 height 529
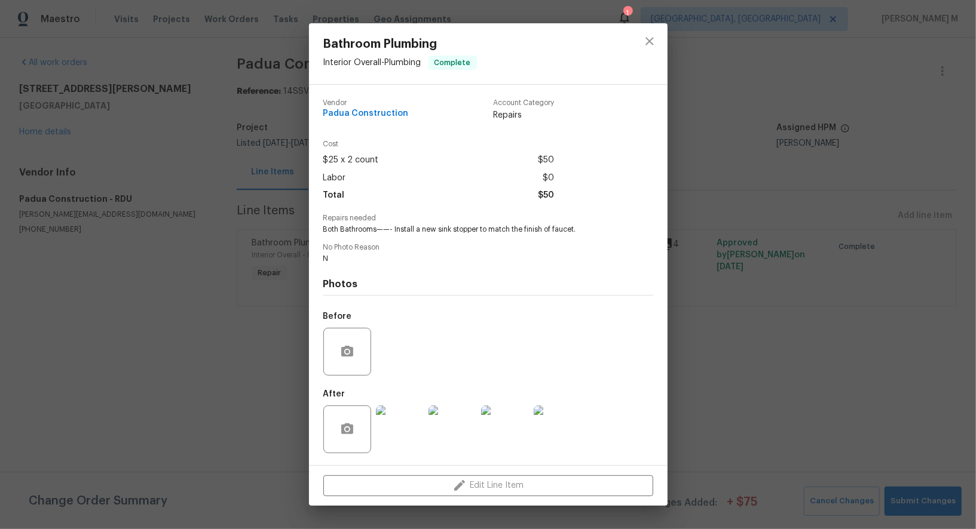
click at [700, 235] on div "Bathroom Plumbing Interior Overall - Plumbing Complete Vendor Padua Constructio…" at bounding box center [488, 264] width 976 height 529
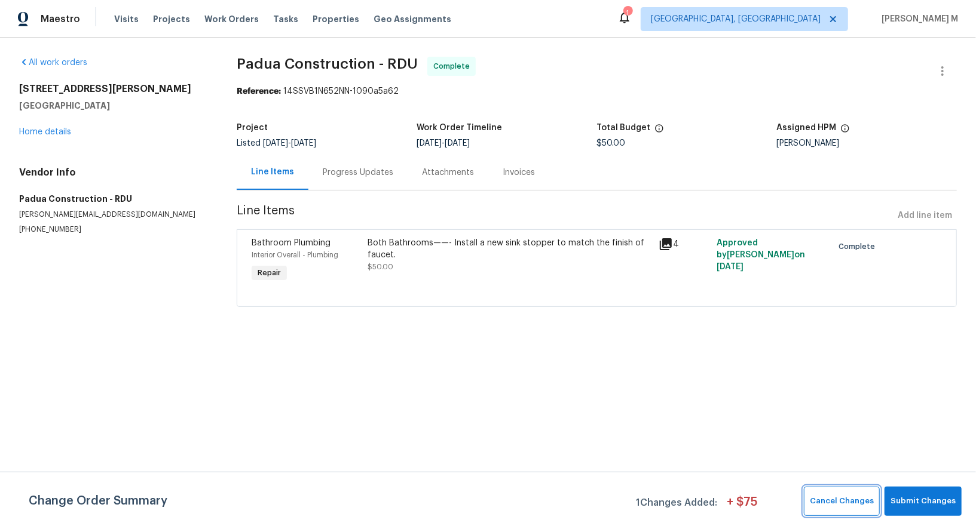
click at [844, 498] on span "Cancel Changes" at bounding box center [842, 502] width 64 height 14
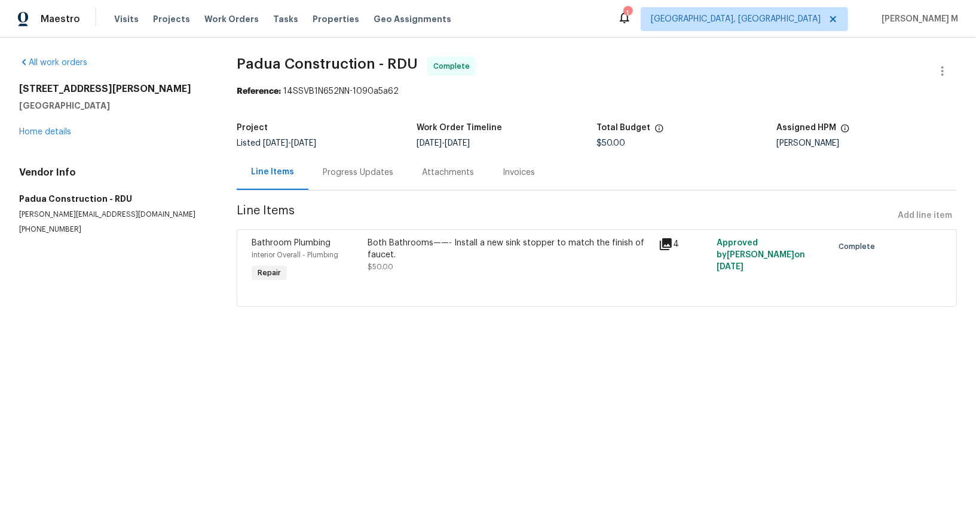
click at [347, 205] on span "Line Items" at bounding box center [565, 216] width 656 height 22
click at [347, 168] on div "Progress Updates" at bounding box center [358, 173] width 71 height 12
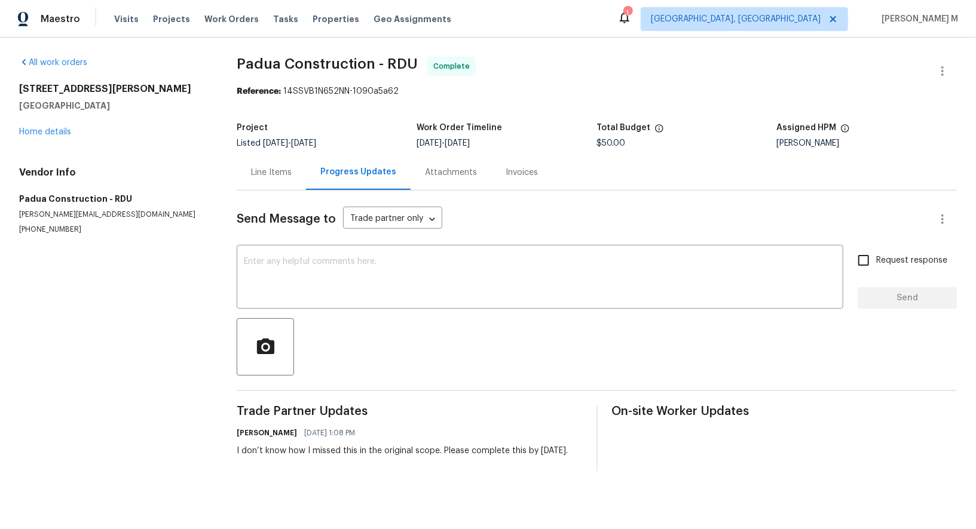
click at [41, 134] on div "1007 Vass Rd Spring Lake, NC 28390 Home details" at bounding box center [113, 110] width 189 height 55
click at [51, 122] on div "1007 Vass Rd Spring Lake, NC 28390 Home details" at bounding box center [113, 110] width 189 height 55
click at [51, 128] on link "Home details" at bounding box center [45, 132] width 52 height 8
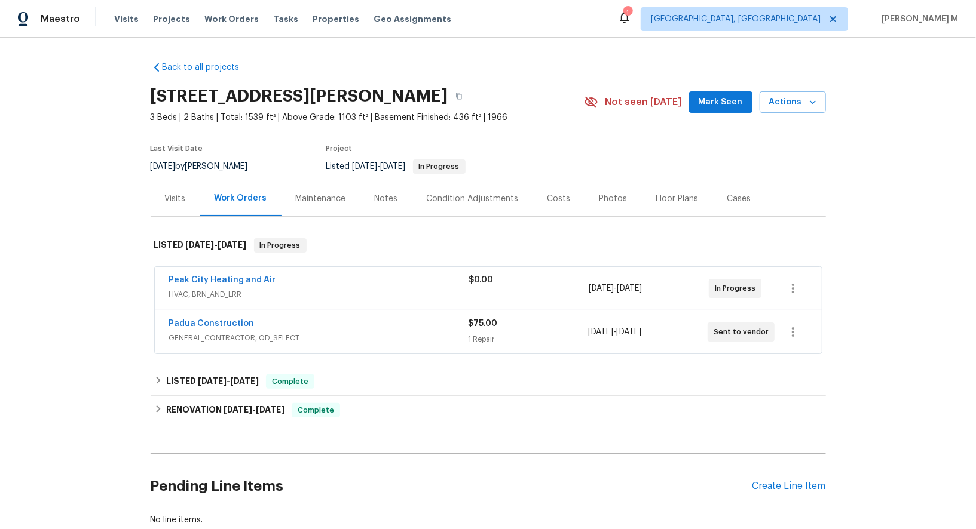
click at [541, 274] on div "$0.00" at bounding box center [529, 280] width 120 height 12
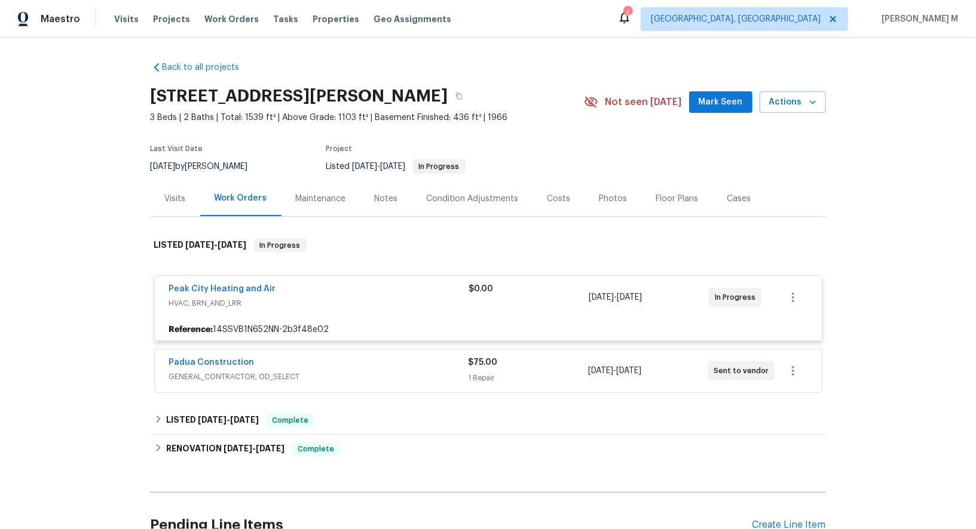
click at [279, 371] on span "GENERAL_CONTRACTOR, OD_SELECT" at bounding box center [318, 377] width 299 height 12
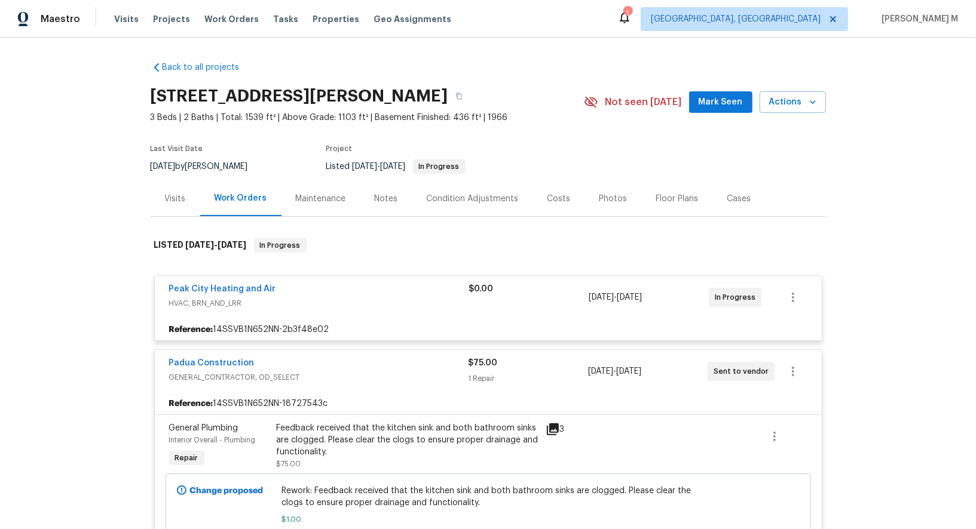
scroll to position [106, 0]
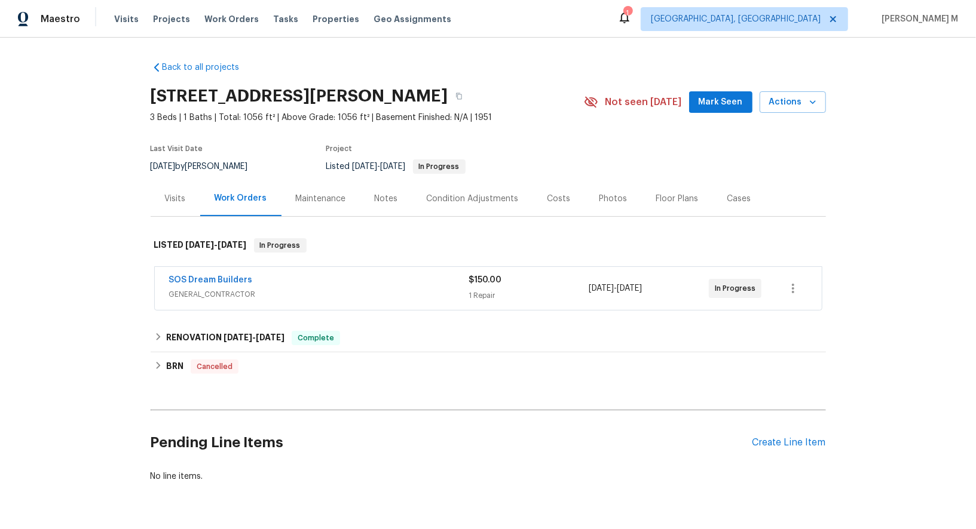
click at [213, 289] on span "GENERAL_CONTRACTOR" at bounding box center [319, 295] width 300 height 12
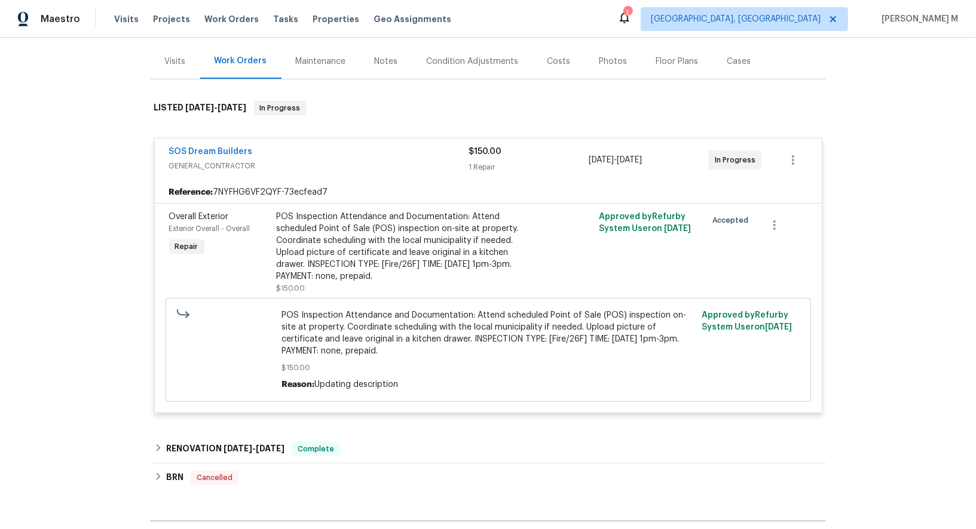
scroll to position [148, 0]
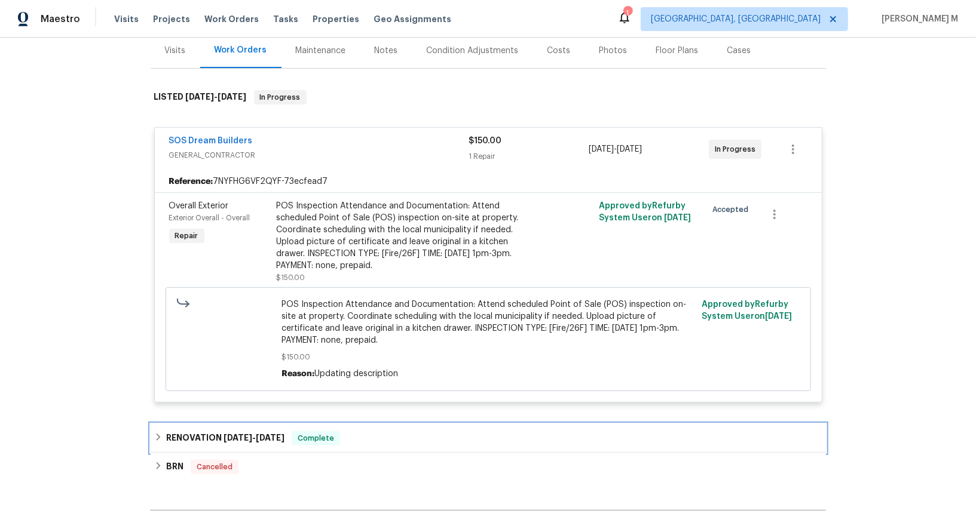
click at [226, 424] on div "RENOVATION 6/16/25 - 6/23/25 Complete" at bounding box center [488, 438] width 675 height 29
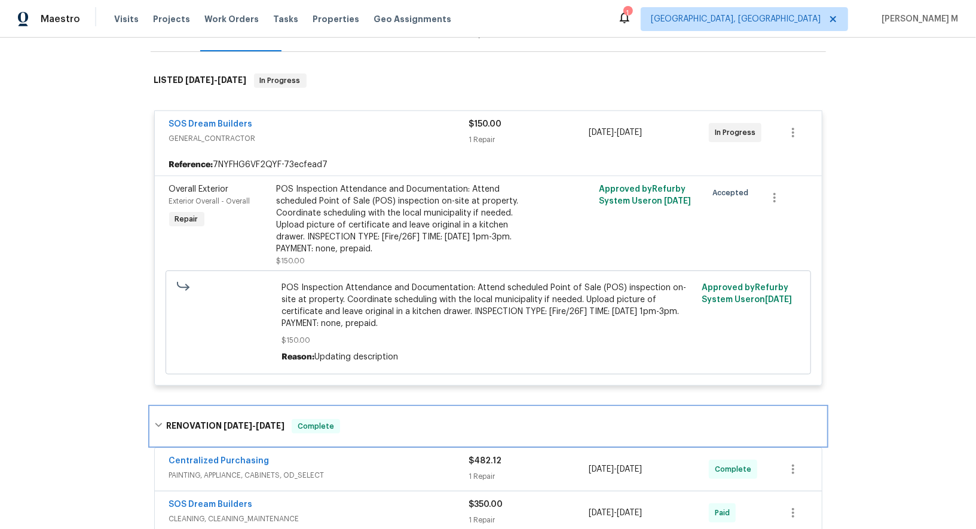
scroll to position [171, 0]
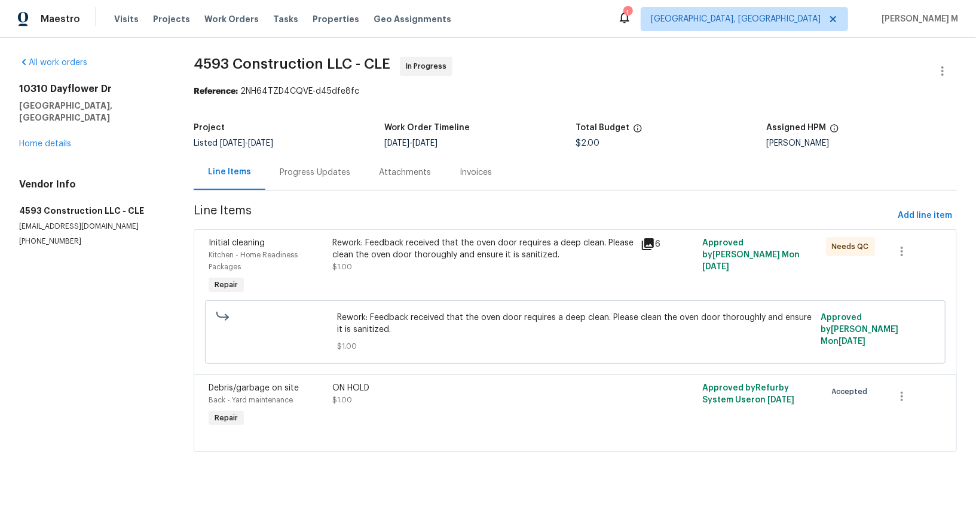
click at [329, 173] on div "Progress Updates" at bounding box center [315, 173] width 71 height 12
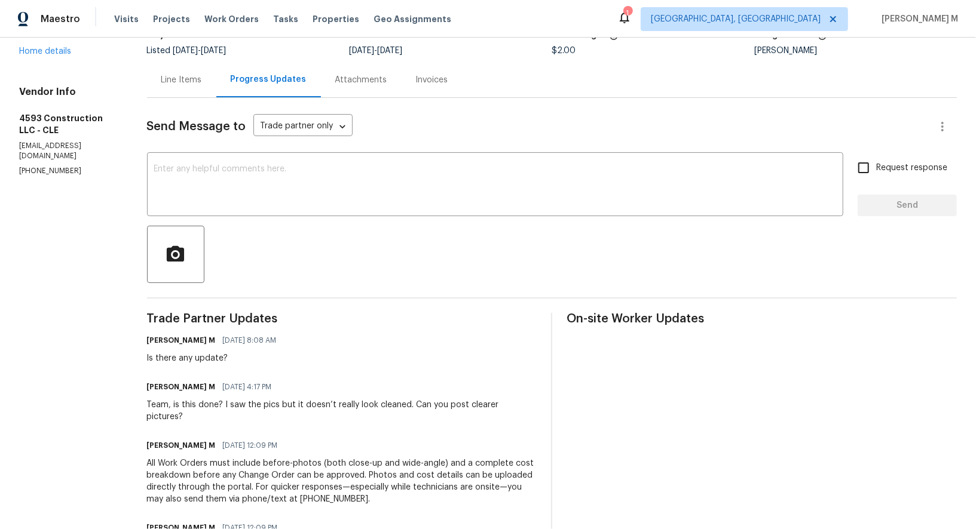
scroll to position [94, 0]
click at [342, 154] on div "x ​" at bounding box center [495, 184] width 696 height 61
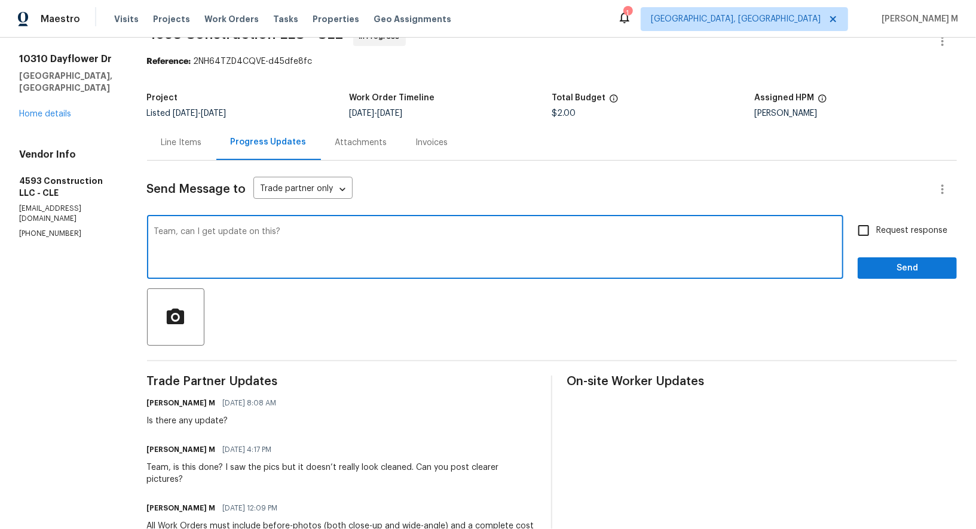
scroll to position [32, 0]
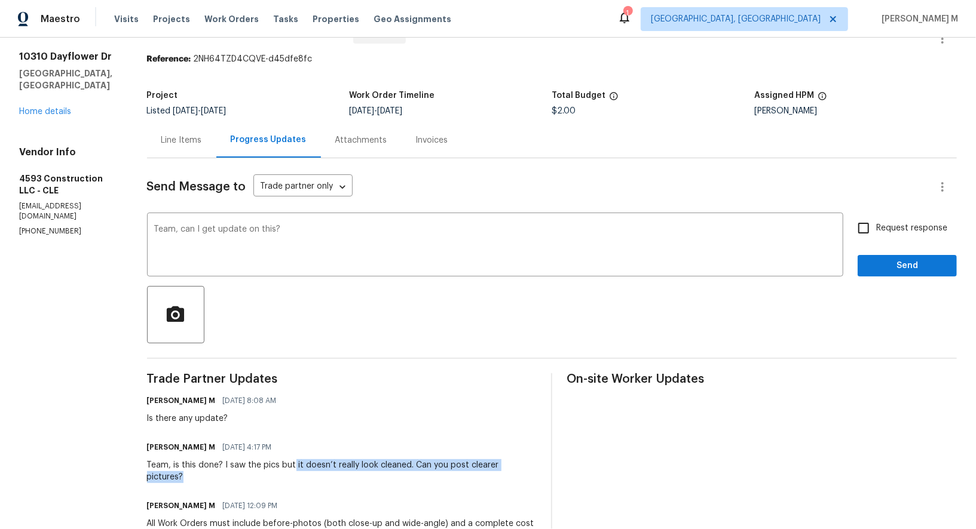
drag, startPoint x: 291, startPoint y: 449, endPoint x: 539, endPoint y: 454, distance: 248.0
click at [539, 454] on div "Trade Partner Updates [PERSON_NAME] M [DATE] 8:08 AM Is there any update? [PERS…" at bounding box center [552, 517] width 810 height 289
copy div "it doesn’t really look cleaned. Can you post clearer pictures?"
click at [339, 225] on textarea "Team, can I get update on this?" at bounding box center [495, 246] width 682 height 42
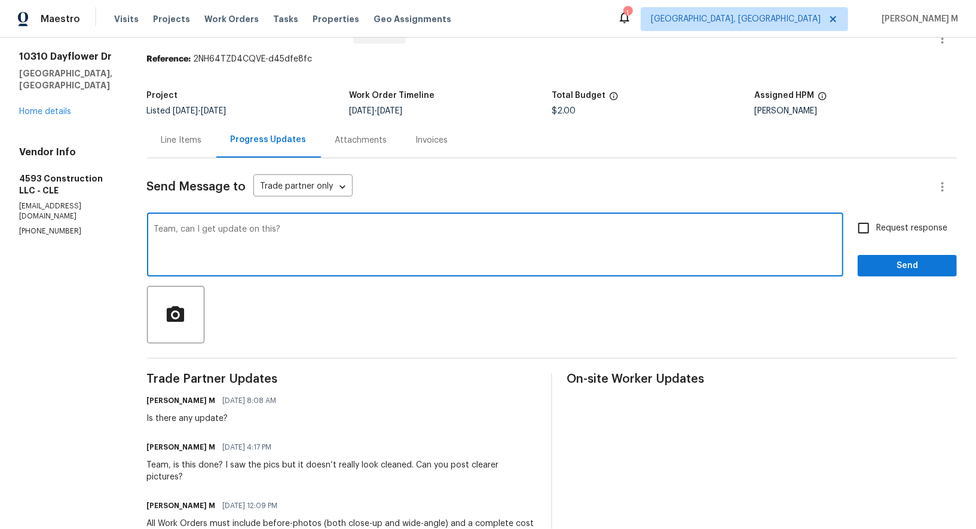
paste textarea "it doesn’t really look cleaned. Can you post clearer pictures?"
click at [232, 225] on textarea "Team, can I get update on this? it doesn’t really look cleaned. Can you post cl…" at bounding box center [495, 246] width 682 height 42
click at [0, 0] on span "update" at bounding box center [0, 0] width 0 height 0
click at [393, 225] on textarea "Team, can I get an update on this? it doesn’t really look cleaned. Can you post…" at bounding box center [495, 246] width 682 height 42
click at [0, 0] on span "clean." at bounding box center [0, 0] width 0 height 0
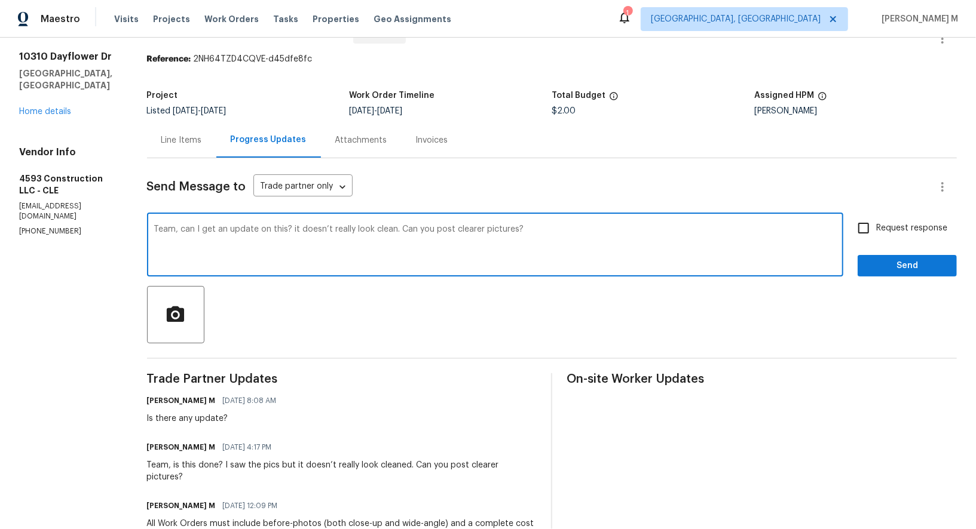
type textarea "Team, can I get an update on this? it doesn’t really look clean. Can you post c…"
click at [905, 228] on label "Request response" at bounding box center [899, 228] width 96 height 25
click at [876, 228] on input "Request response" at bounding box center [863, 228] width 25 height 25
checkbox input "true"
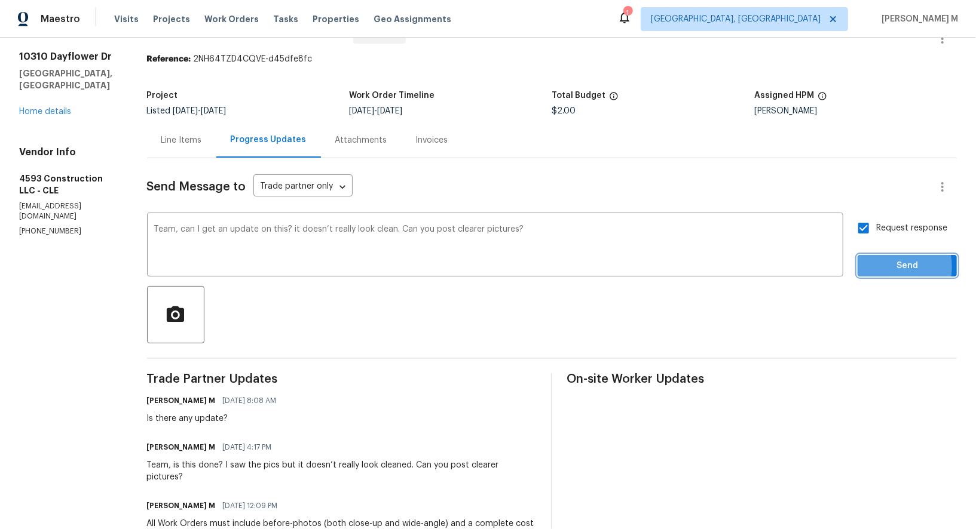
click at [896, 259] on span "Send" at bounding box center [907, 266] width 80 height 15
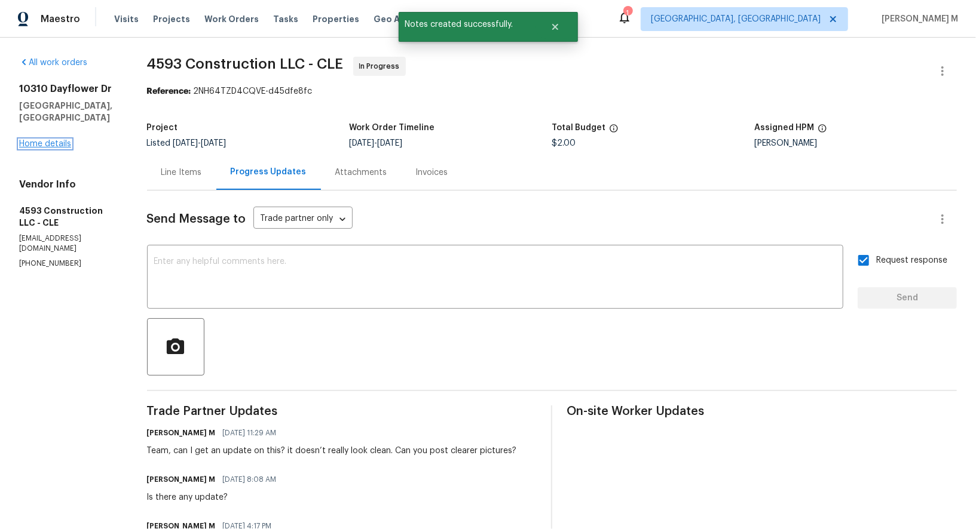
click at [50, 140] on link "Home details" at bounding box center [45, 144] width 52 height 8
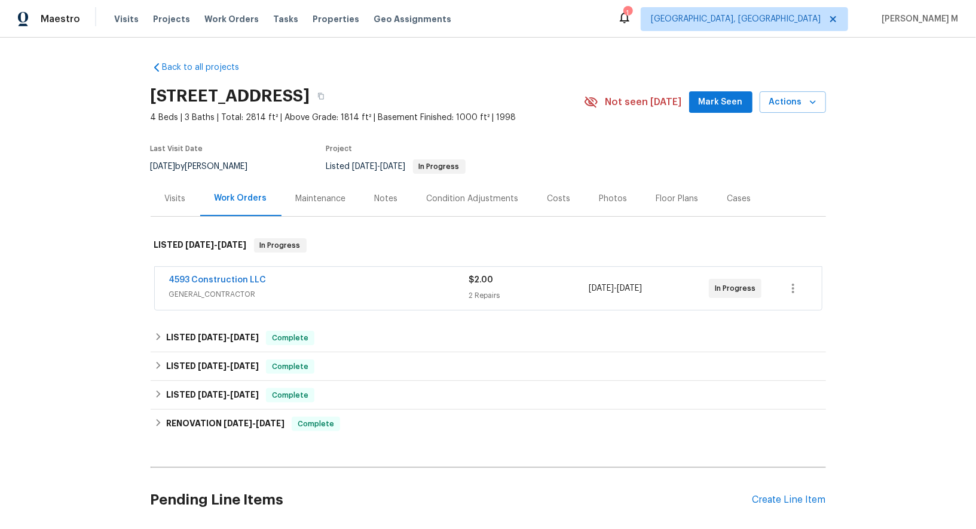
click at [546, 145] on div "Project" at bounding box center [440, 152] width 229 height 14
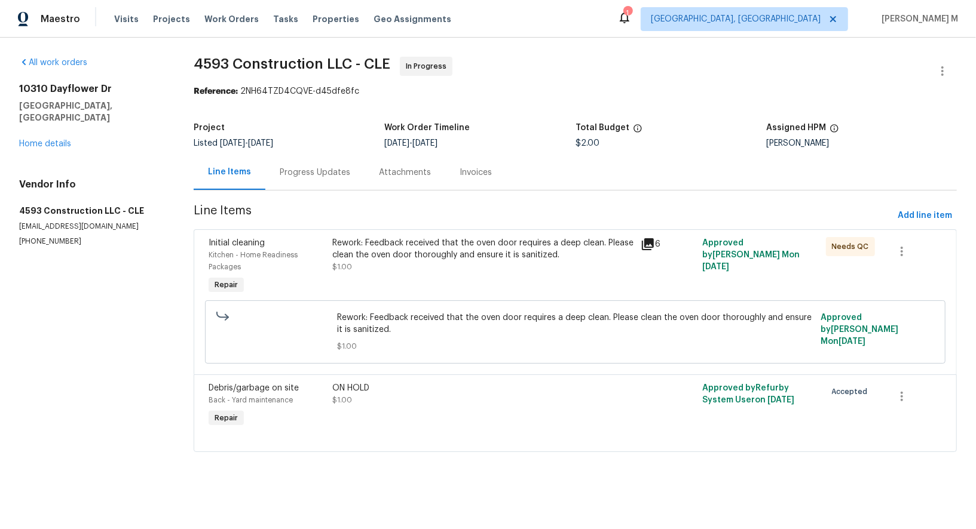
click at [295, 172] on div "Progress Updates" at bounding box center [315, 173] width 71 height 12
